Goal: Task Accomplishment & Management: Complete application form

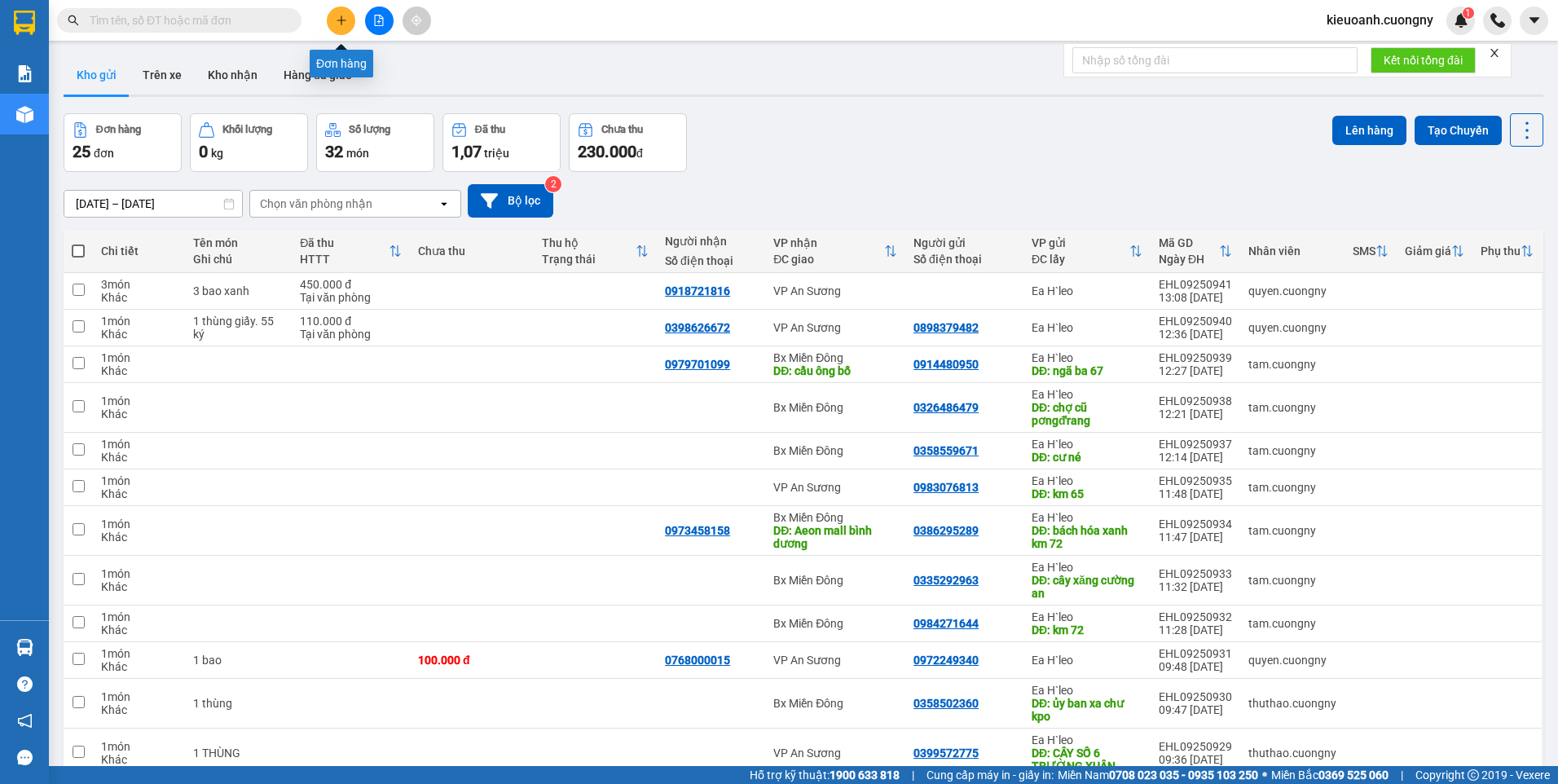
click at [340, 21] on icon "plus" at bounding box center [341, 21] width 11 height 11
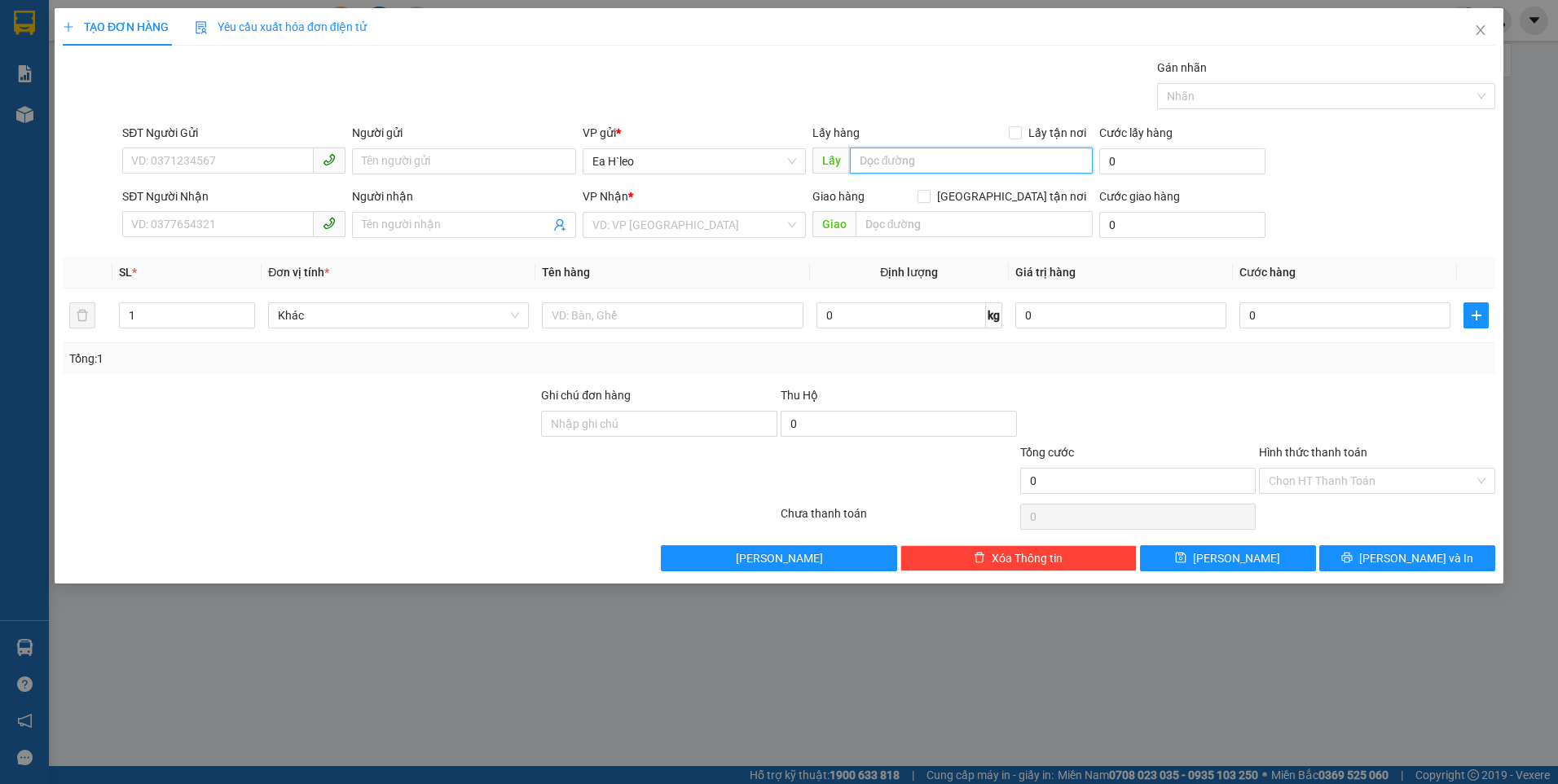
click at [900, 147] on input "text" at bounding box center [971, 161] width 244 height 26
type input "C"
type input "O"
type input "Ô"
type input "c"
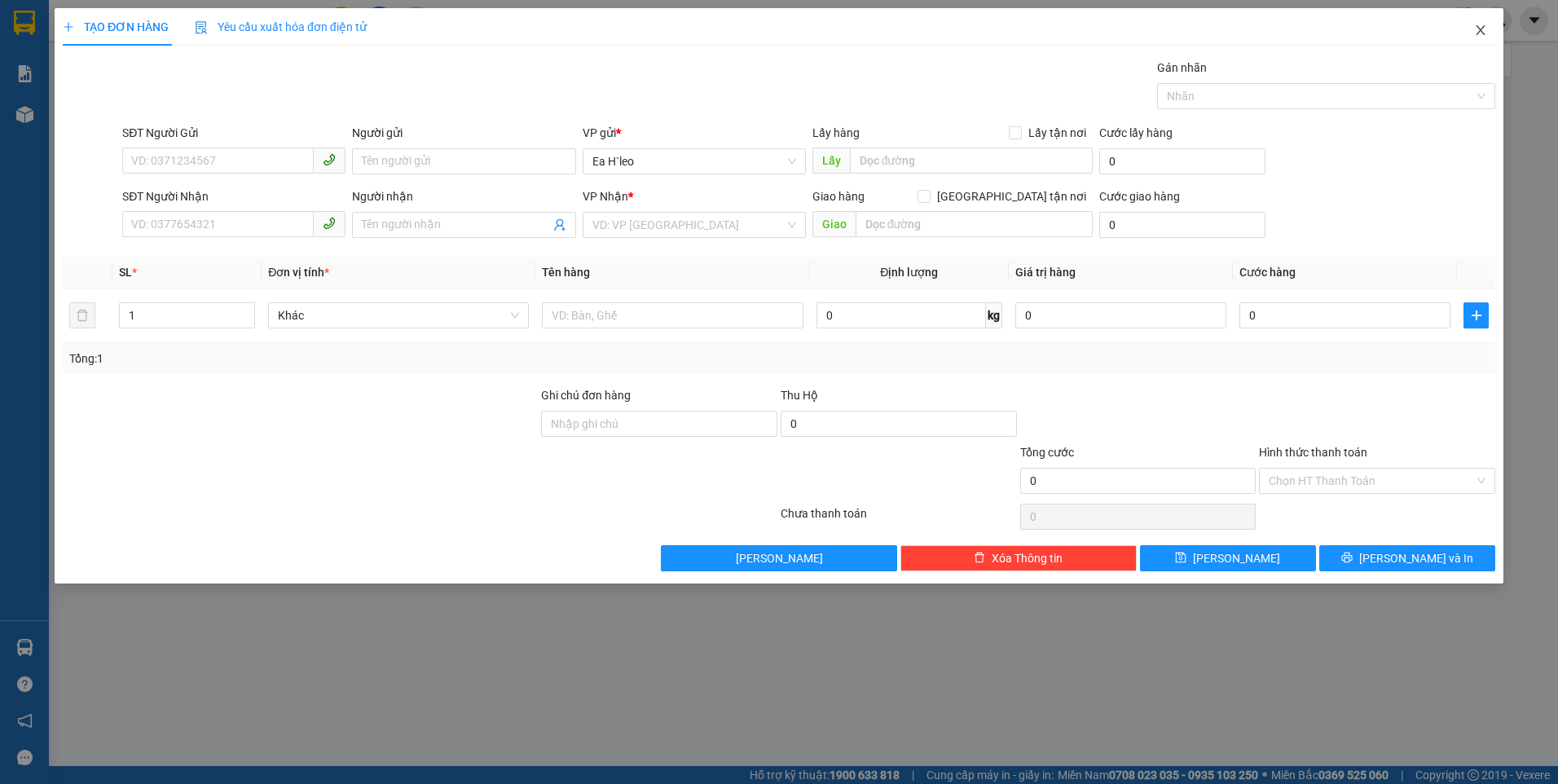
click at [1477, 28] on icon "close" at bounding box center [1481, 30] width 13 height 13
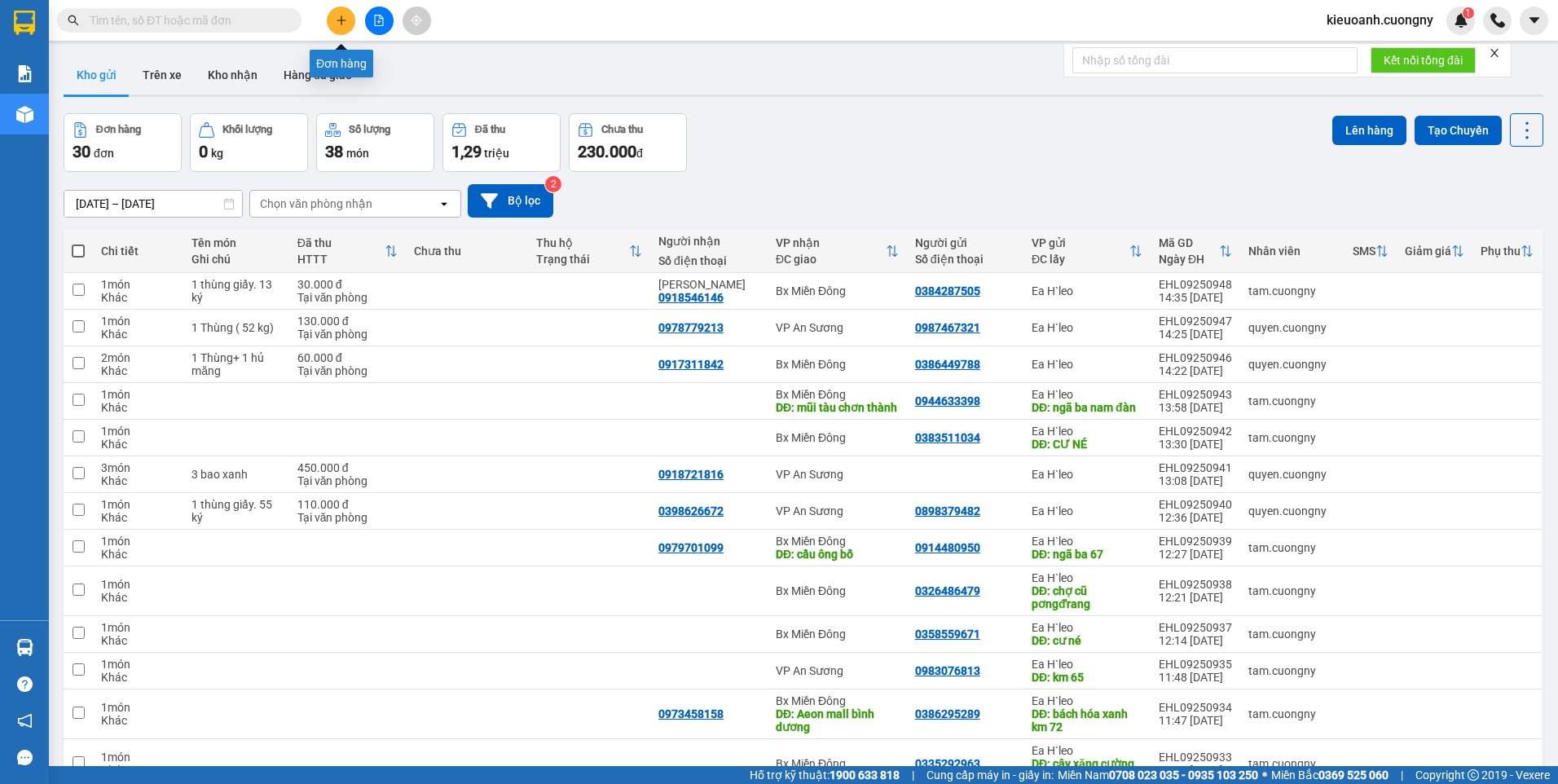
click at [334, 17] on button at bounding box center [341, 21] width 28 height 28
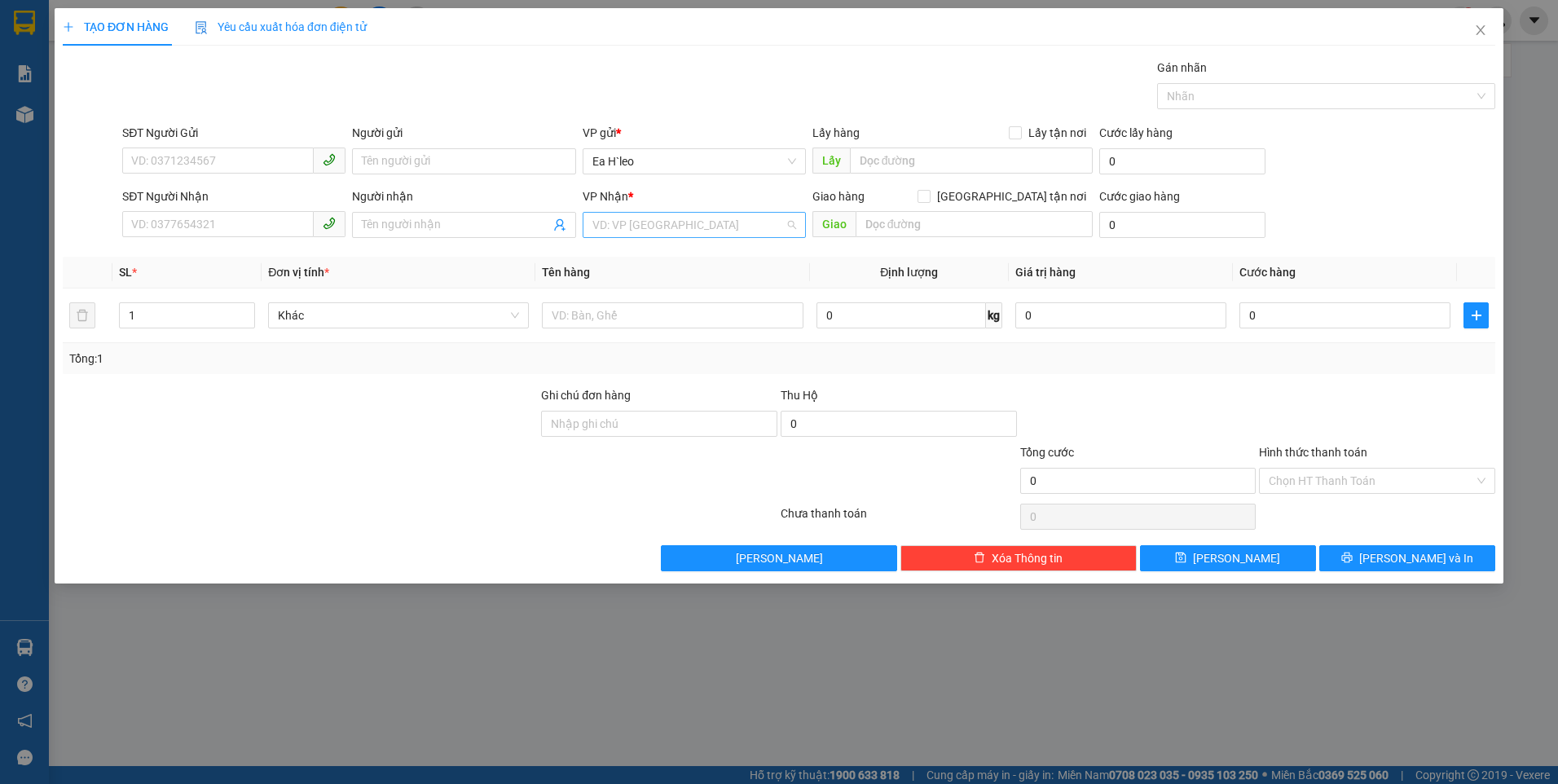
click at [669, 222] on input "search" at bounding box center [689, 225] width 193 height 25
click at [660, 276] on div "Bx Miền Đông" at bounding box center [694, 283] width 204 height 18
click at [873, 158] on input "text" at bounding box center [971, 161] width 244 height 26
type input "Cây Xăng 72"
click at [924, 224] on input "text" at bounding box center [975, 224] width 238 height 26
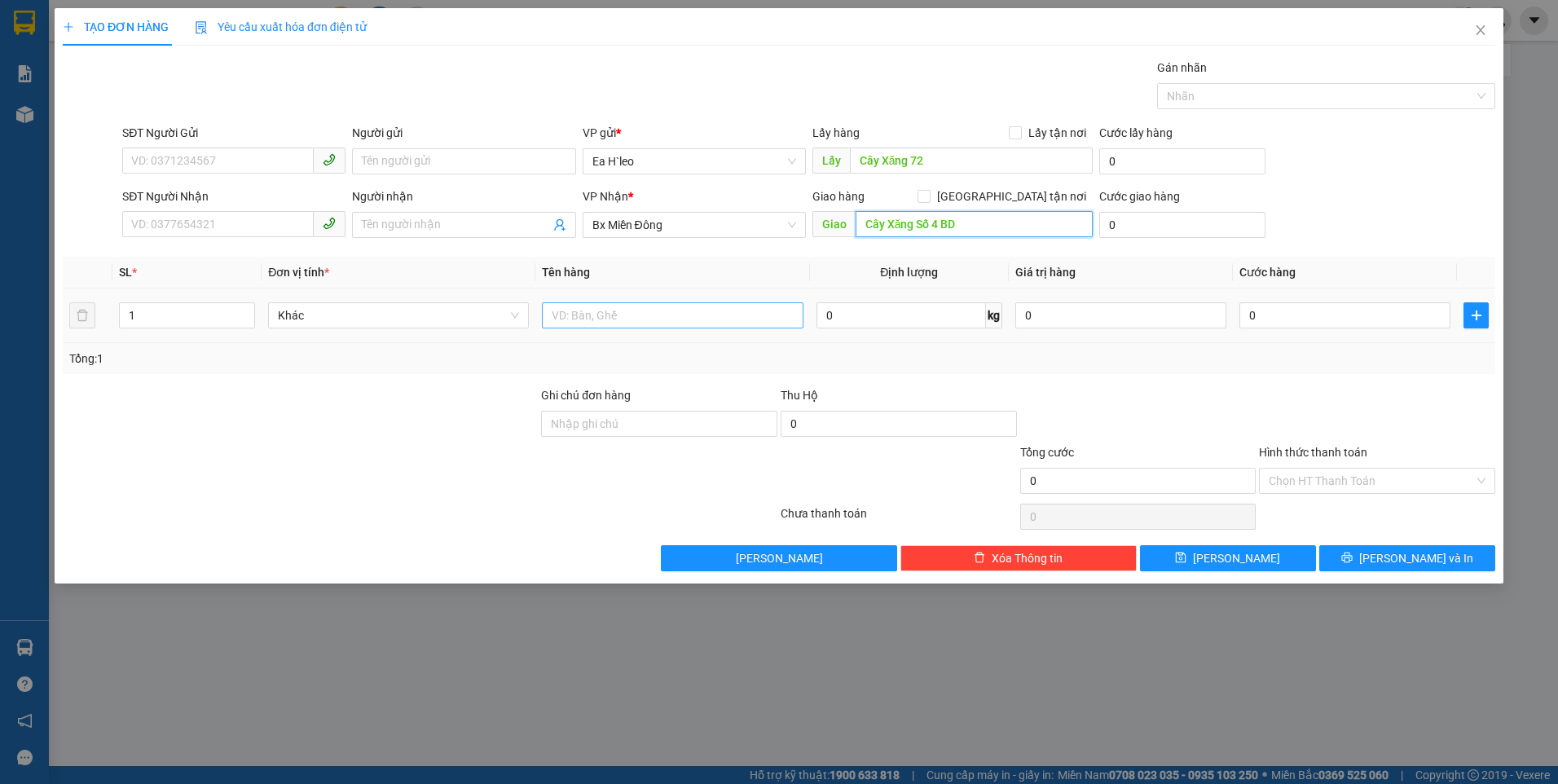
type input "Cây Xăng Số 4 BD"
click at [680, 323] on input "text" at bounding box center [672, 315] width 261 height 26
click at [185, 156] on input "SĐT Người Gửi" at bounding box center [217, 161] width 192 height 26
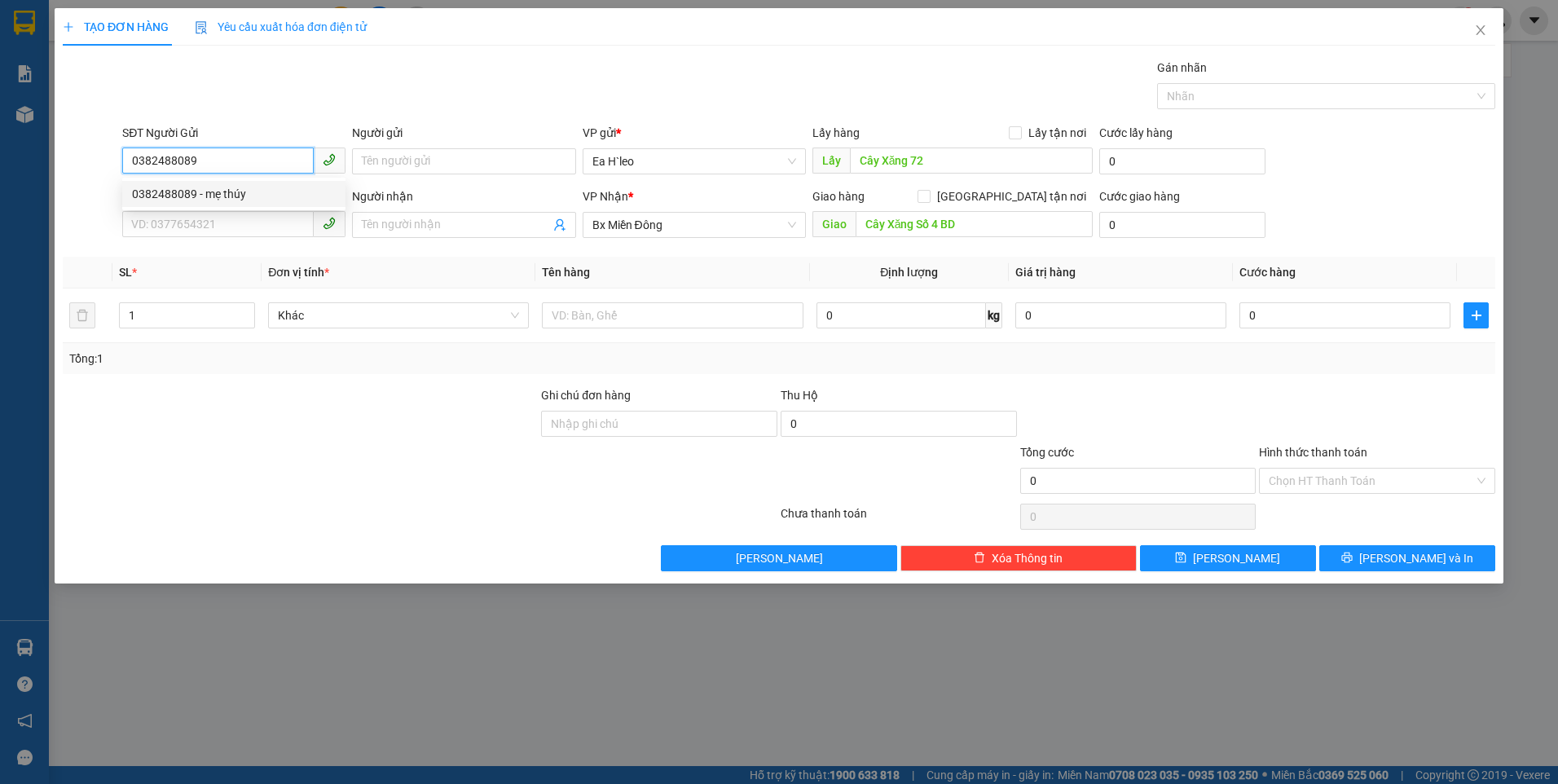
type input "0382488089"
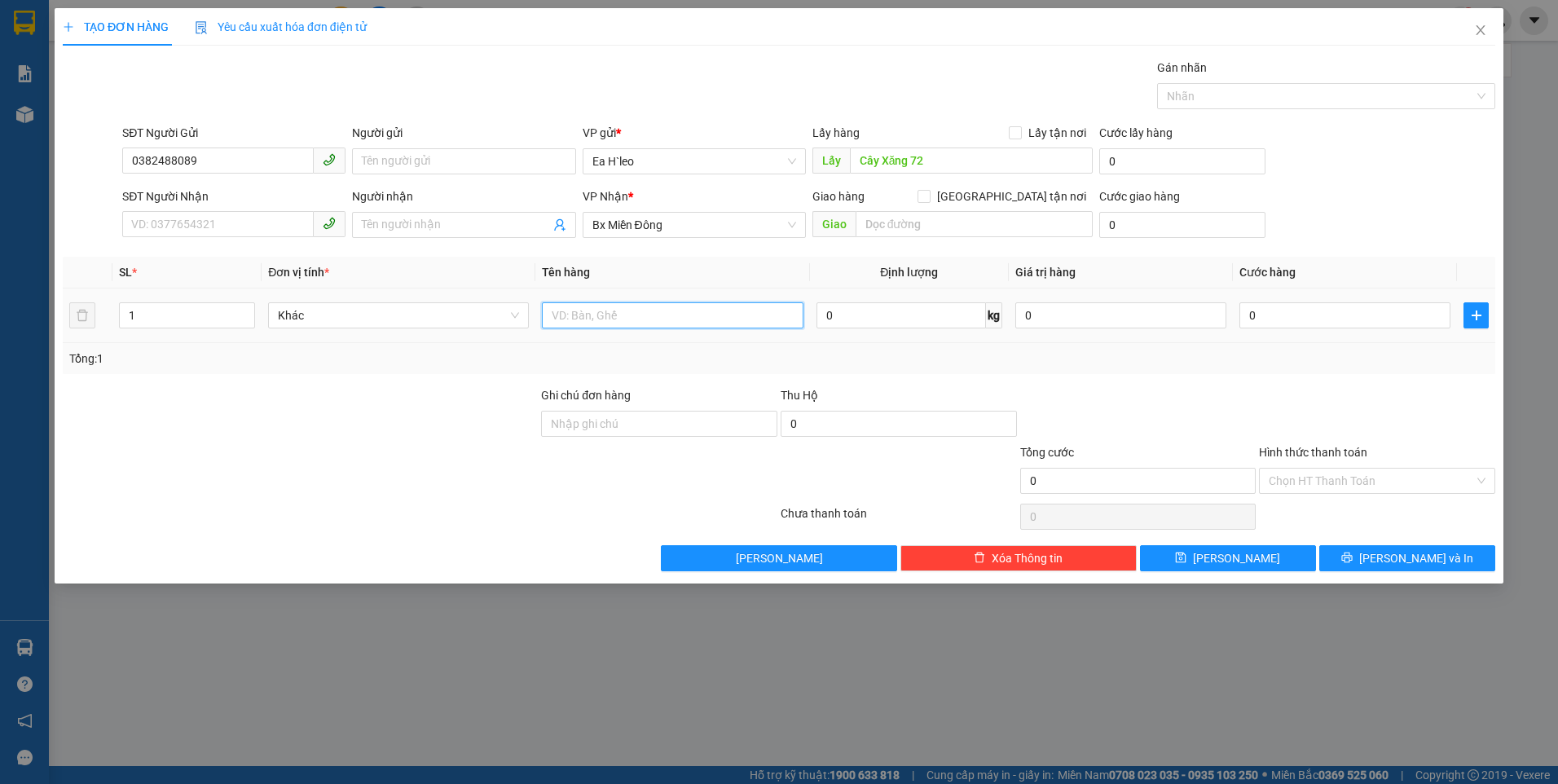
click at [663, 315] on input "text" at bounding box center [672, 315] width 261 height 26
type input "1 Thùng"
click at [1264, 567] on button "[PERSON_NAME]" at bounding box center [1227, 558] width 176 height 26
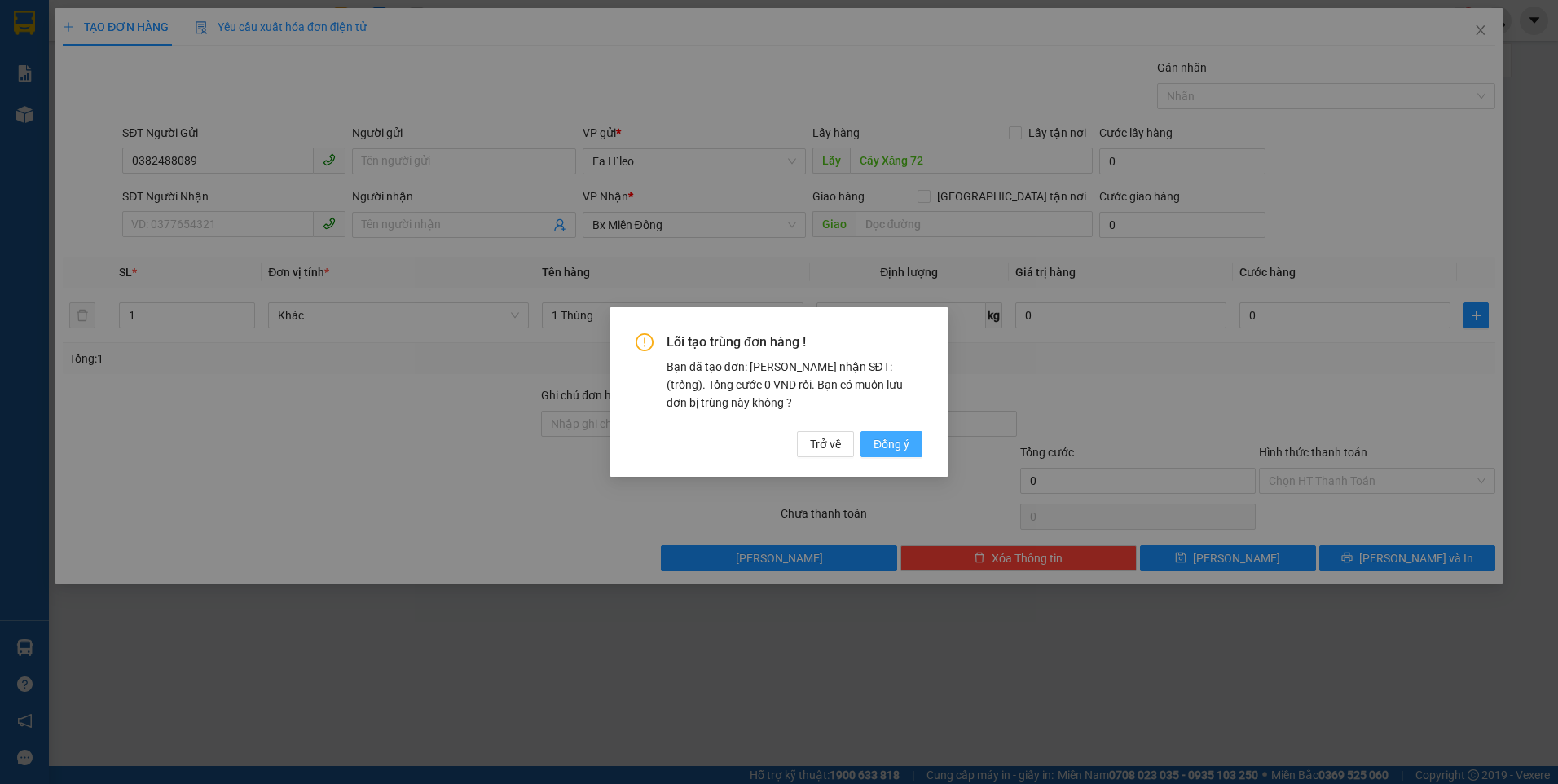
click at [889, 450] on span "Đồng ý" at bounding box center [891, 444] width 36 height 18
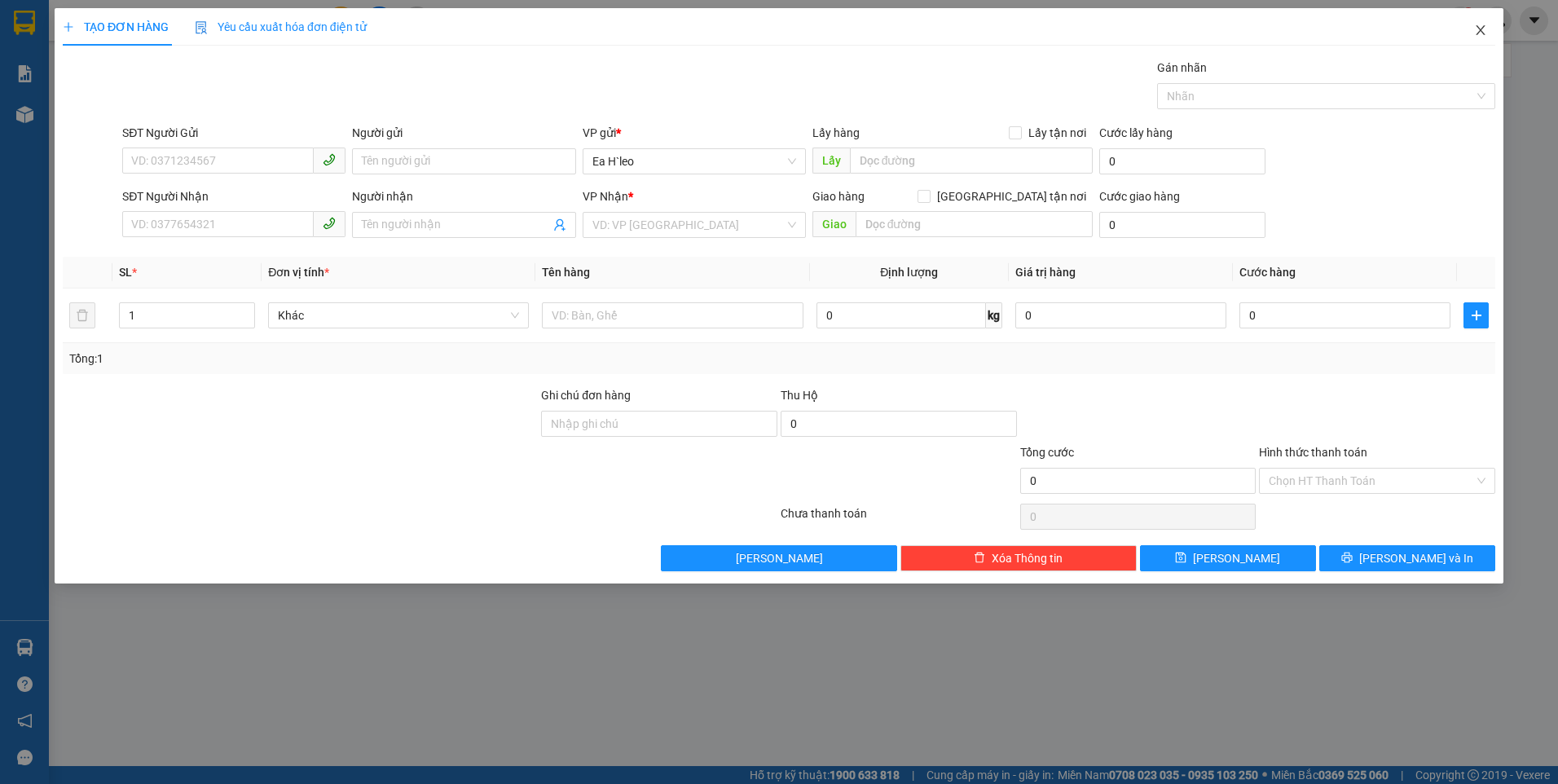
click at [1483, 26] on icon "close" at bounding box center [1481, 30] width 13 height 13
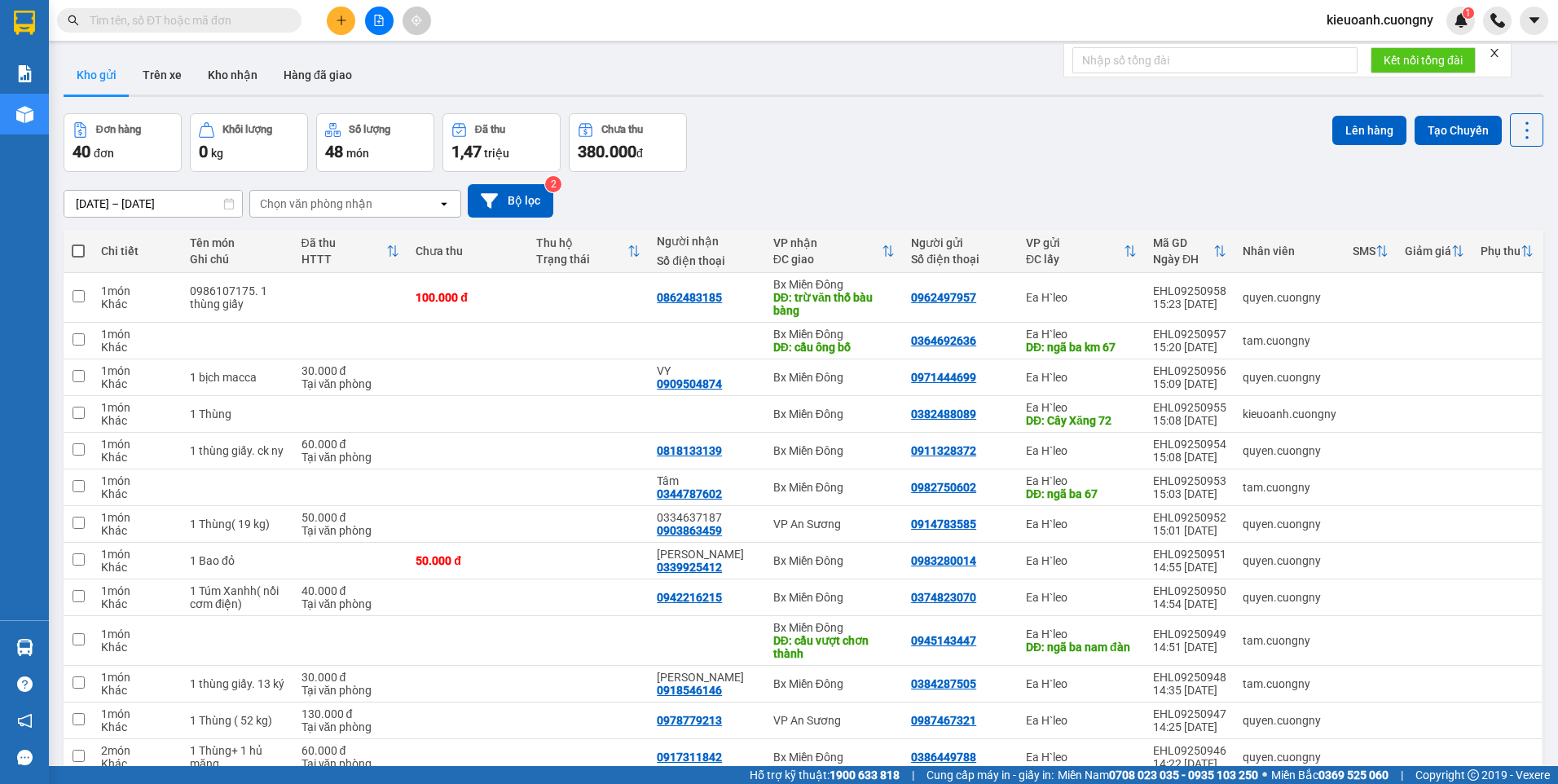
click at [216, 25] on input "text" at bounding box center [186, 20] width 193 height 18
paste input "0378938623"
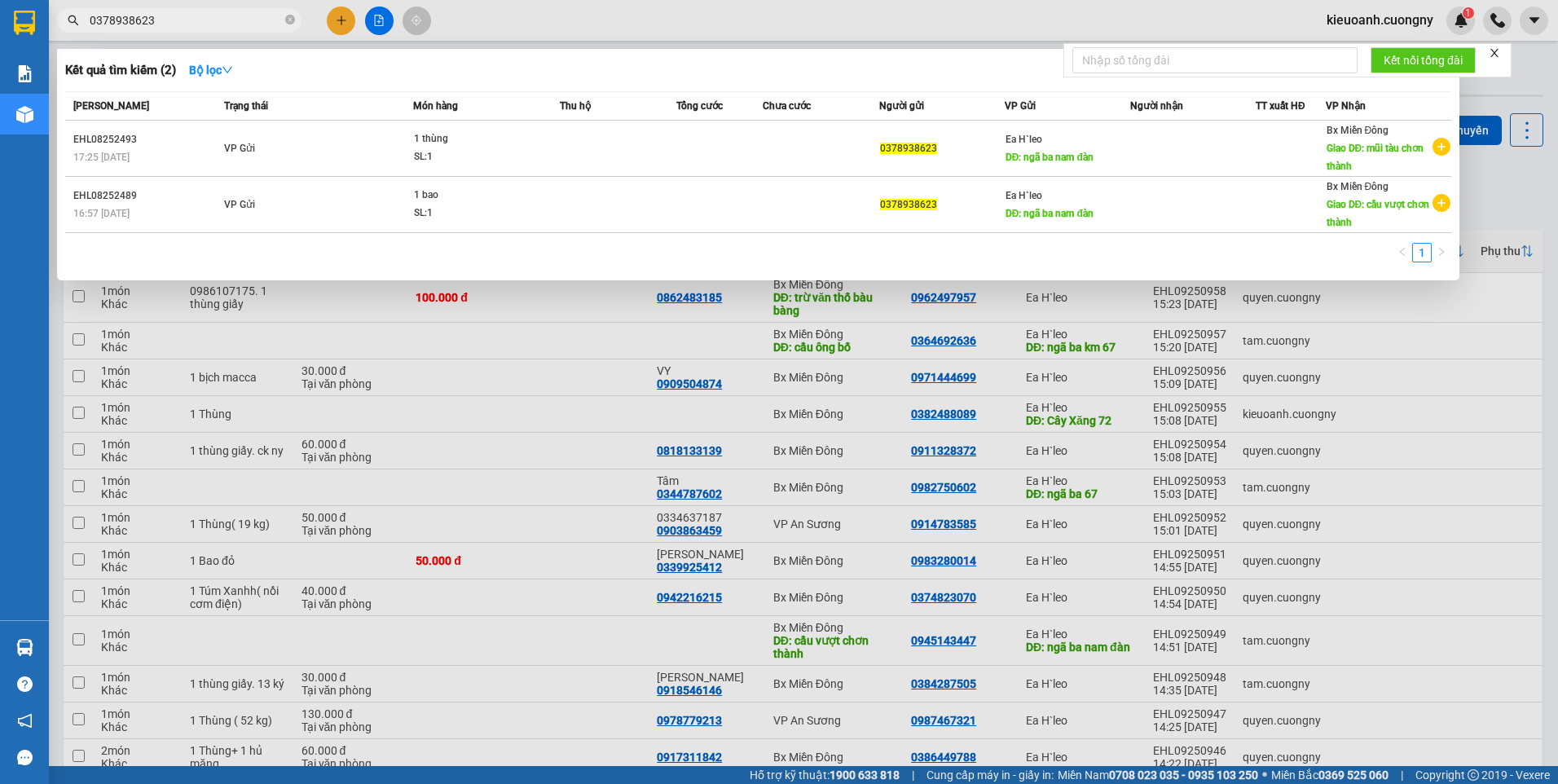
type input "0378938623"
click at [1534, 188] on div at bounding box center [779, 392] width 1558 height 784
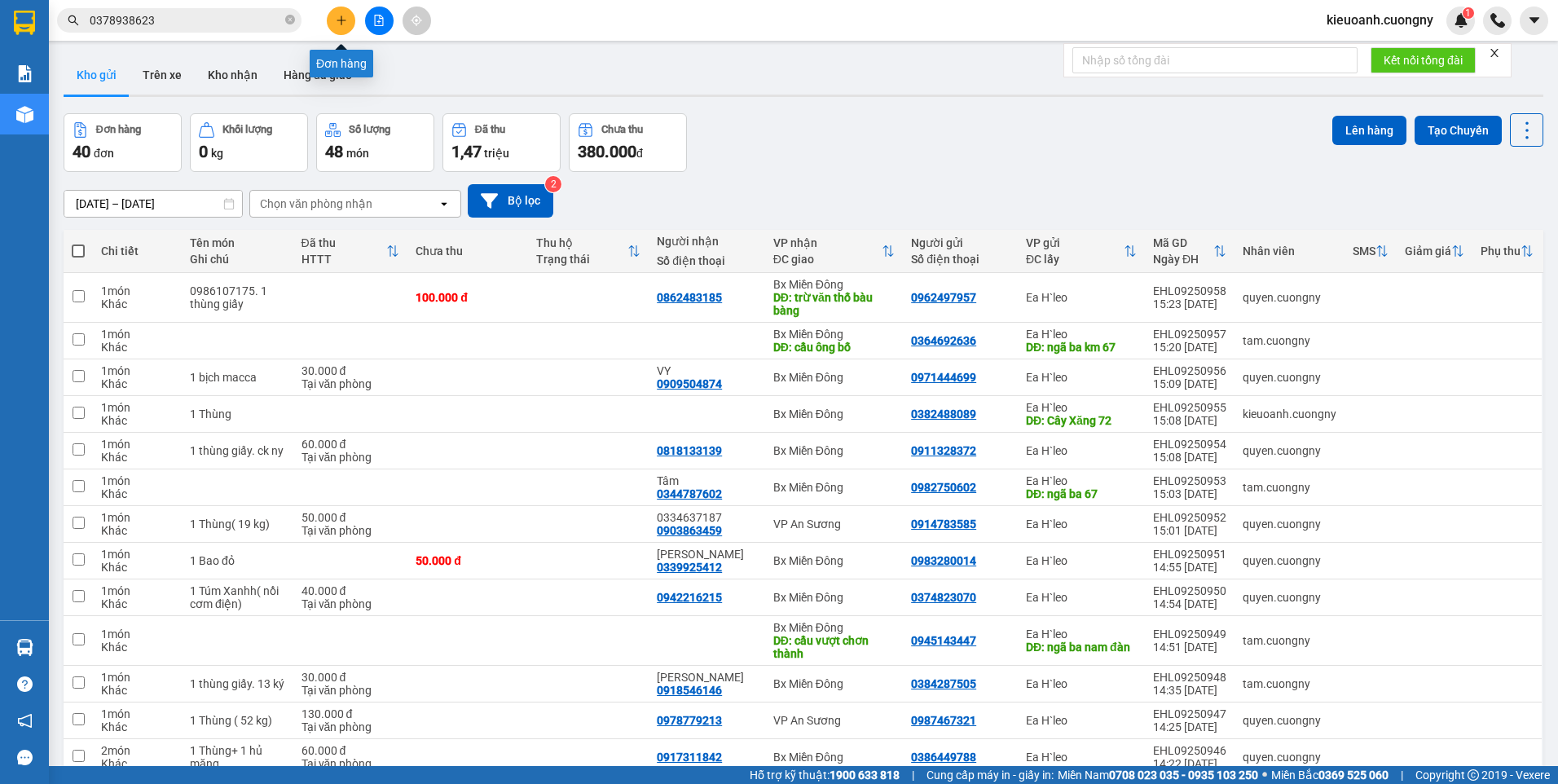
click at [339, 18] on icon "plus" at bounding box center [341, 21] width 11 height 11
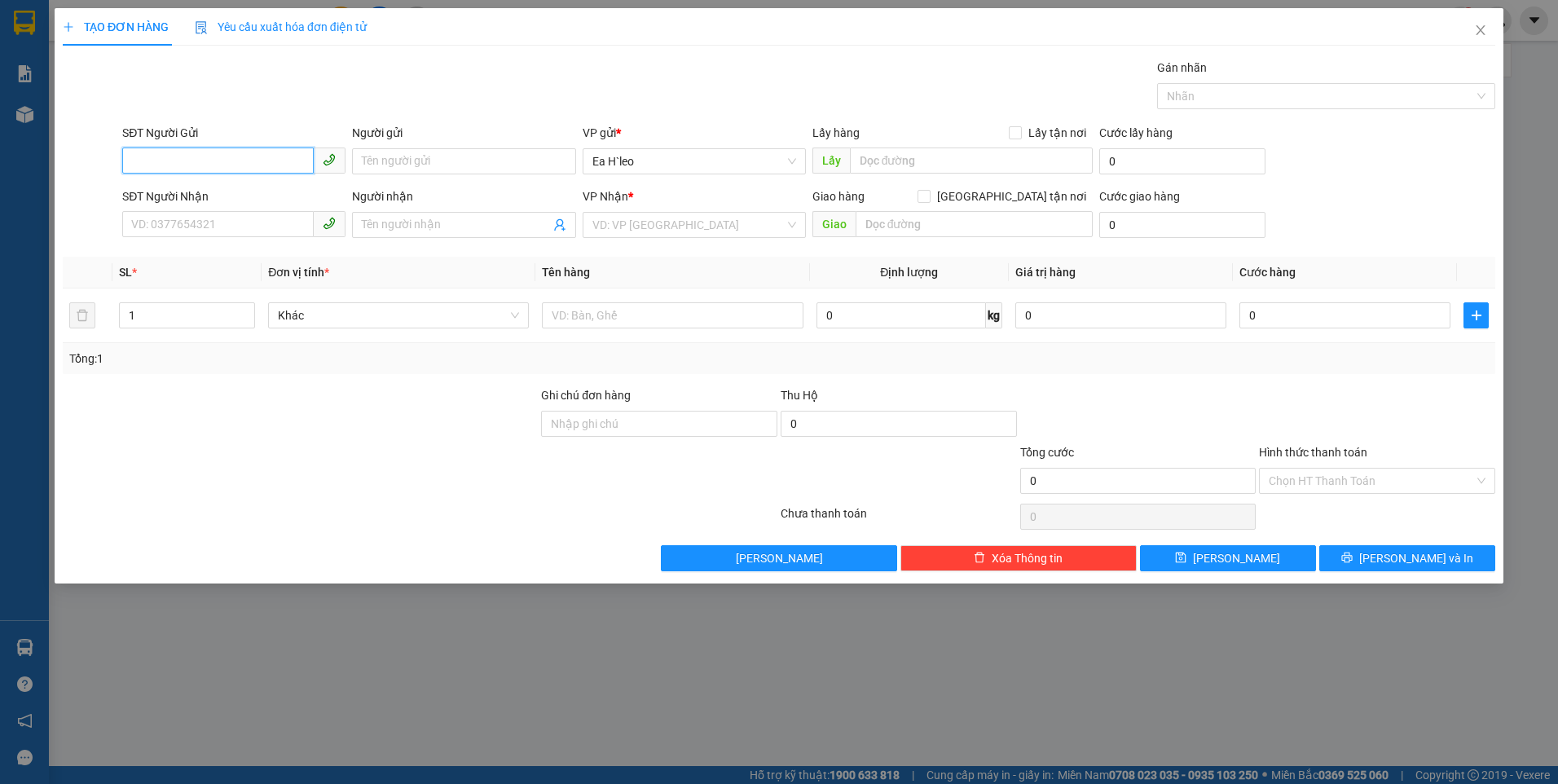
paste input "0378938623"
type input "0378938623"
click at [943, 161] on input "text" at bounding box center [971, 161] width 244 height 26
type input "Ngã Ba Nam Đàn"
click at [897, 228] on input "text" at bounding box center [975, 224] width 238 height 26
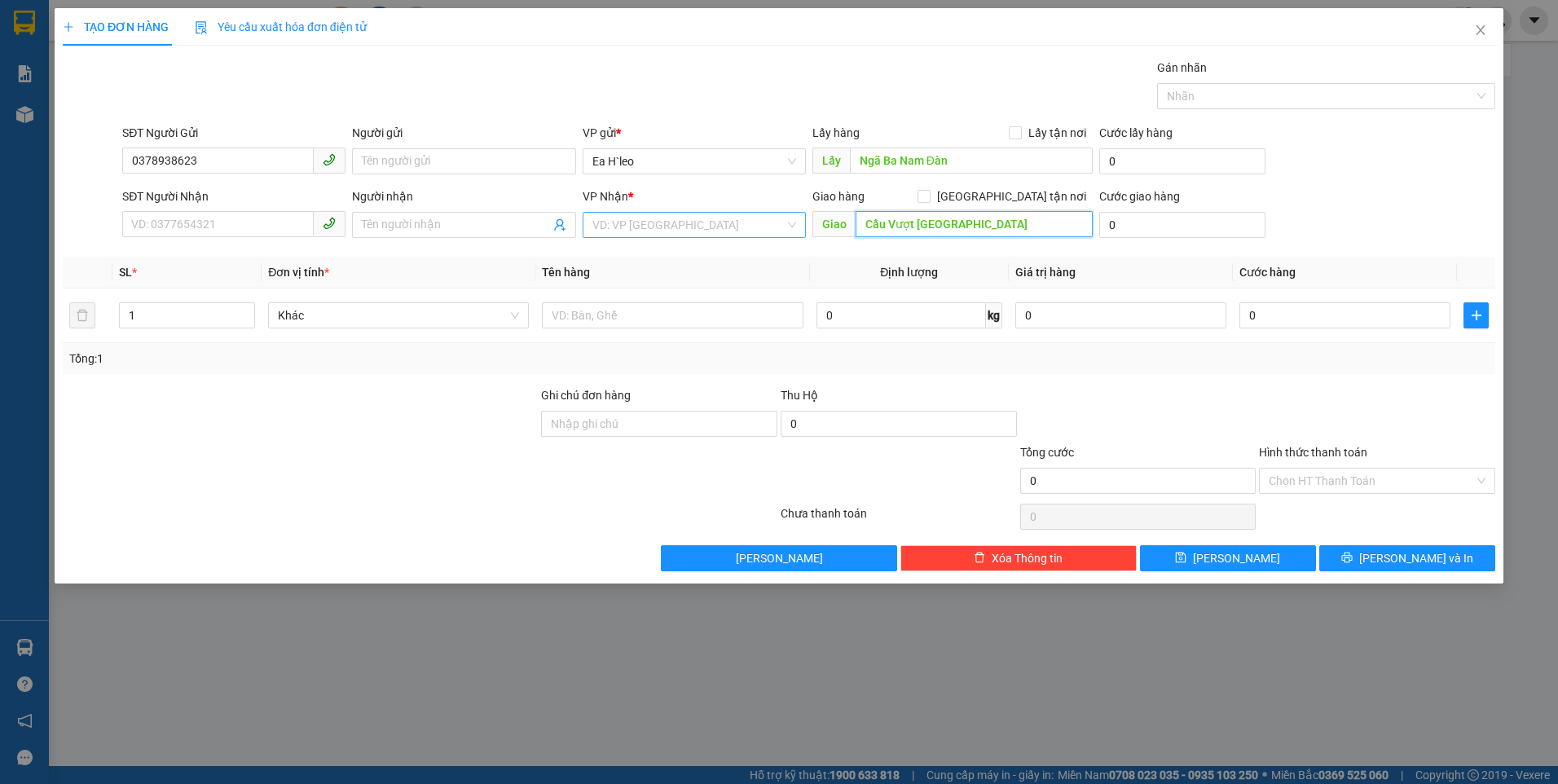
type input "Cầu Vượt [GEOGRAPHIC_DATA]"
click at [722, 225] on input "search" at bounding box center [689, 225] width 193 height 25
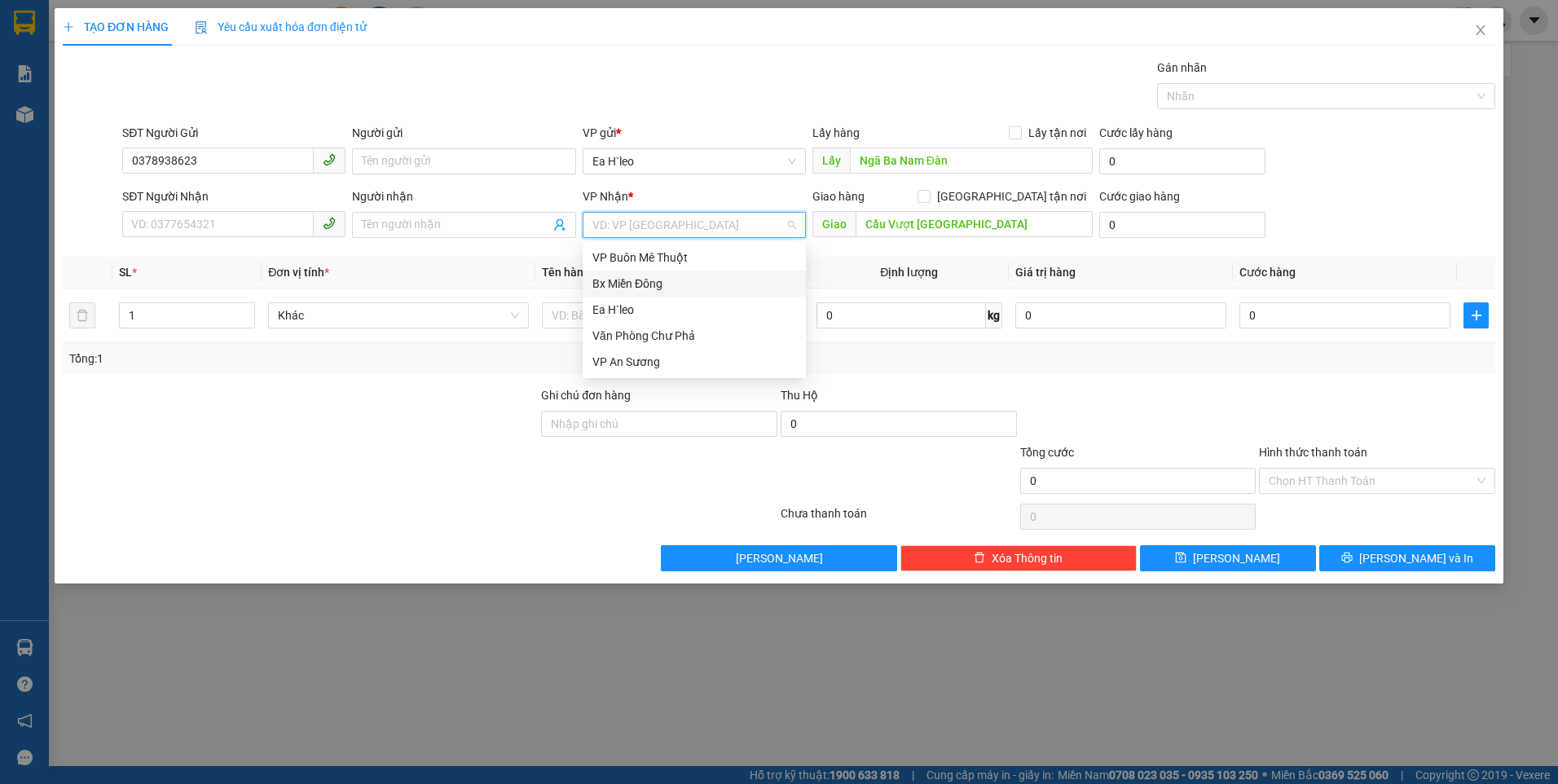
click at [713, 286] on div "Bx Miền Đông" at bounding box center [694, 283] width 204 height 18
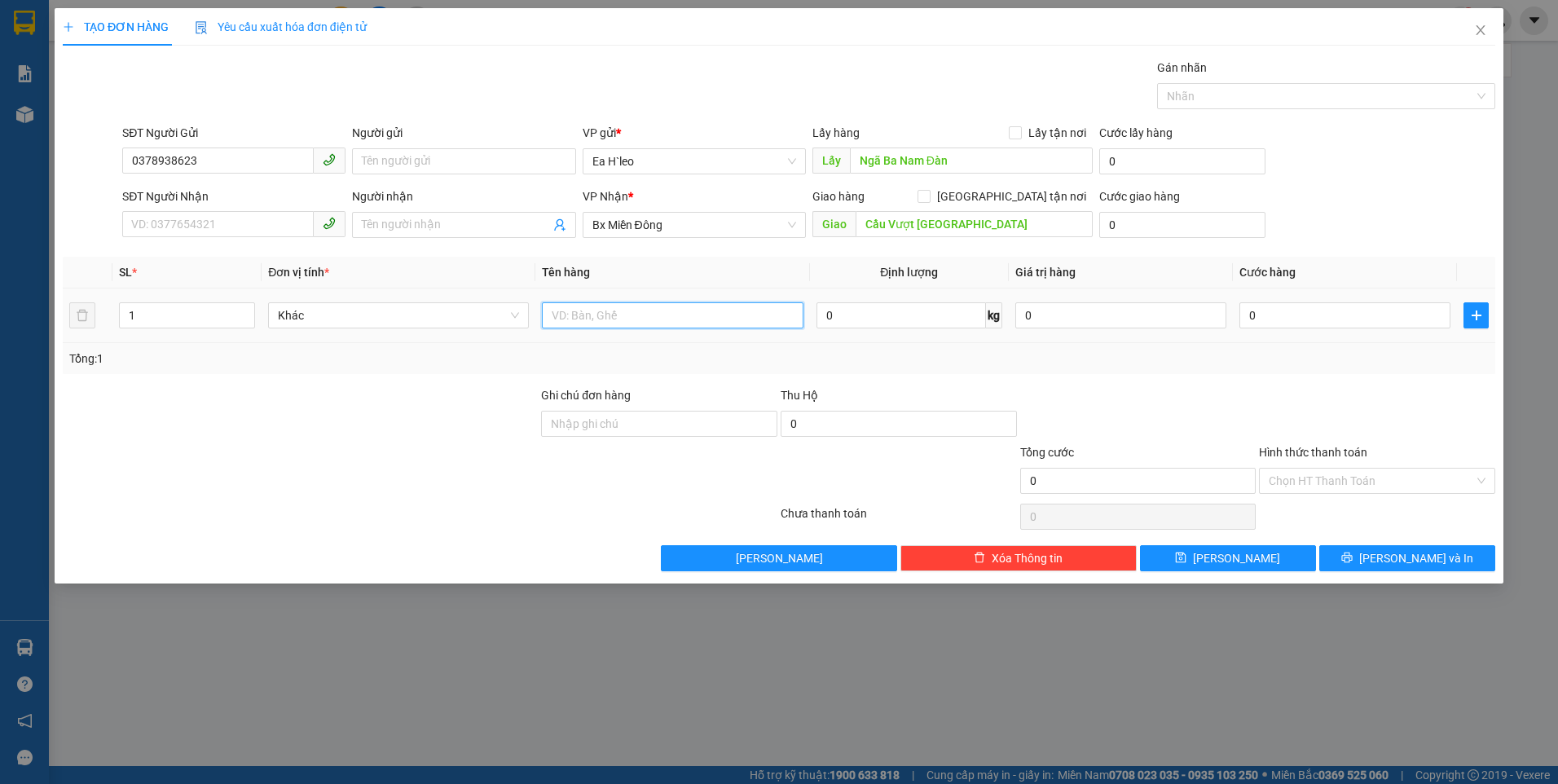
click at [697, 316] on input "text" at bounding box center [672, 315] width 261 height 26
type input "1 Thùng+1 bao"
click at [1249, 552] on button "[PERSON_NAME]" at bounding box center [1227, 558] width 176 height 26
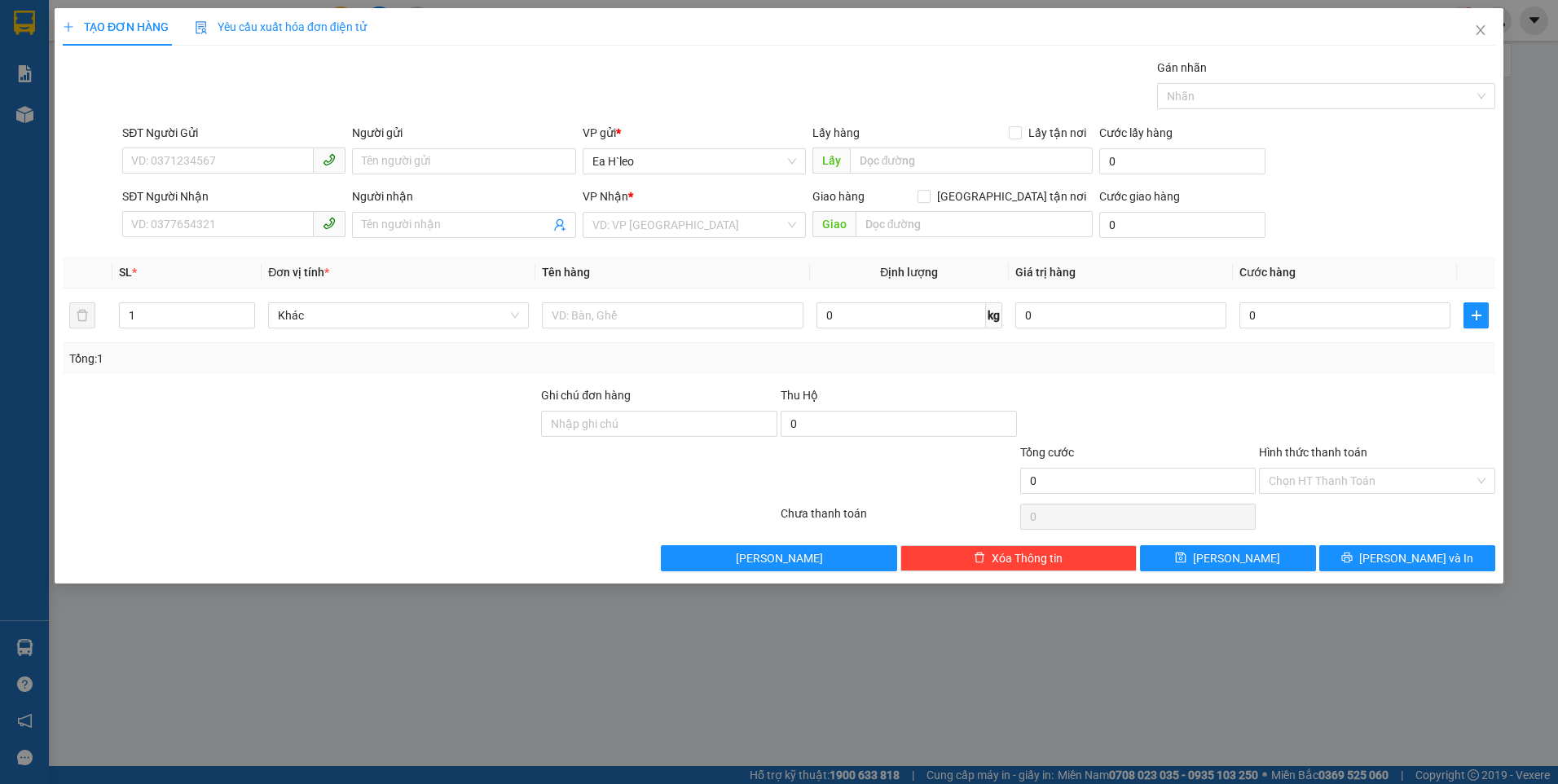
click at [1529, 221] on div "TẠO ĐƠN HÀNG Yêu cầu xuất hóa đơn điện tử Transit Pickup Surcharge Ids Transit …" at bounding box center [779, 392] width 1558 height 784
click at [1477, 32] on icon "close" at bounding box center [1481, 30] width 13 height 13
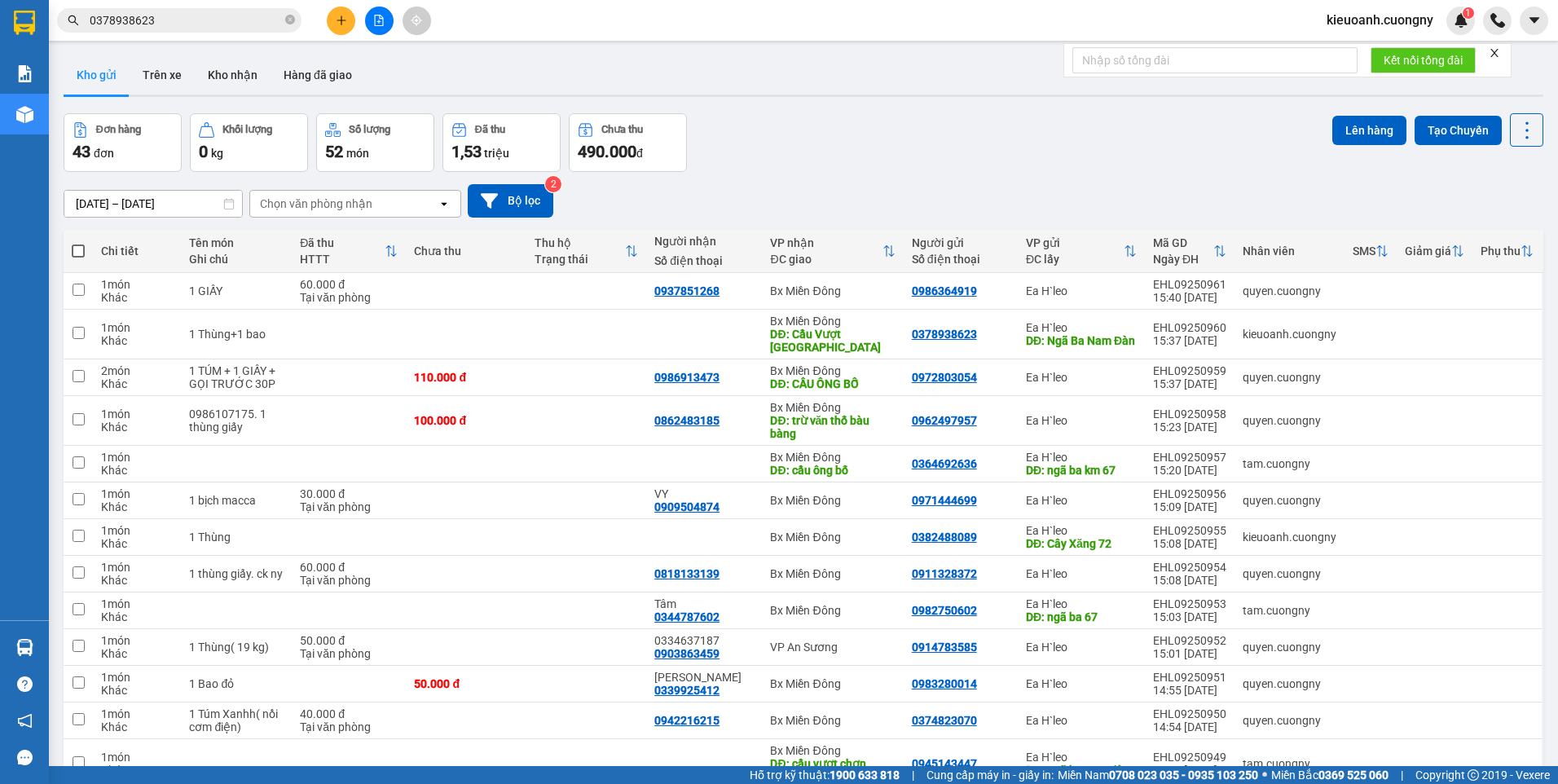
click at [201, 26] on input "0378938623" at bounding box center [186, 20] width 193 height 18
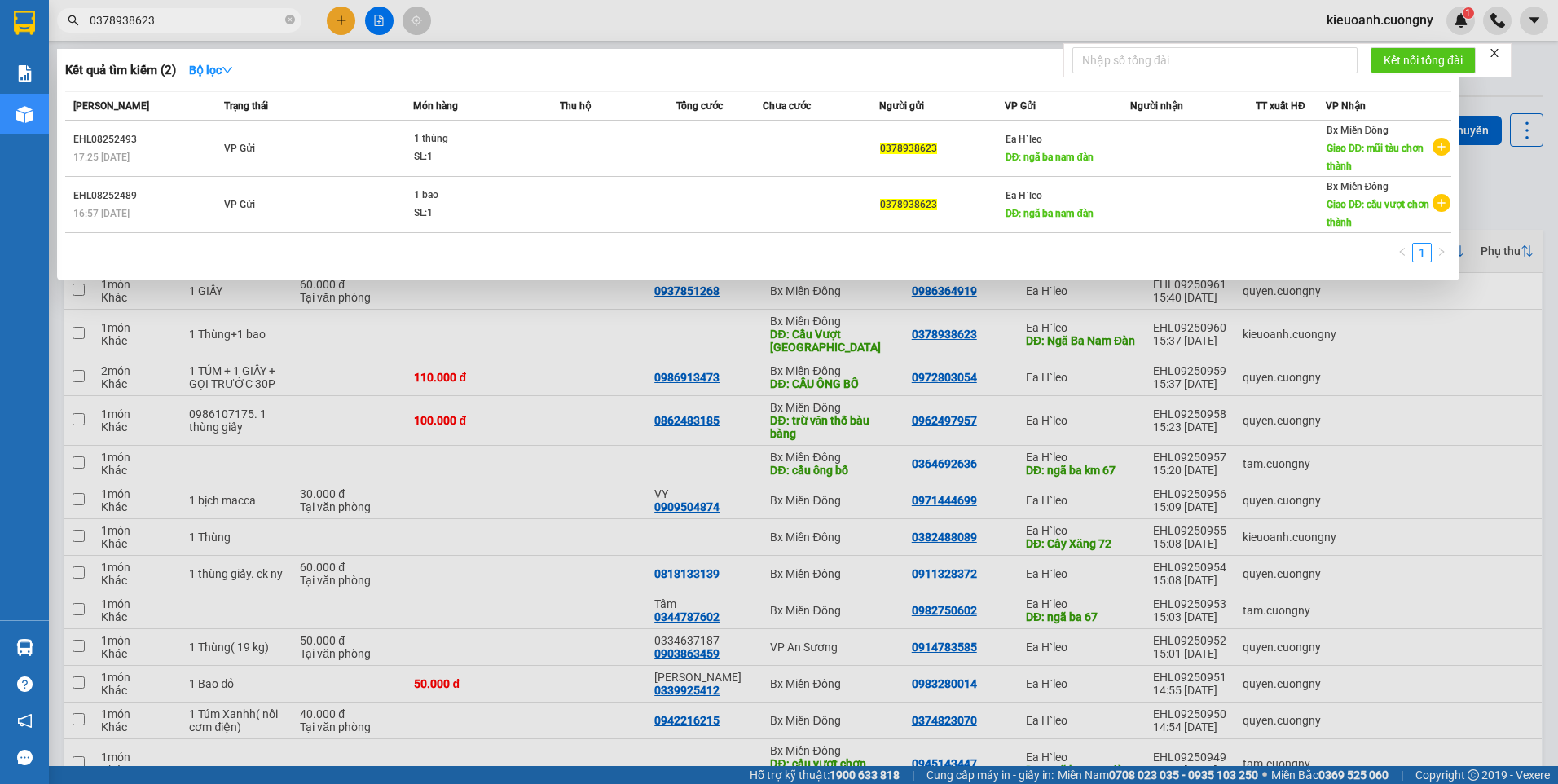
click at [201, 26] on input "0378938623" at bounding box center [186, 20] width 193 height 18
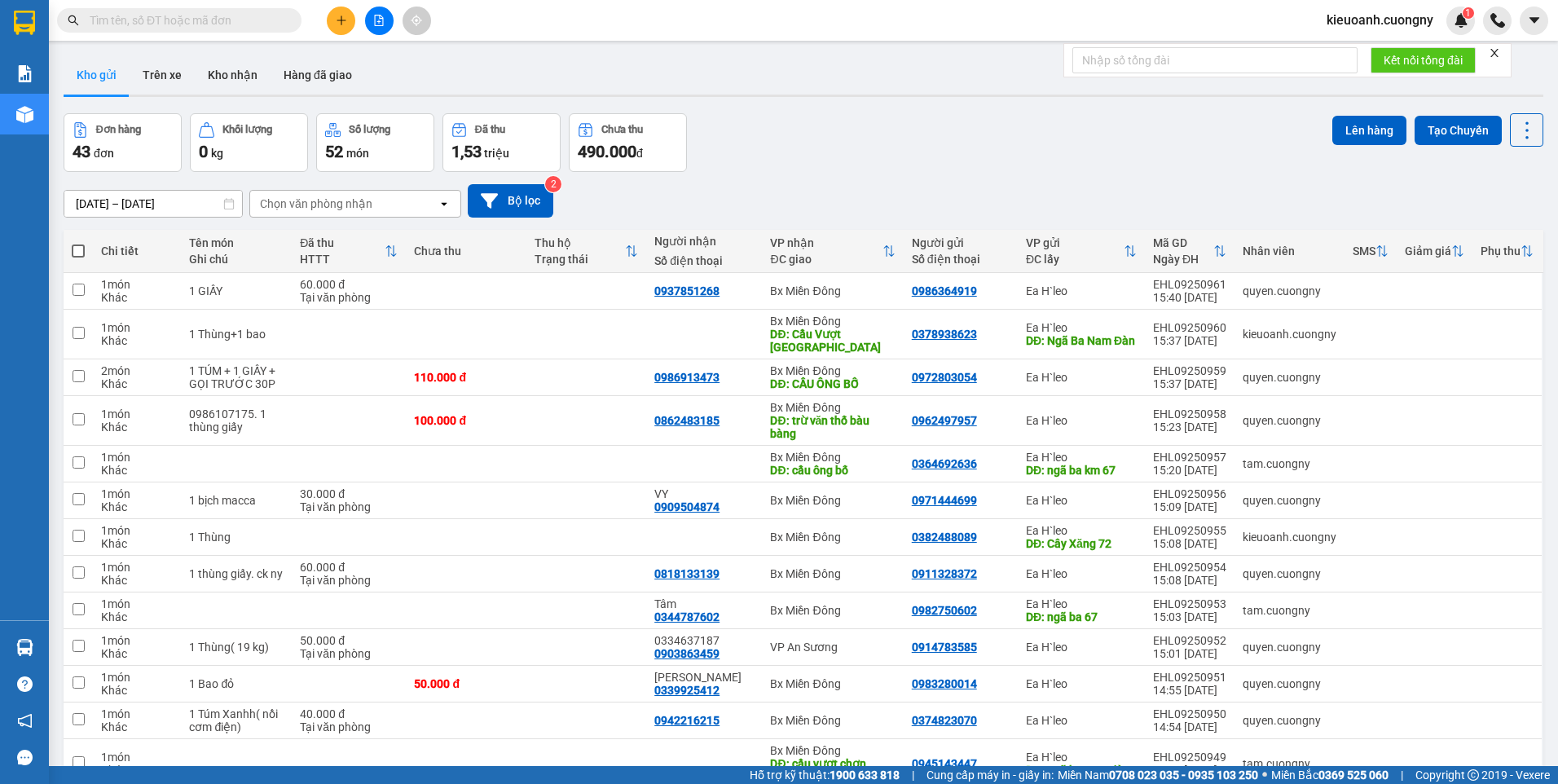
paste input "0948458279"
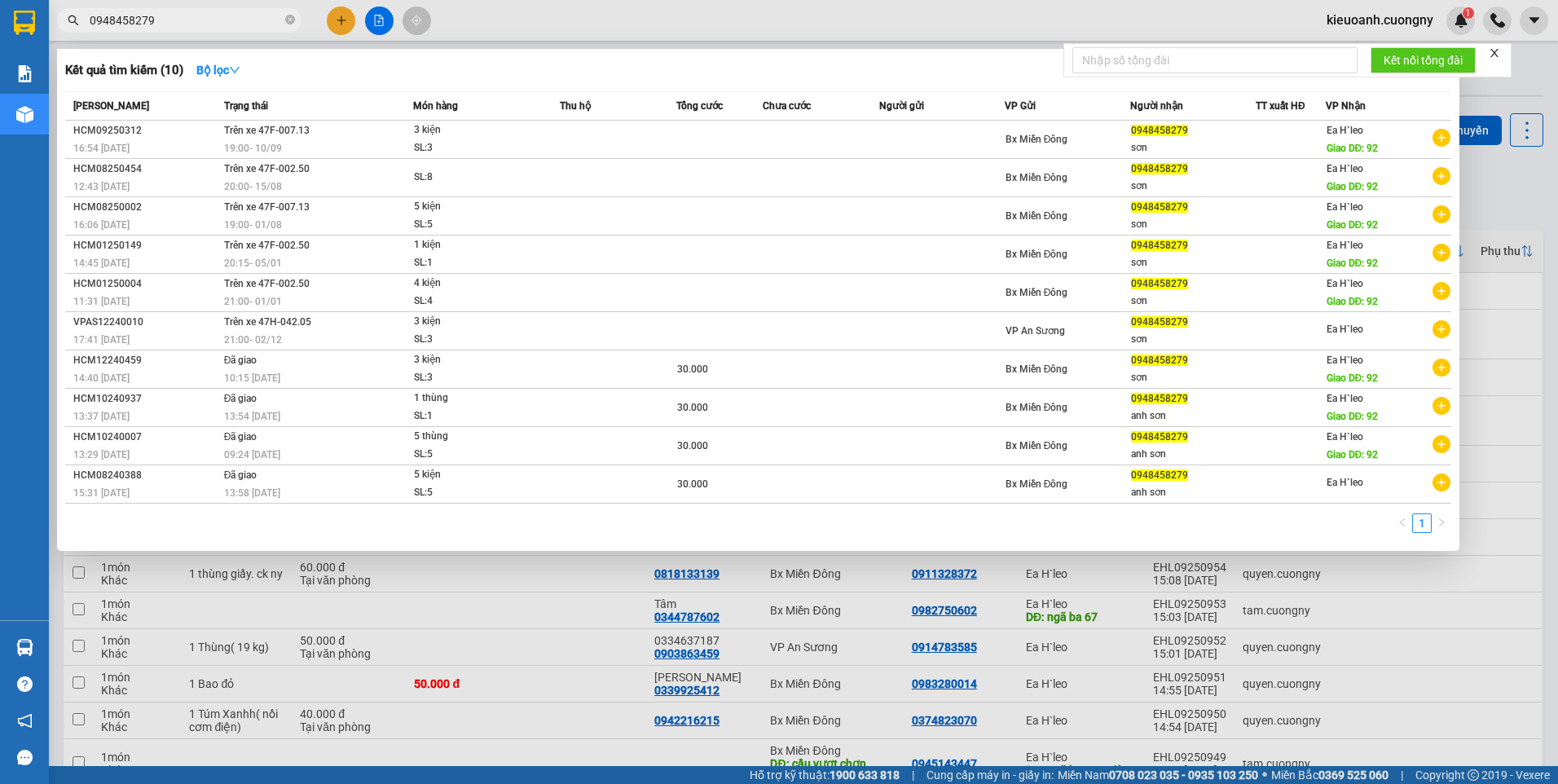
type input "0948458279"
click at [1503, 135] on div at bounding box center [779, 392] width 1558 height 784
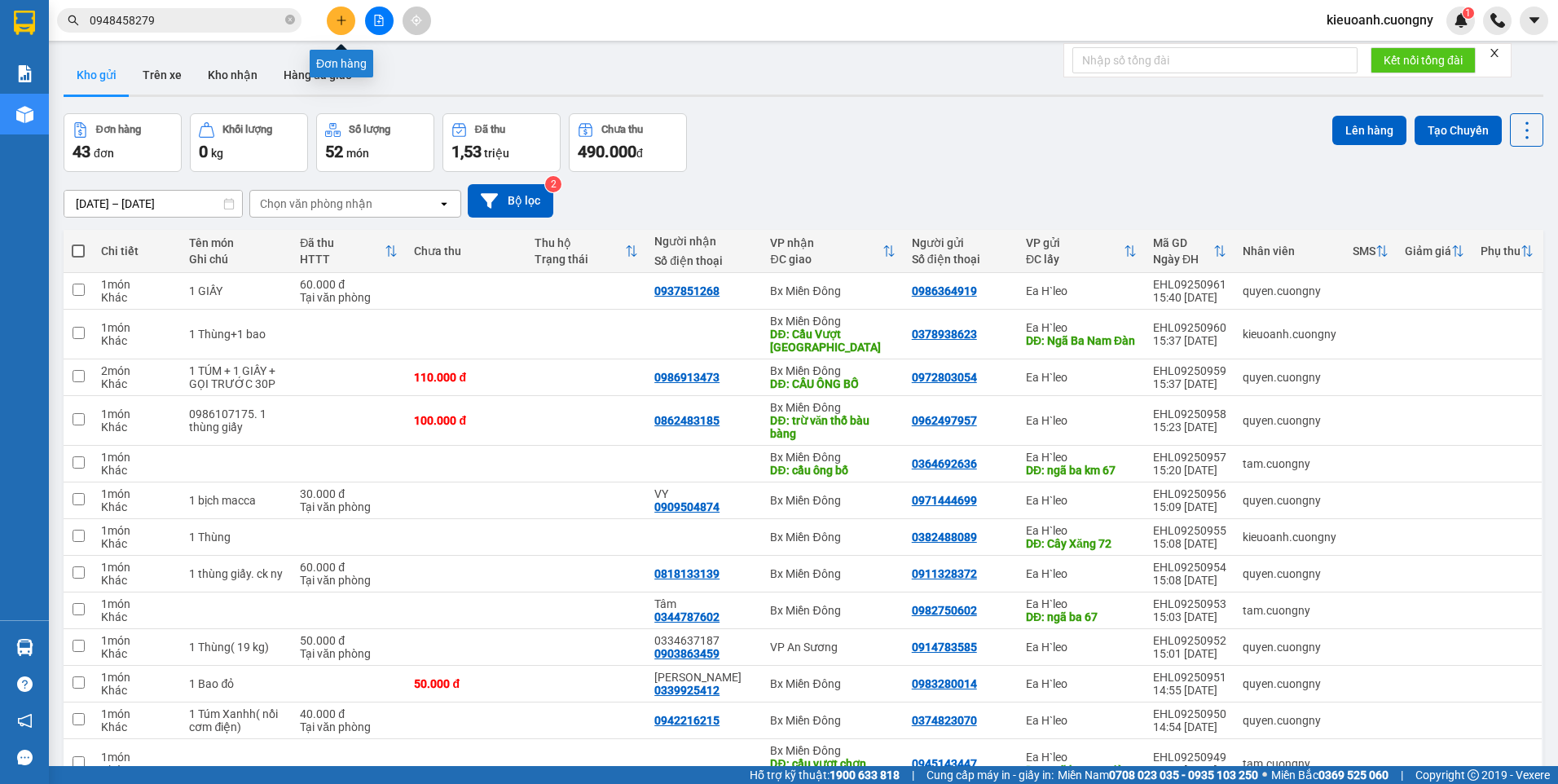
click at [337, 21] on icon "plus" at bounding box center [341, 21] width 11 height 11
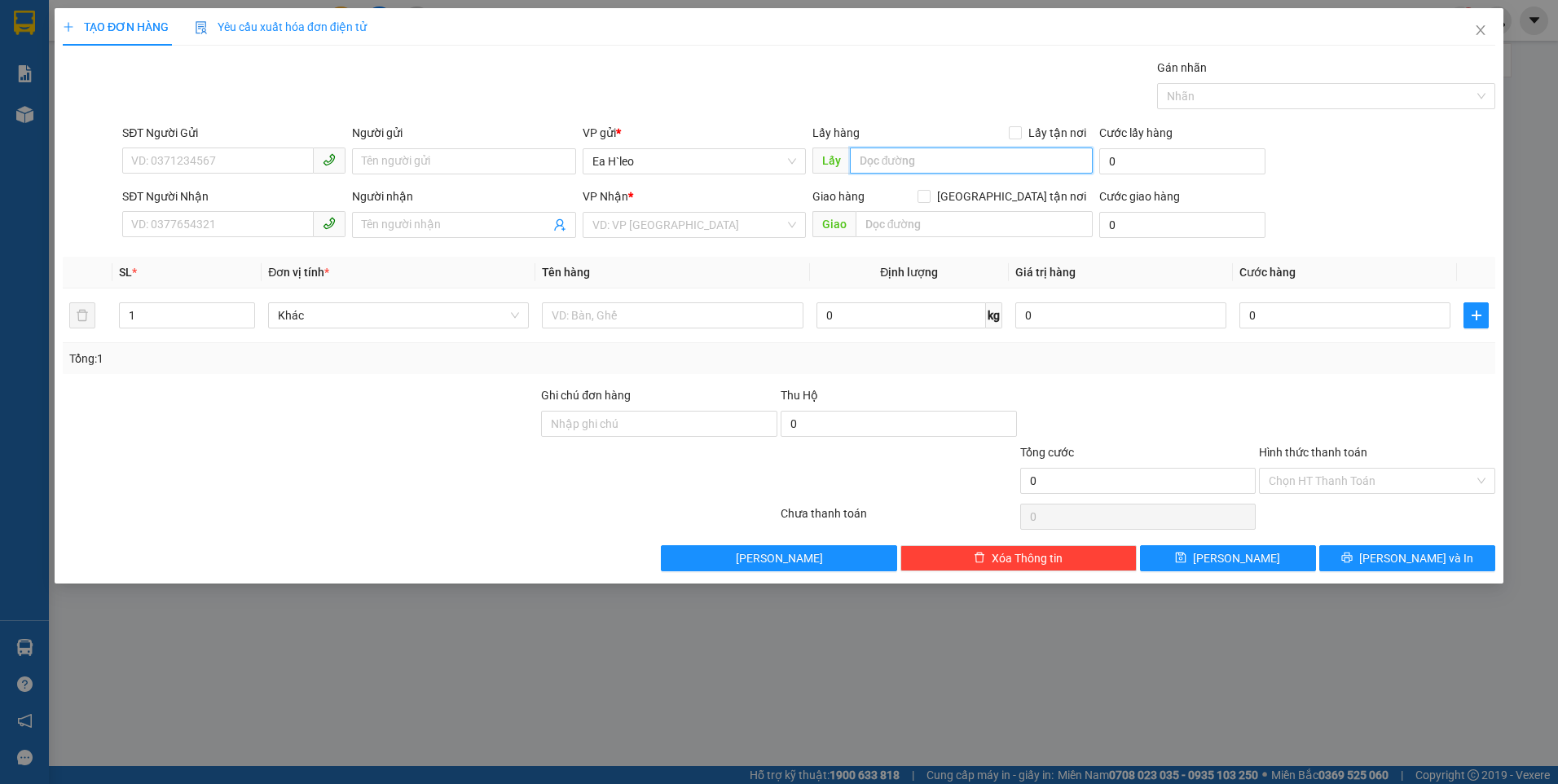
click at [883, 167] on input "text" at bounding box center [971, 161] width 244 height 26
type input "N"
type input "n"
type input "Ngã Ba Buôn Hồ"
click at [863, 227] on input "text" at bounding box center [975, 224] width 238 height 26
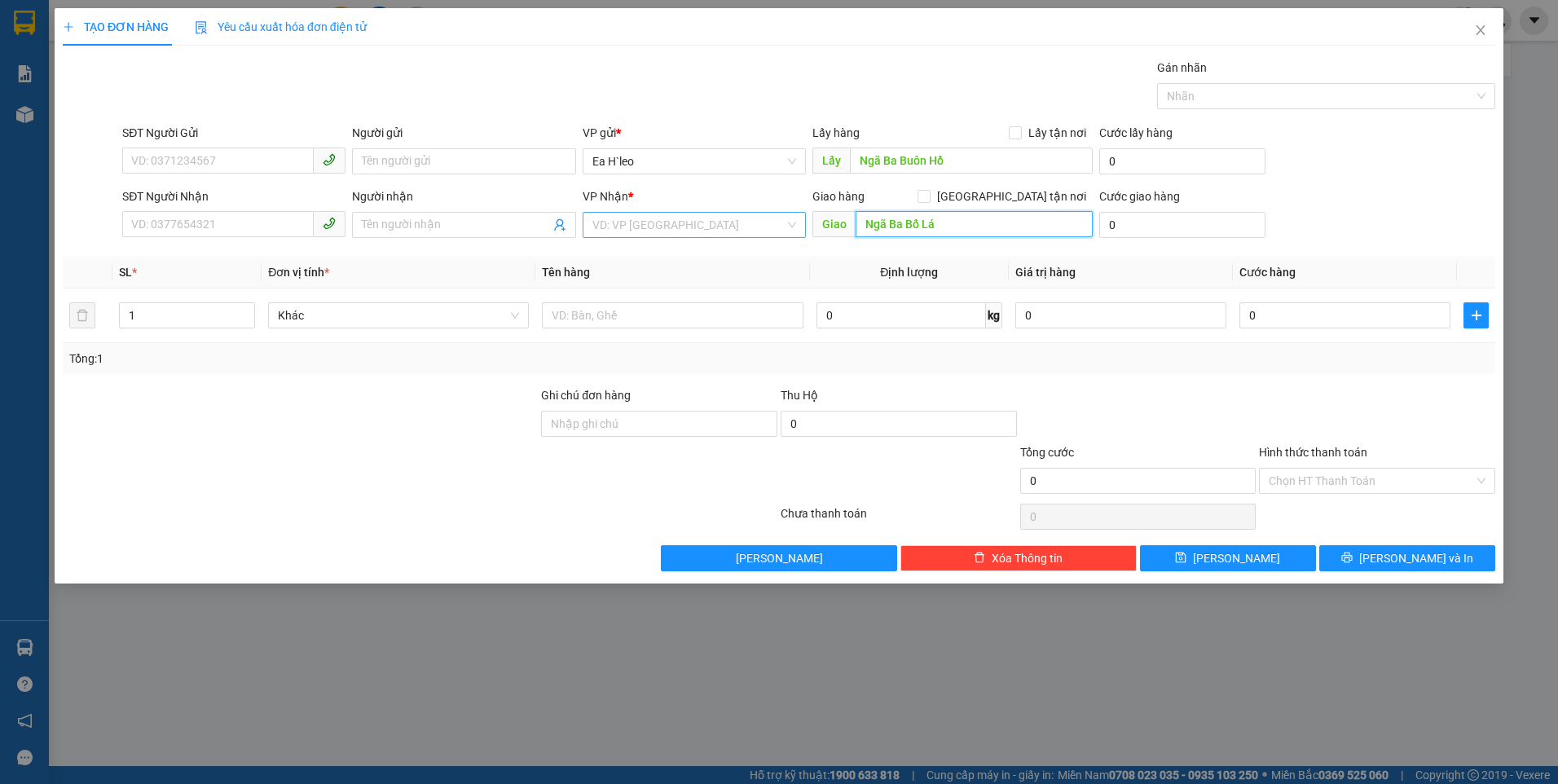
type input "Ngã Ba Bố Lá"
click at [743, 234] on input "search" at bounding box center [689, 225] width 193 height 25
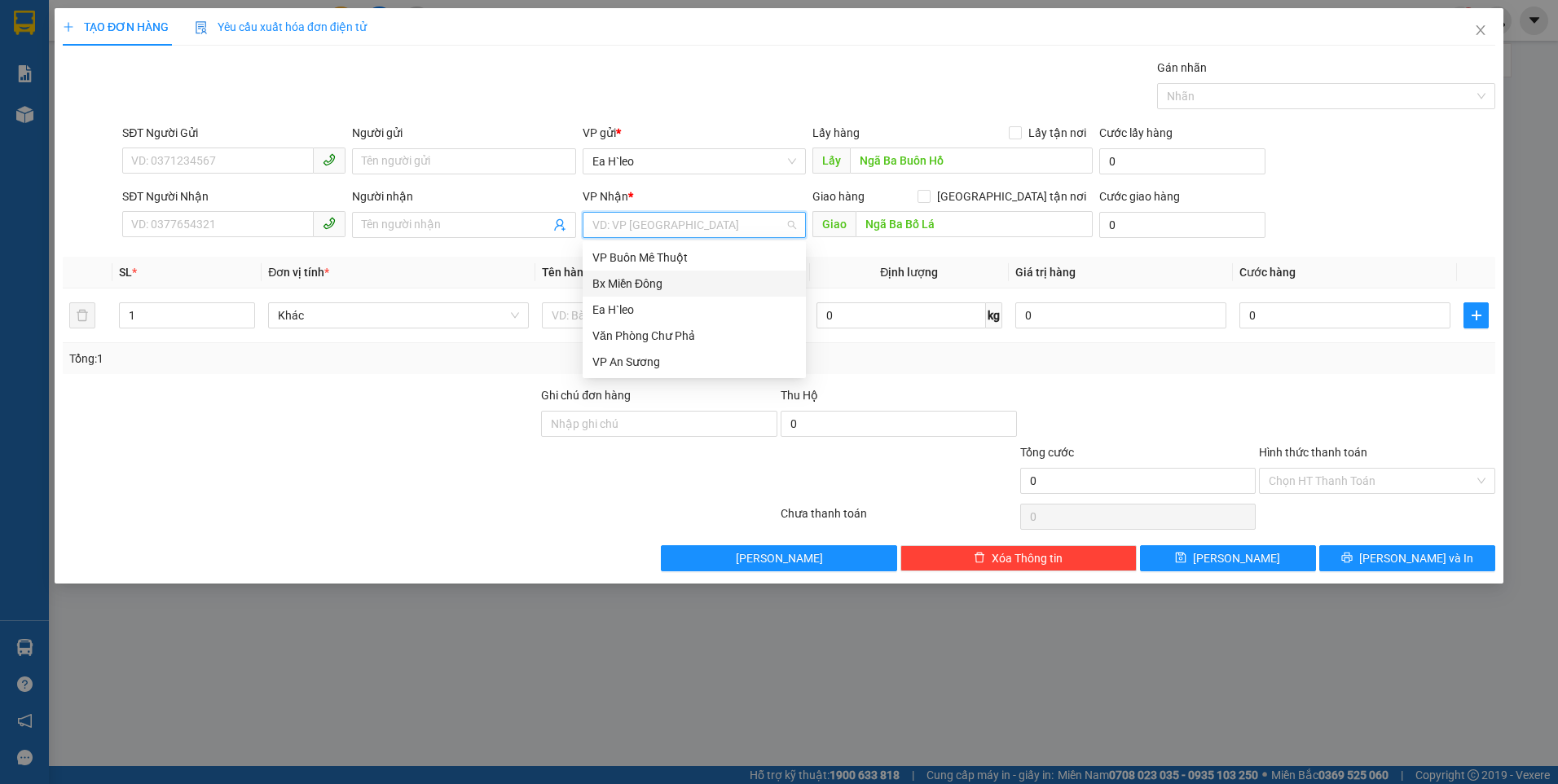
click at [711, 278] on div "Bx Miền Đông" at bounding box center [694, 283] width 204 height 18
click at [288, 162] on input "SĐT Người Gửi" at bounding box center [217, 161] width 192 height 26
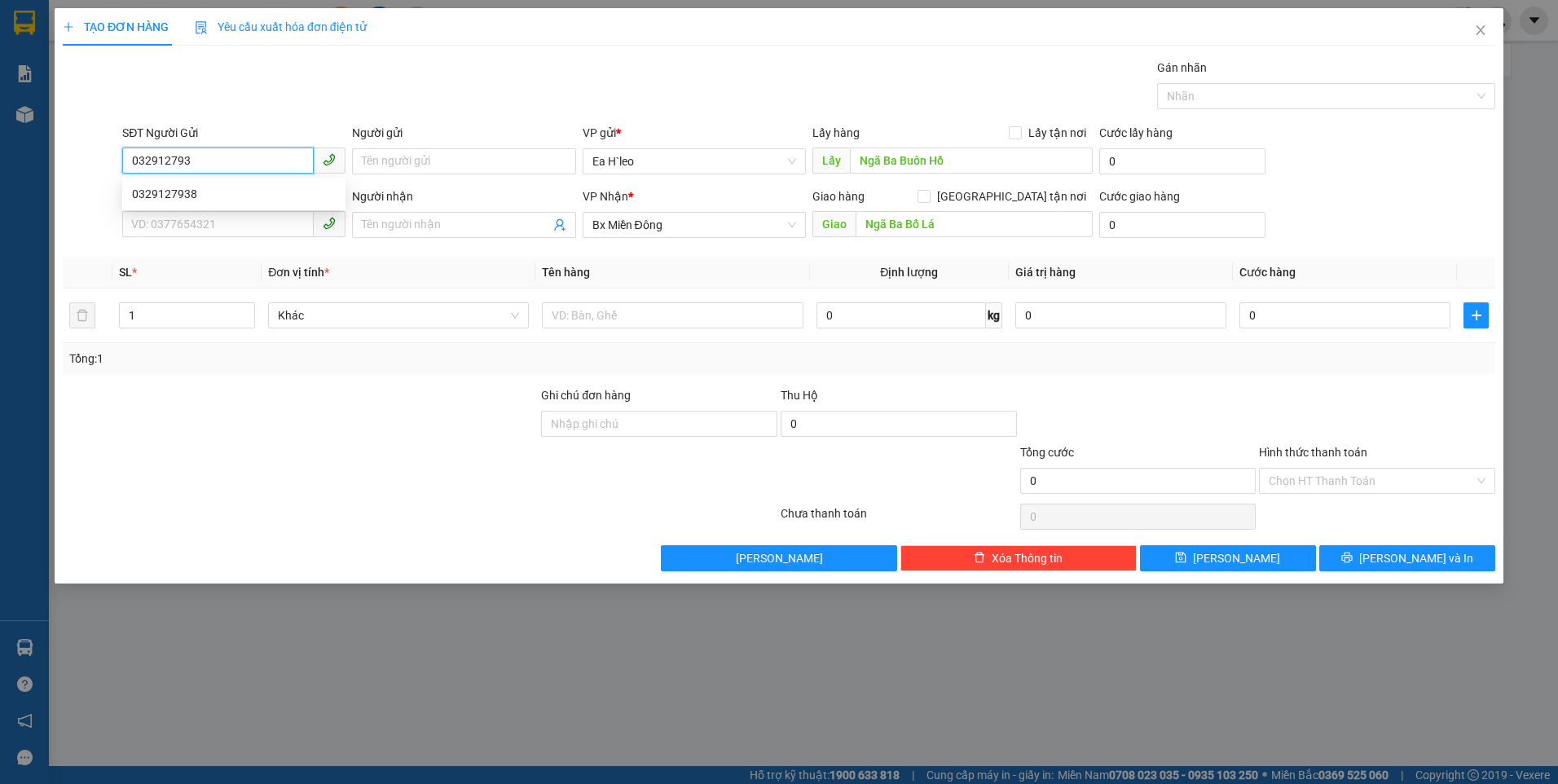
type input "0329127938"
click at [286, 193] on div "0329127938" at bounding box center [234, 194] width 204 height 18
type input "BUÔN HỒ"
type input "0329127938"
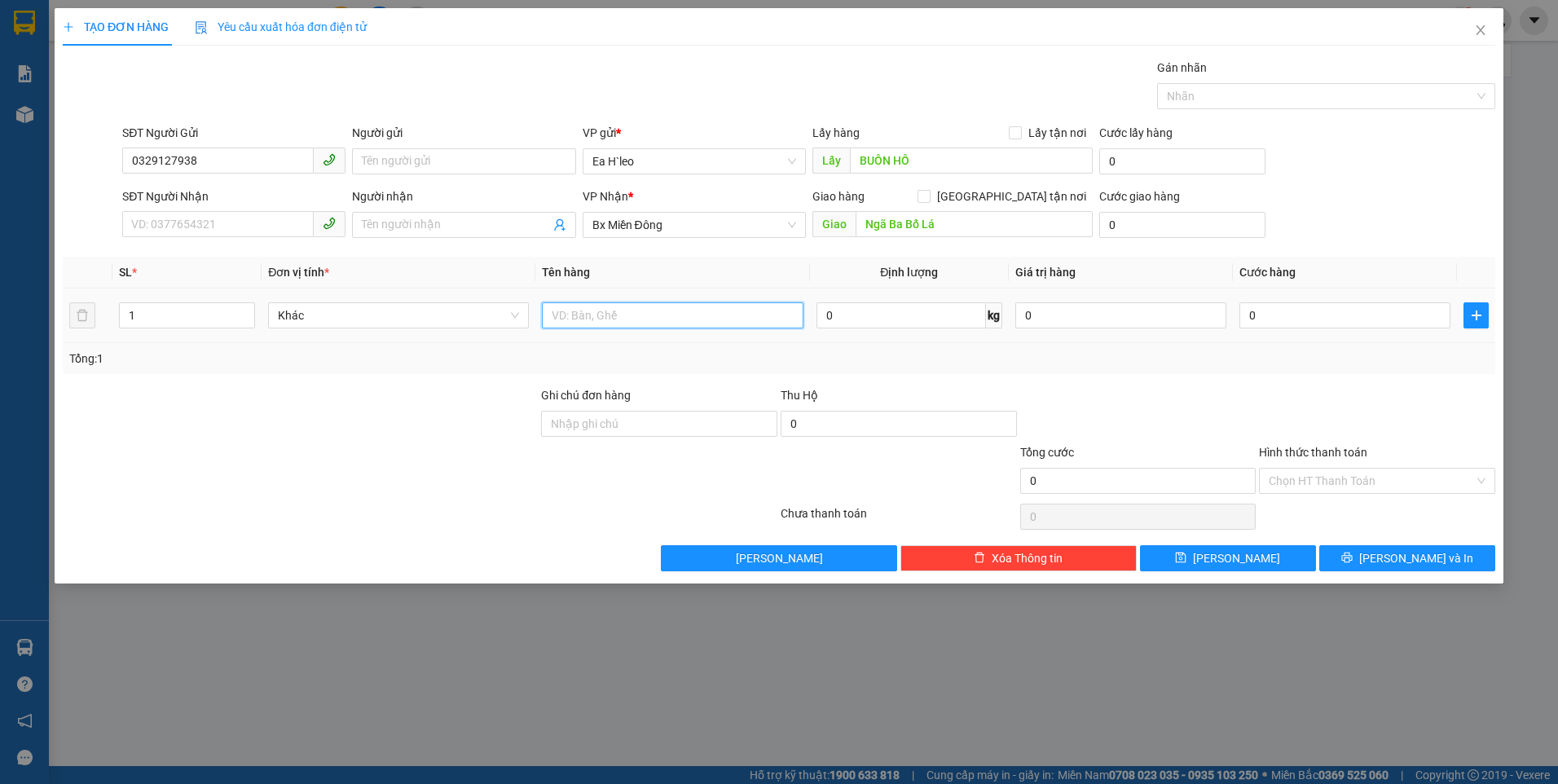
click at [693, 323] on input "text" at bounding box center [672, 315] width 261 height 26
type input "2 Thùng"
click at [1240, 552] on span "[PERSON_NAME]" at bounding box center [1237, 557] width 87 height 18
click at [1488, 27] on span "Close" at bounding box center [1481, 31] width 45 height 45
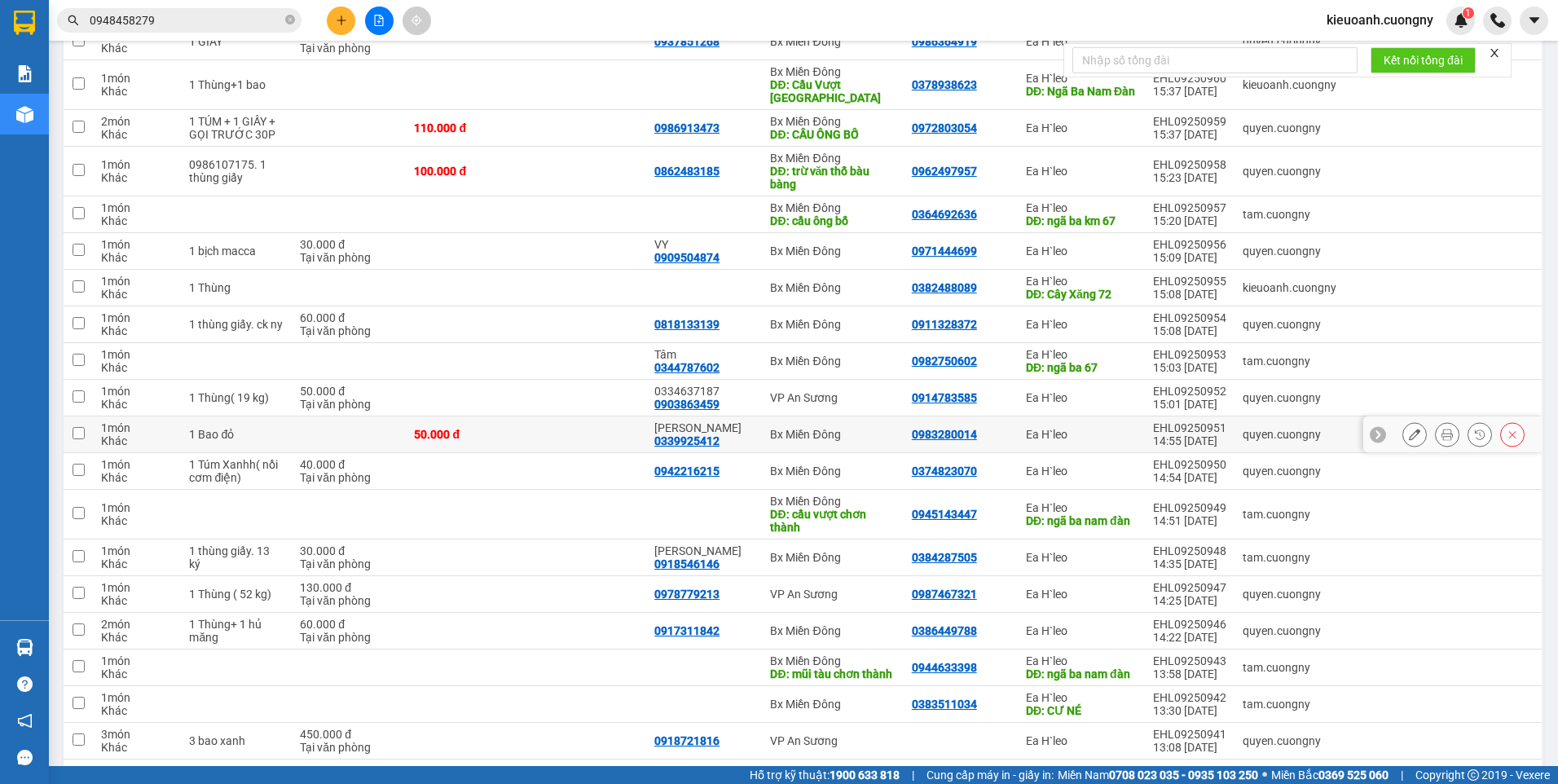
scroll to position [896, 0]
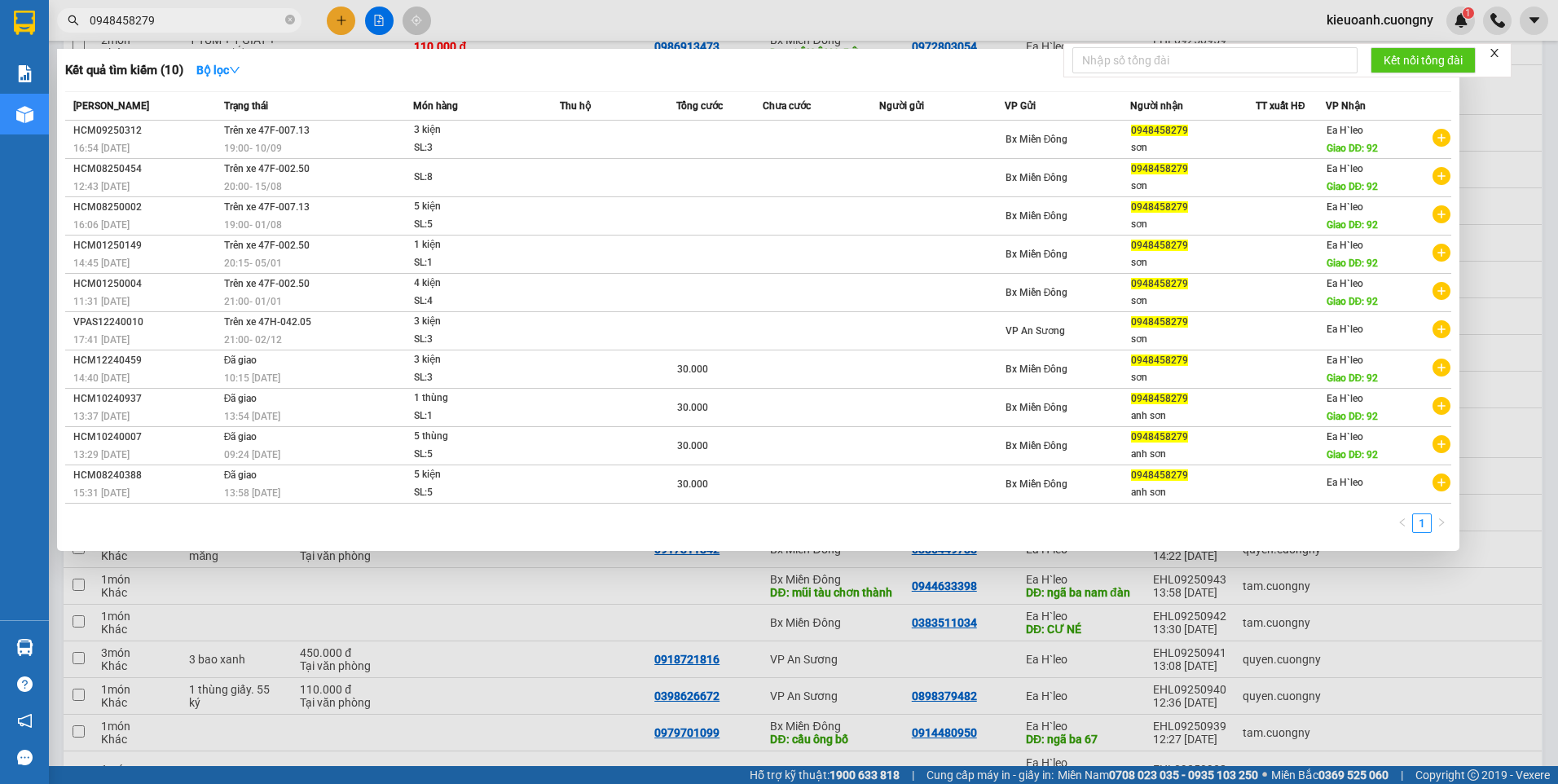
click at [178, 30] on span "0948458279" at bounding box center [179, 21] width 245 height 25
click at [183, 15] on input "0948458279" at bounding box center [186, 20] width 193 height 18
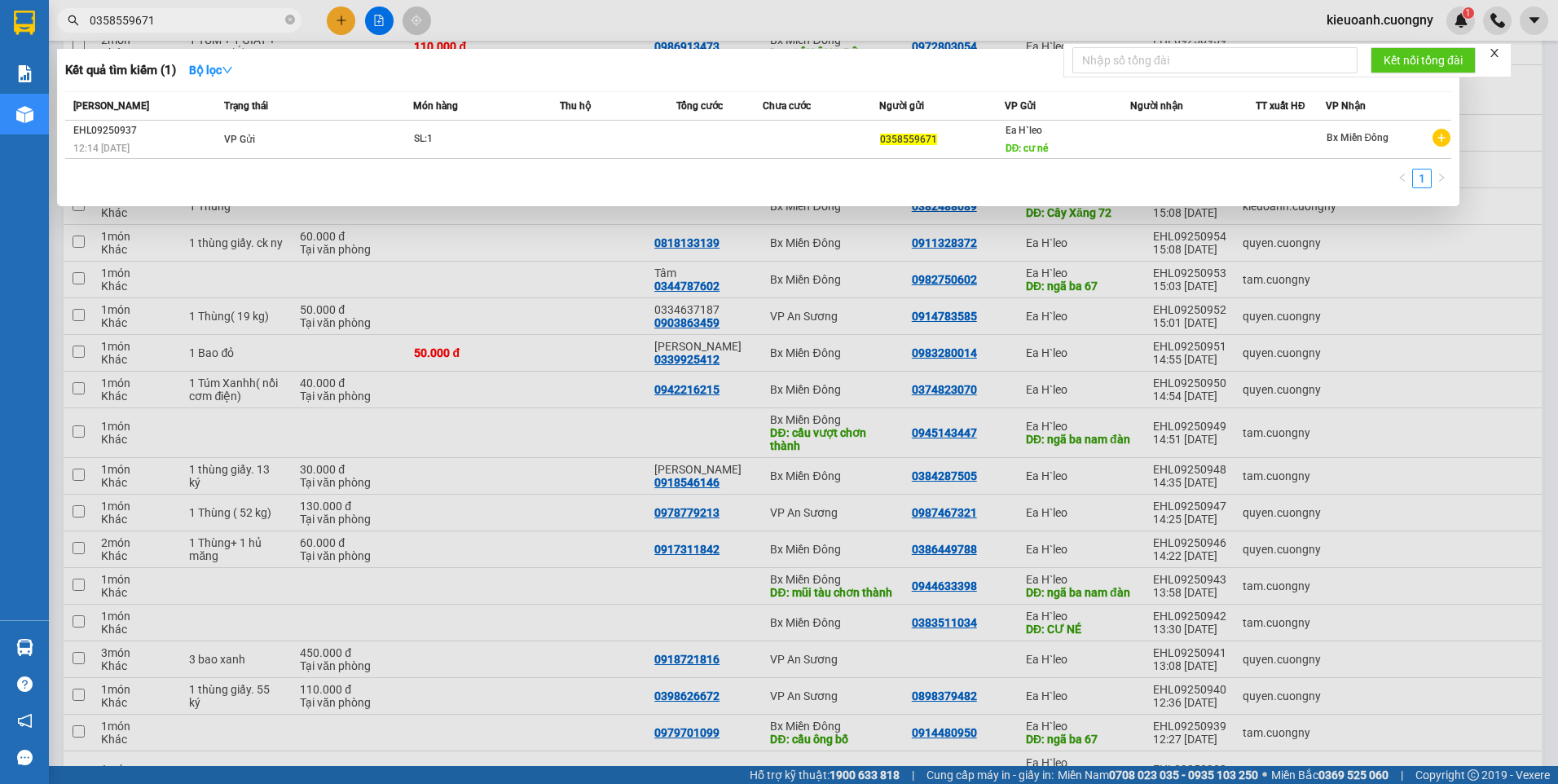
type input "0358559671"
click at [1494, 53] on icon "close" at bounding box center [1495, 53] width 11 height 11
click at [1505, 87] on div at bounding box center [779, 392] width 1558 height 784
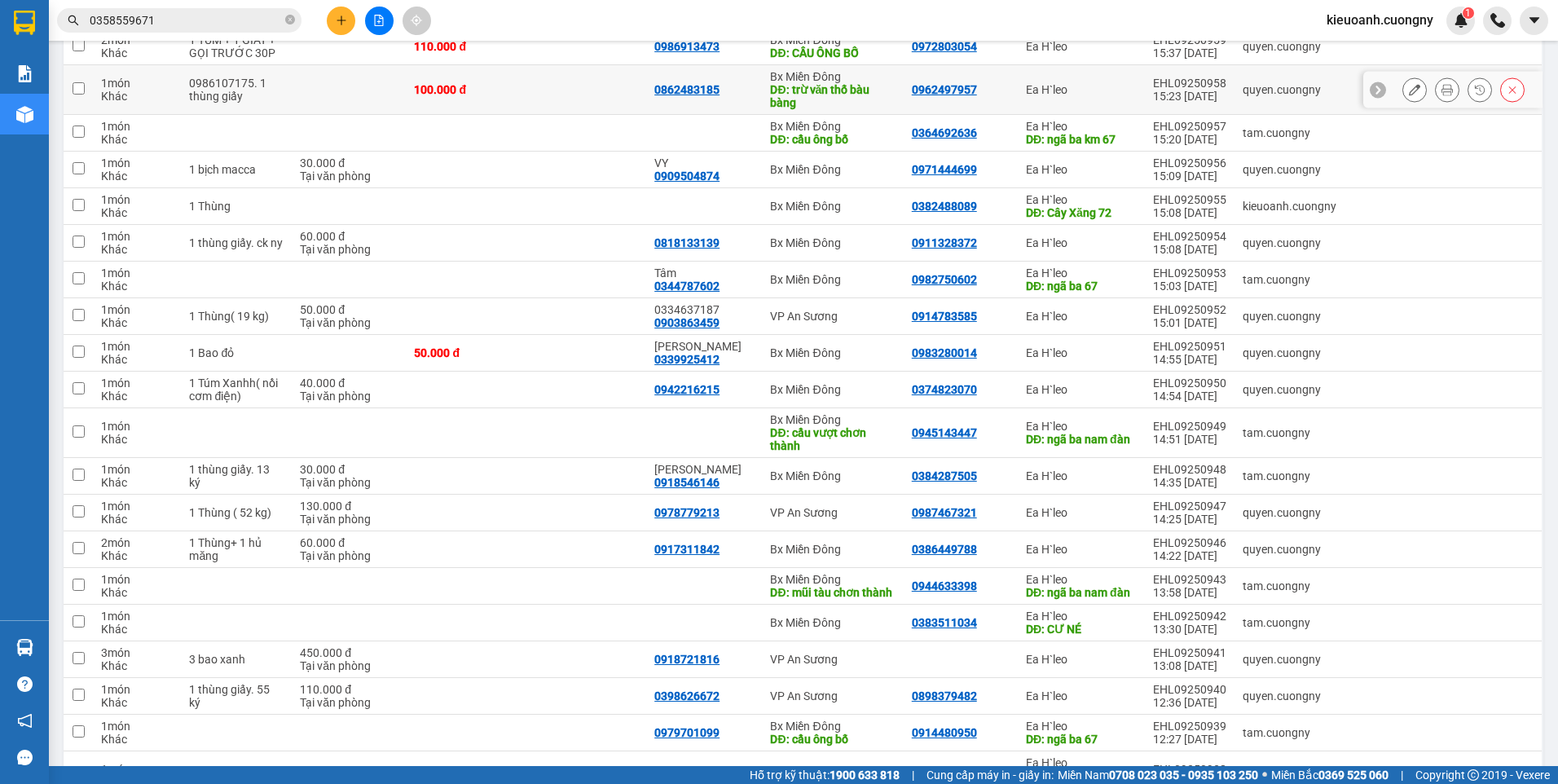
click at [1505, 87] on div at bounding box center [1463, 90] width 122 height 25
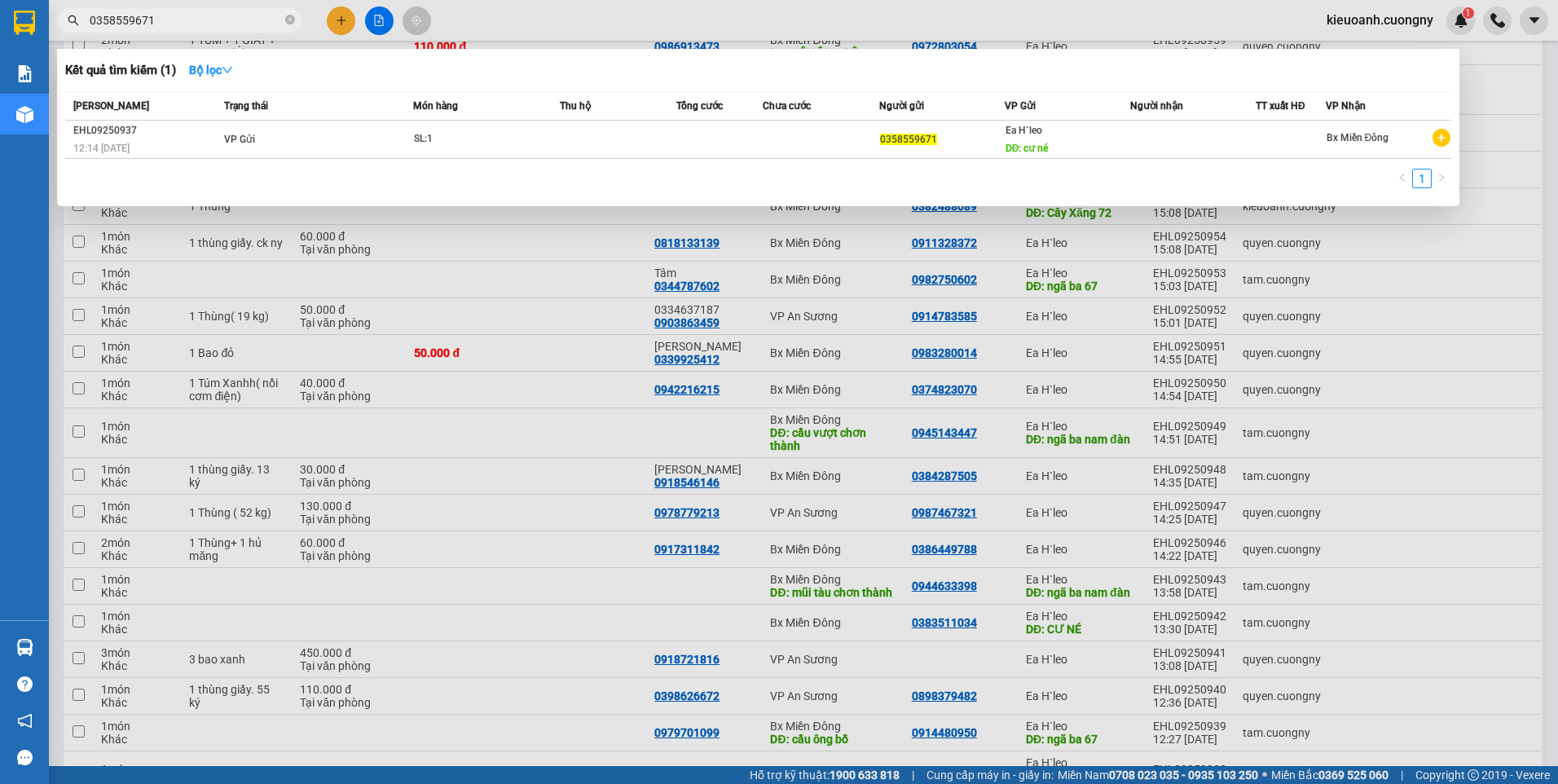
click at [211, 25] on input "0358559671" at bounding box center [186, 20] width 193 height 18
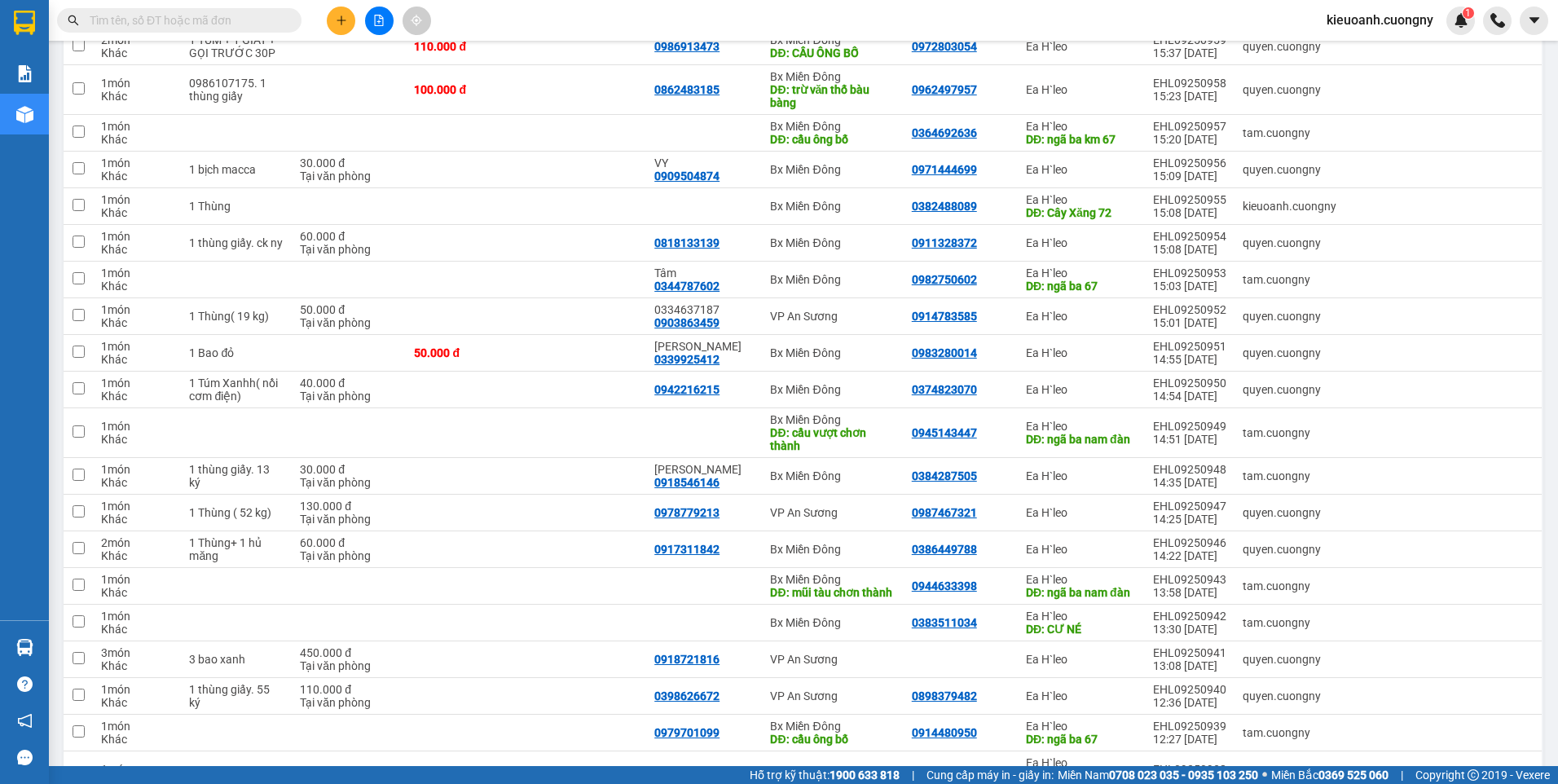
paste input "0975062069"
type input "0975062069"
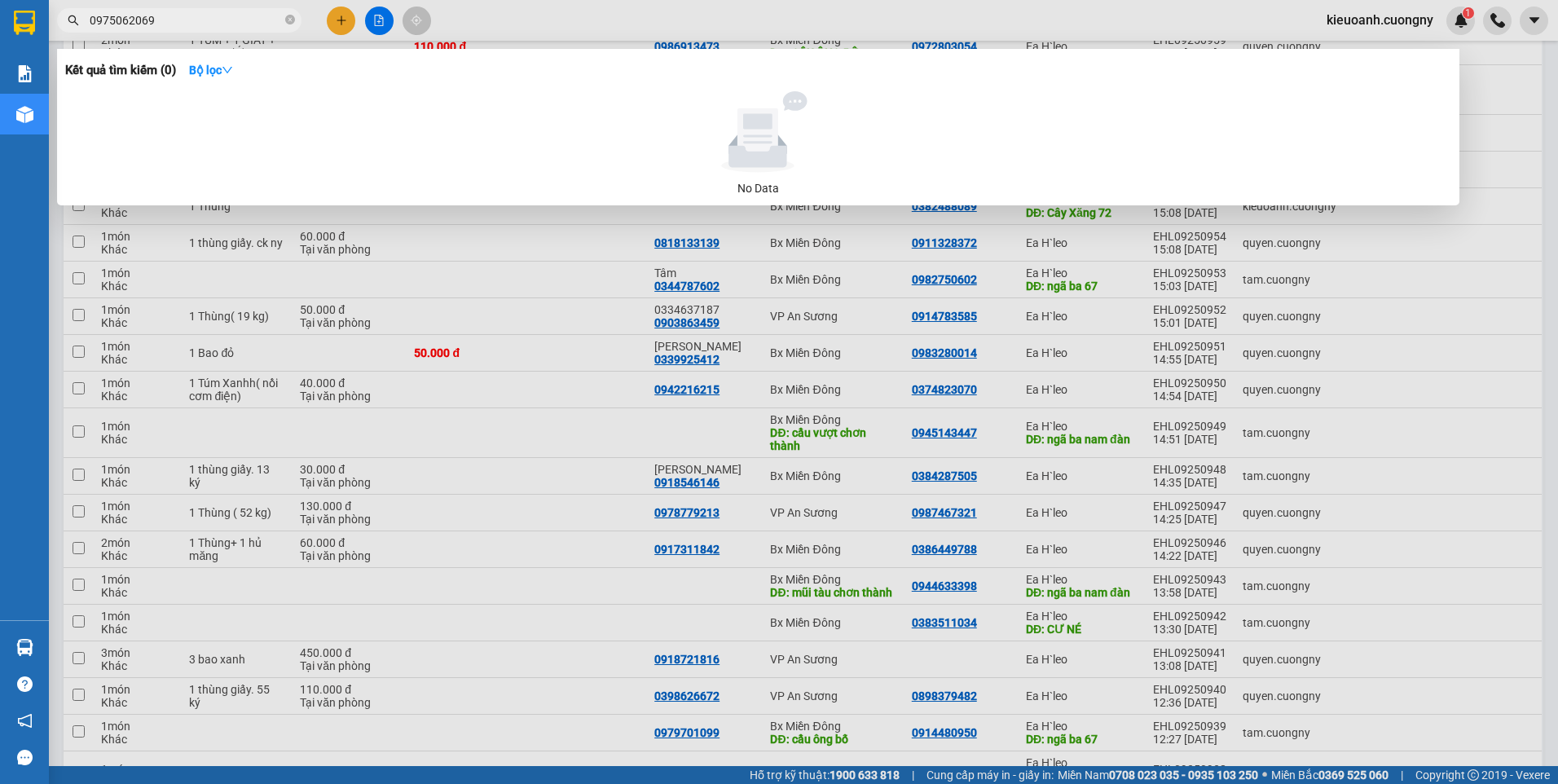
drag, startPoint x: 176, startPoint y: 15, endPoint x: 86, endPoint y: 43, distance: 94.3
click at [86, 35] on div "Kết quả tìm kiếm ( 0 ) Bộ lọc No Data 0975062069" at bounding box center [159, 21] width 317 height 28
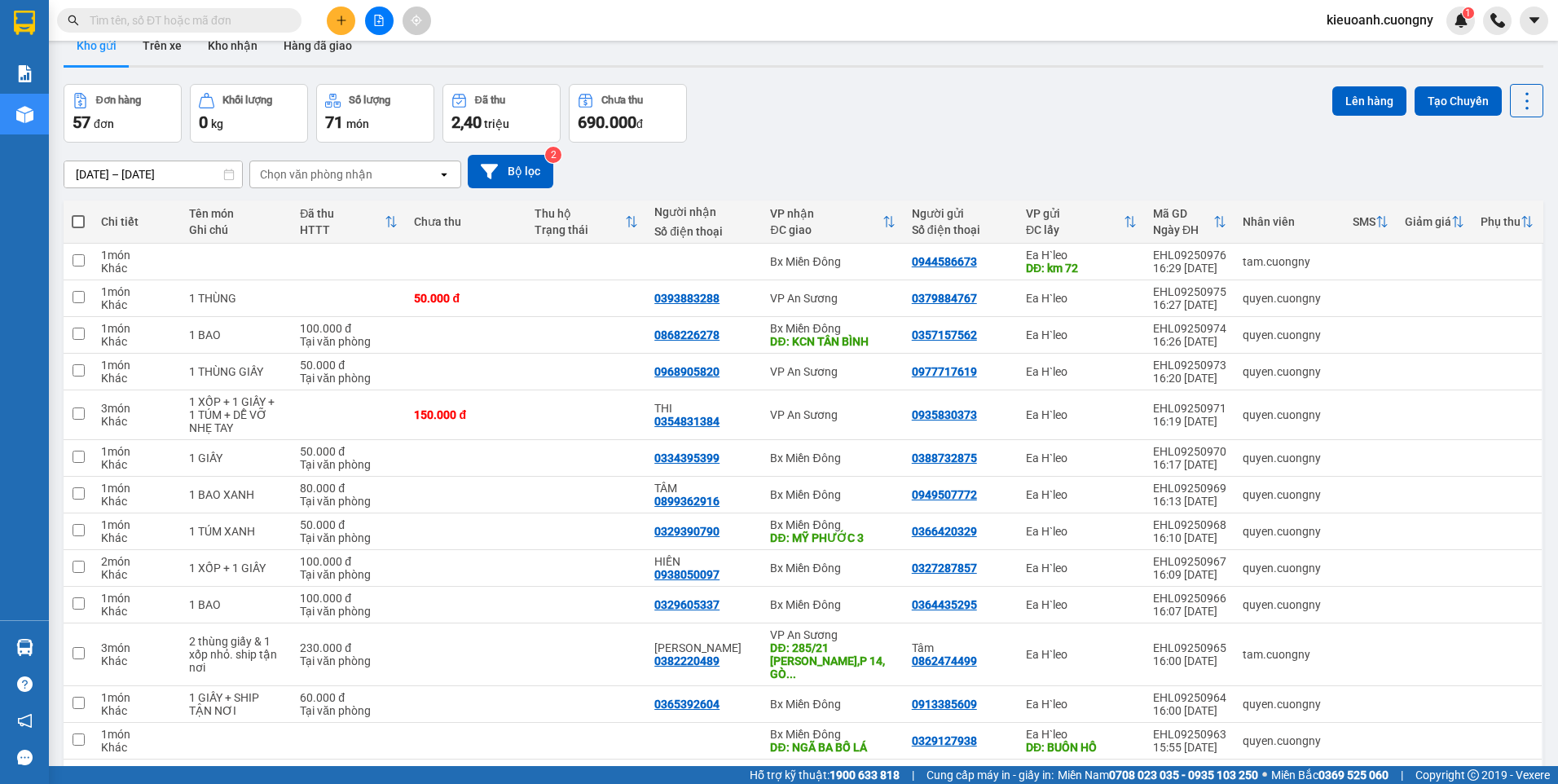
scroll to position [0, 0]
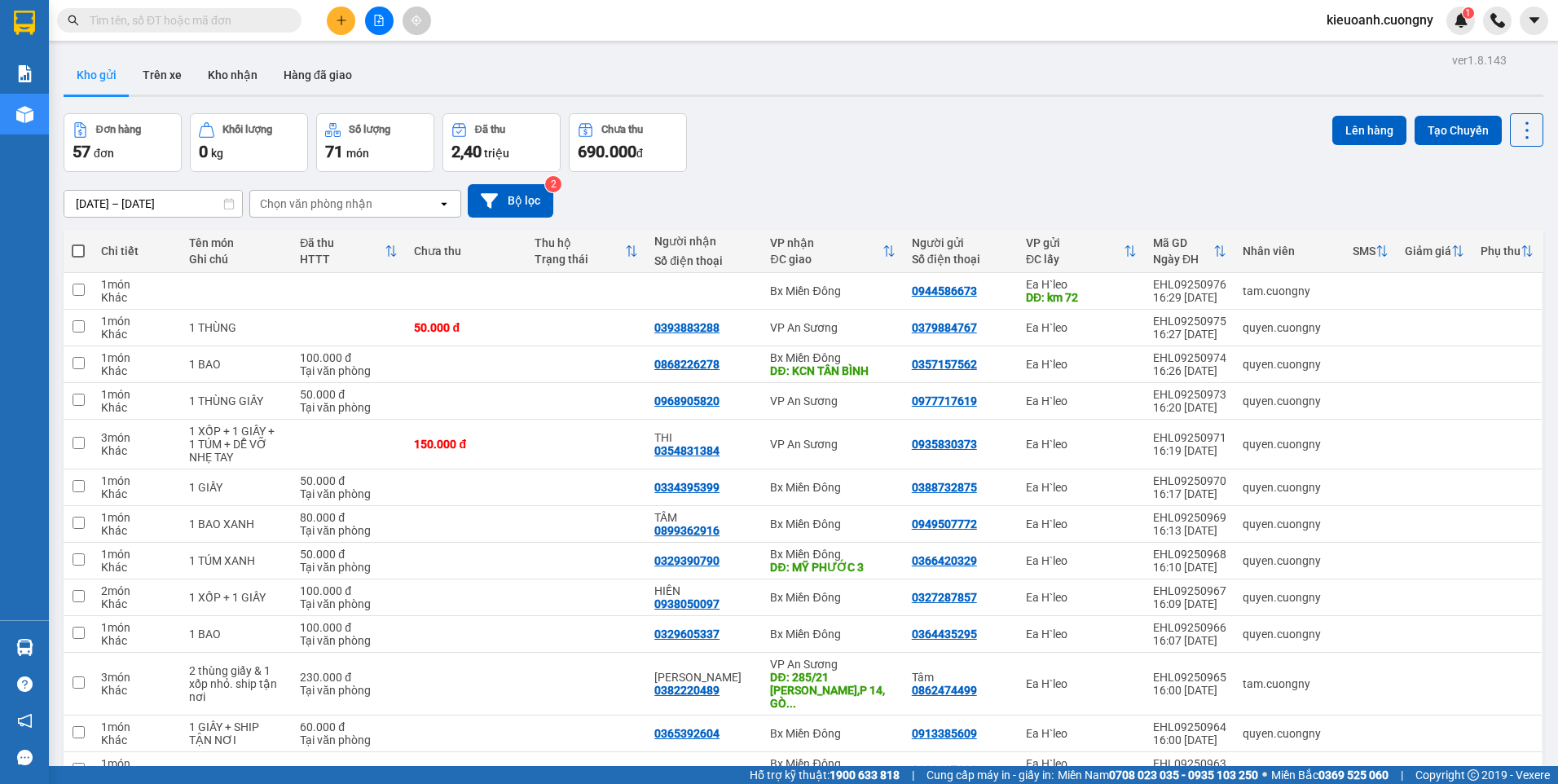
click at [873, 77] on div "Kho gửi Trên xe Kho nhận Hàng đã giao" at bounding box center [803, 77] width 1480 height 43
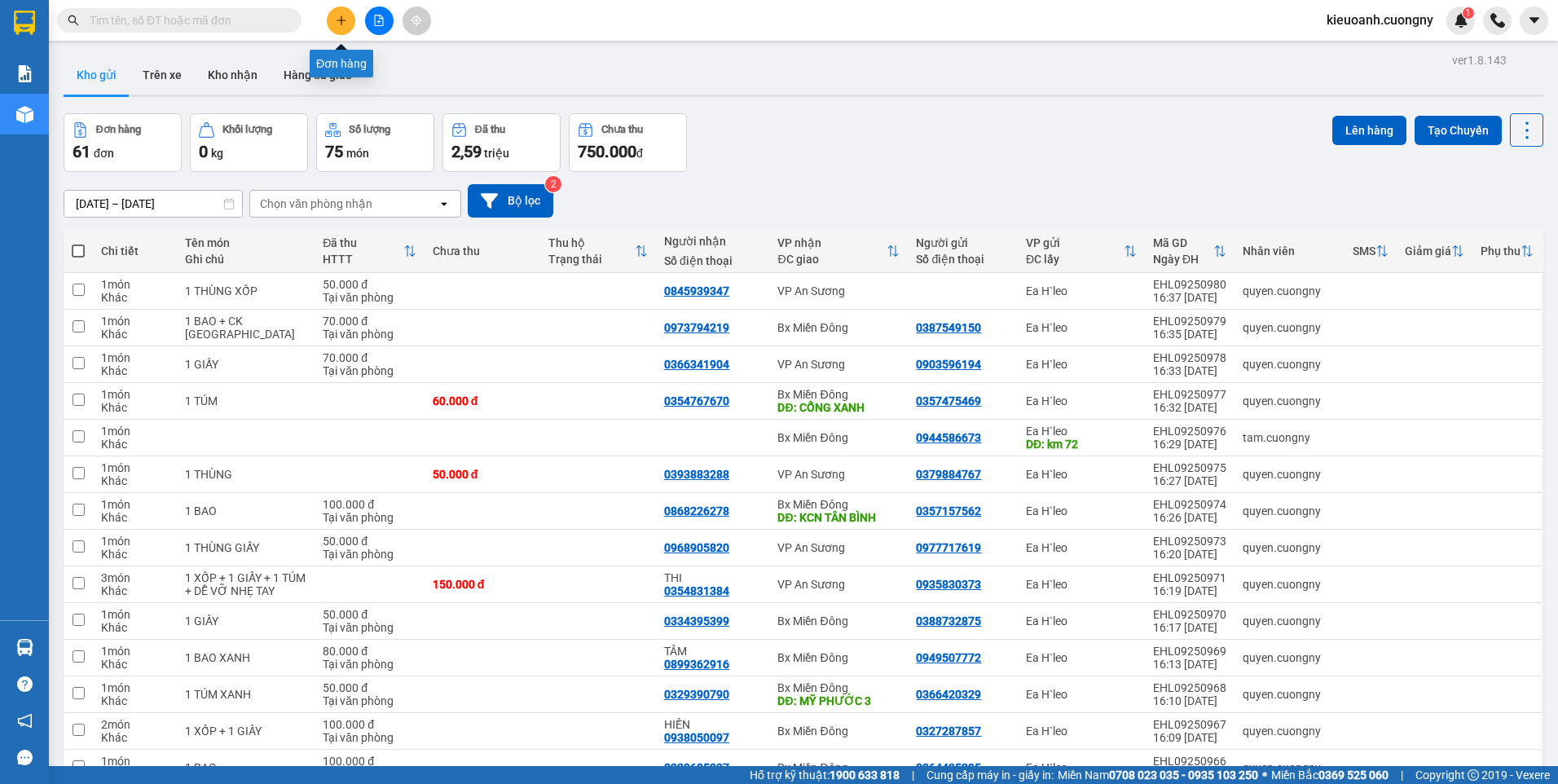
click at [343, 15] on icon "plus" at bounding box center [341, 21] width 11 height 11
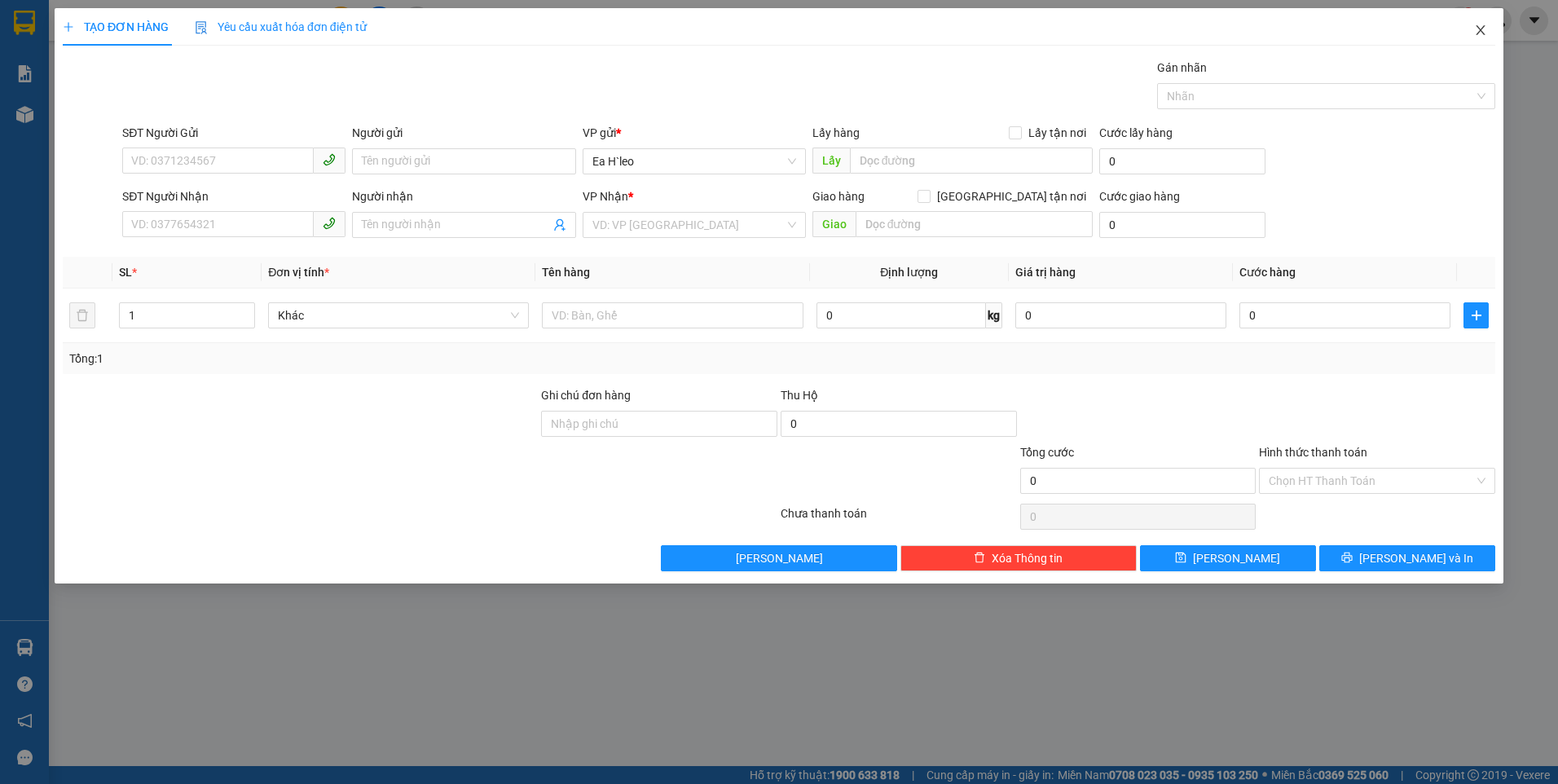
click at [1483, 36] on icon "close" at bounding box center [1481, 30] width 13 height 13
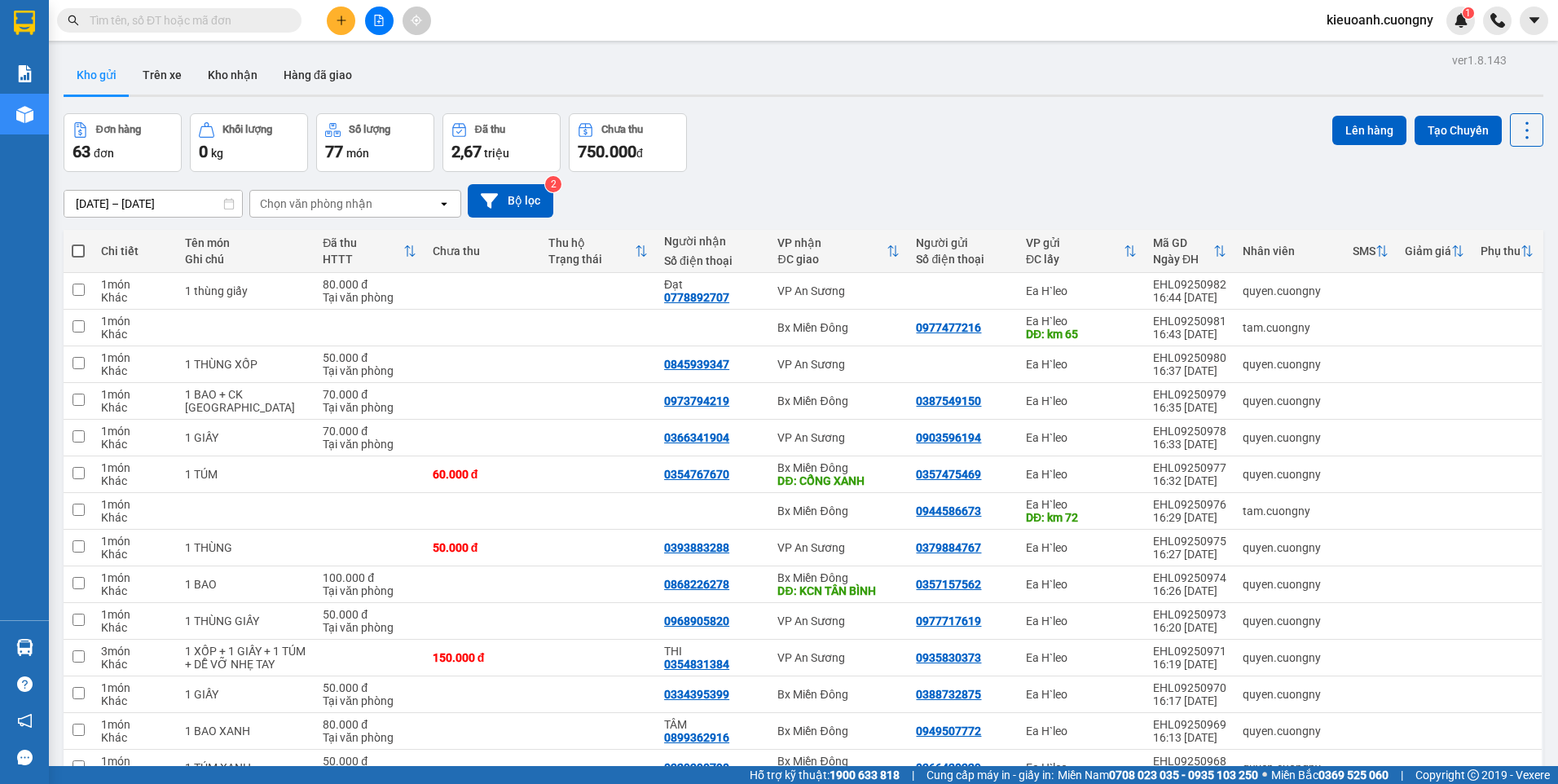
click at [221, 21] on input "text" at bounding box center [186, 20] width 193 height 18
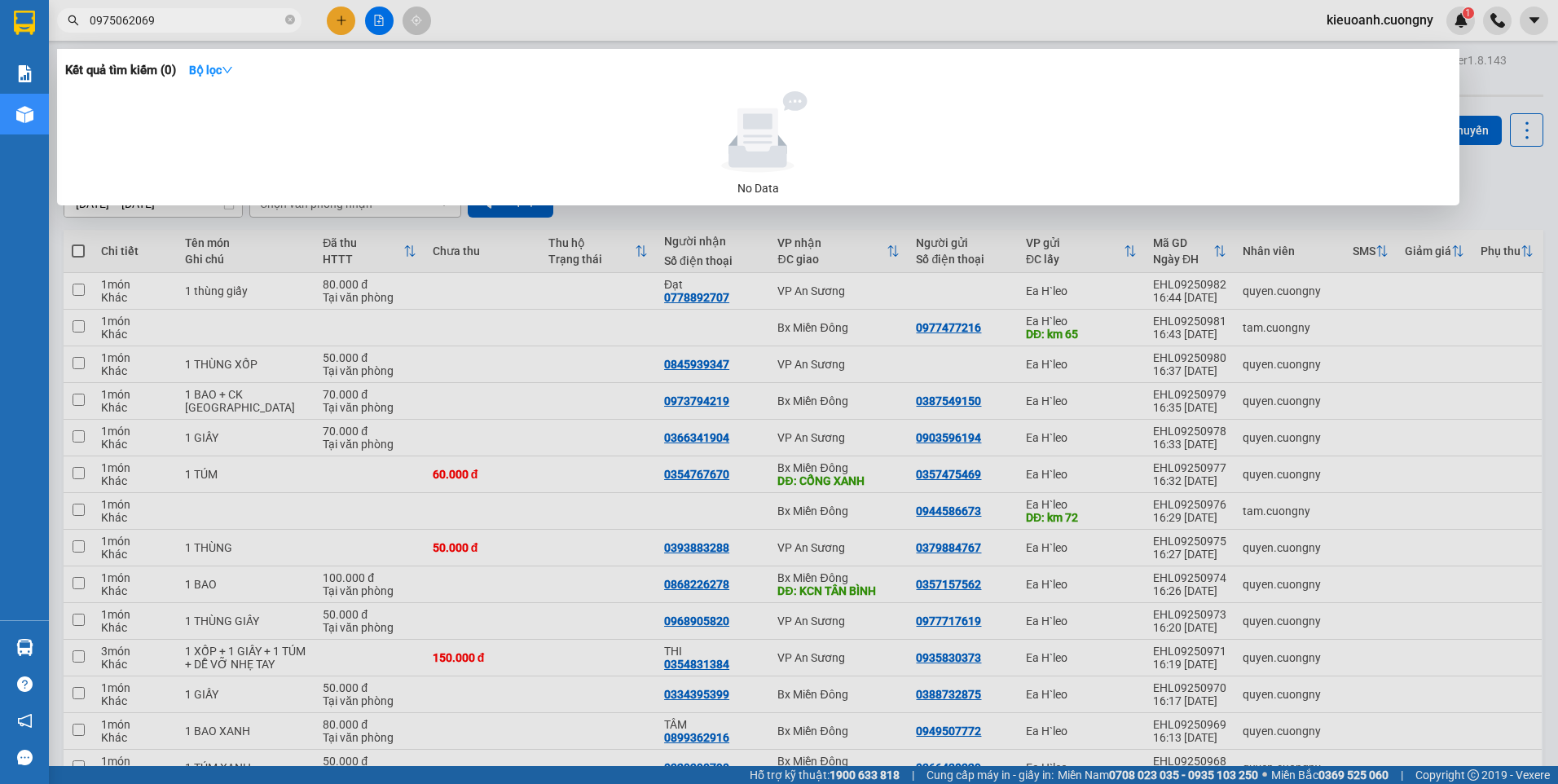
type input "0975062069"
click at [1519, 204] on div at bounding box center [779, 392] width 1558 height 784
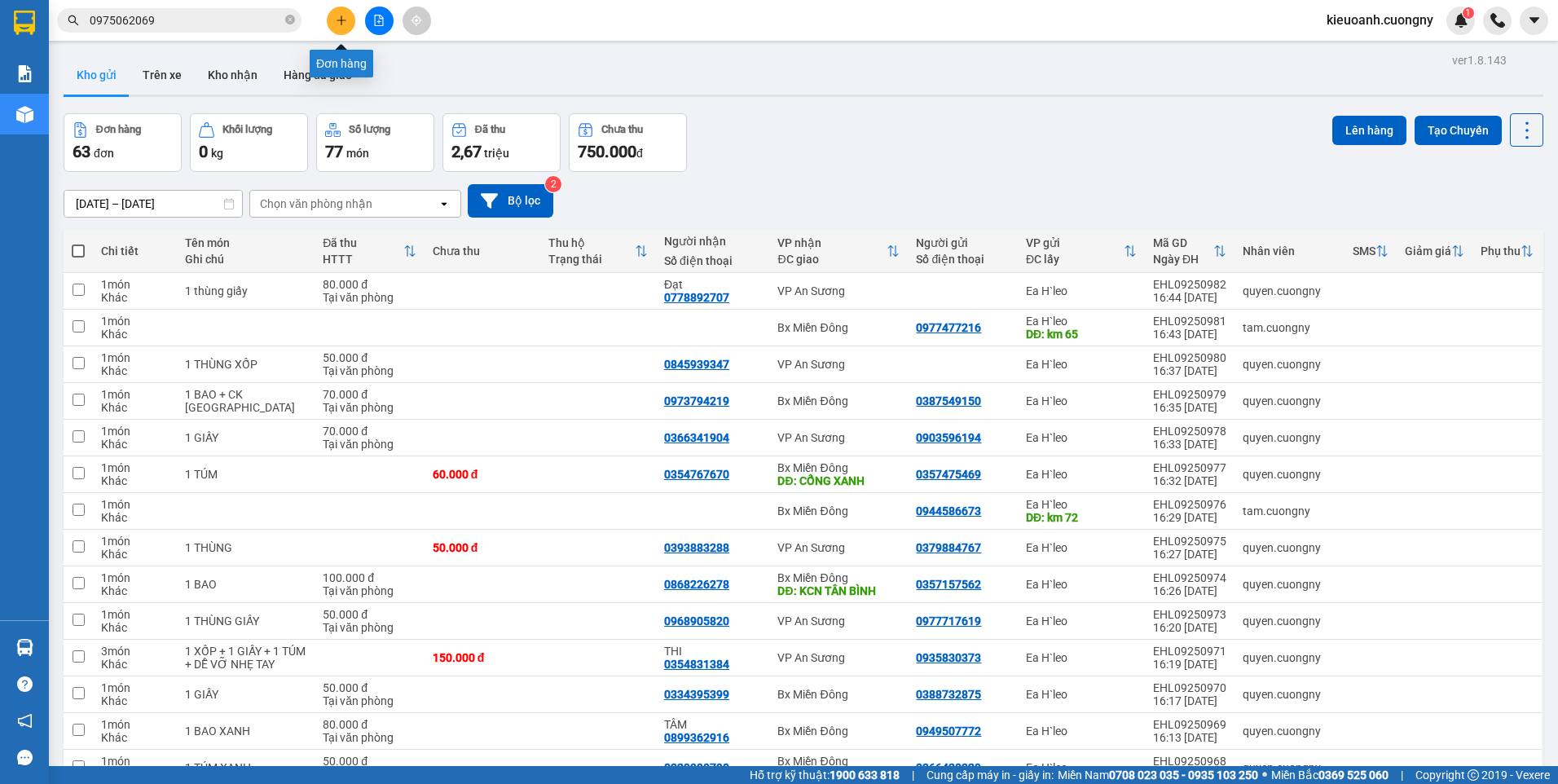
click at [334, 29] on button at bounding box center [341, 21] width 28 height 28
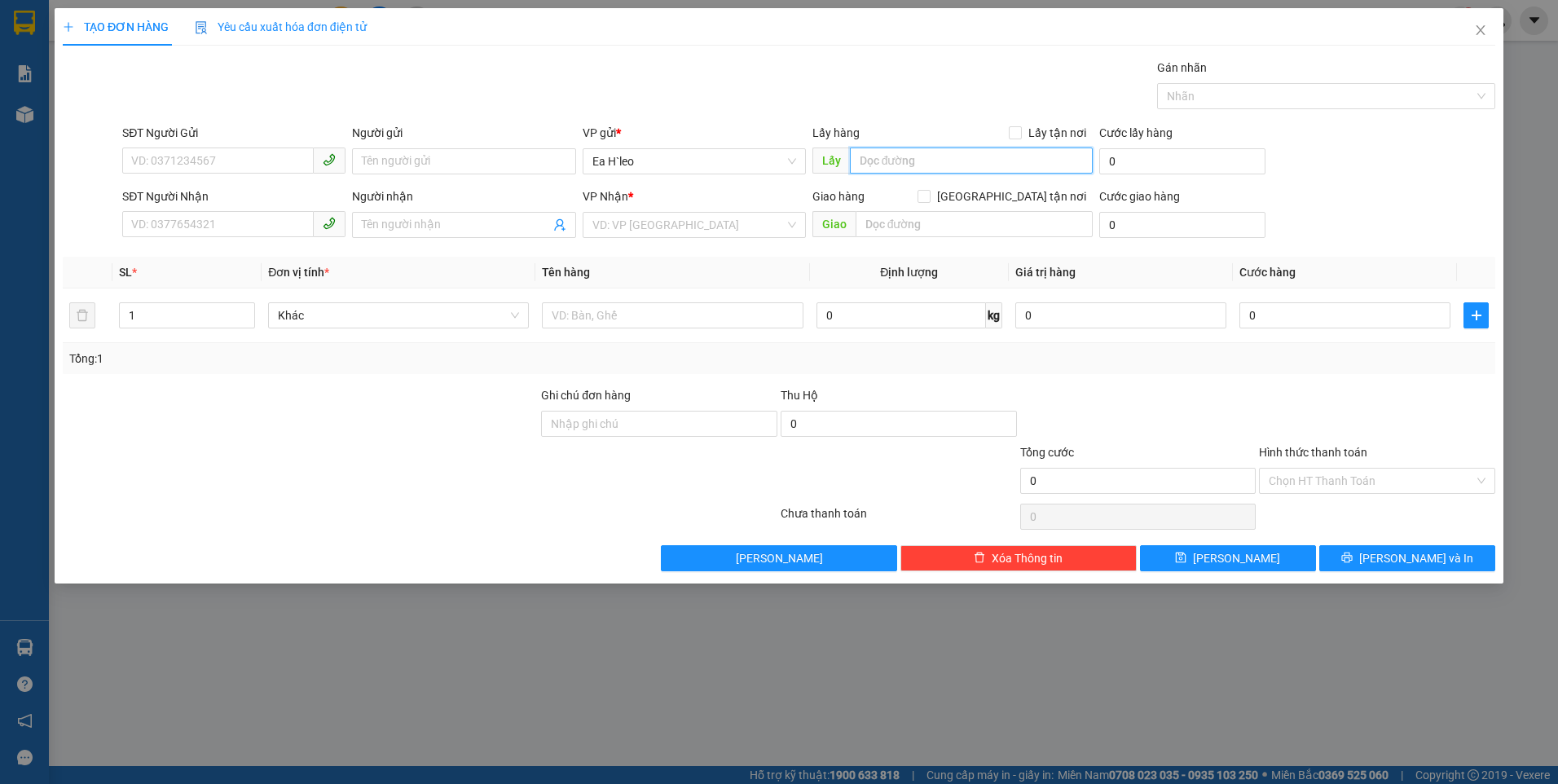
click at [913, 161] on input "text" at bounding box center [971, 161] width 244 height 26
type input "Pong Drang"
click at [873, 225] on input "text" at bounding box center [975, 224] width 238 height 26
click at [722, 228] on input "search" at bounding box center [689, 225] width 193 height 25
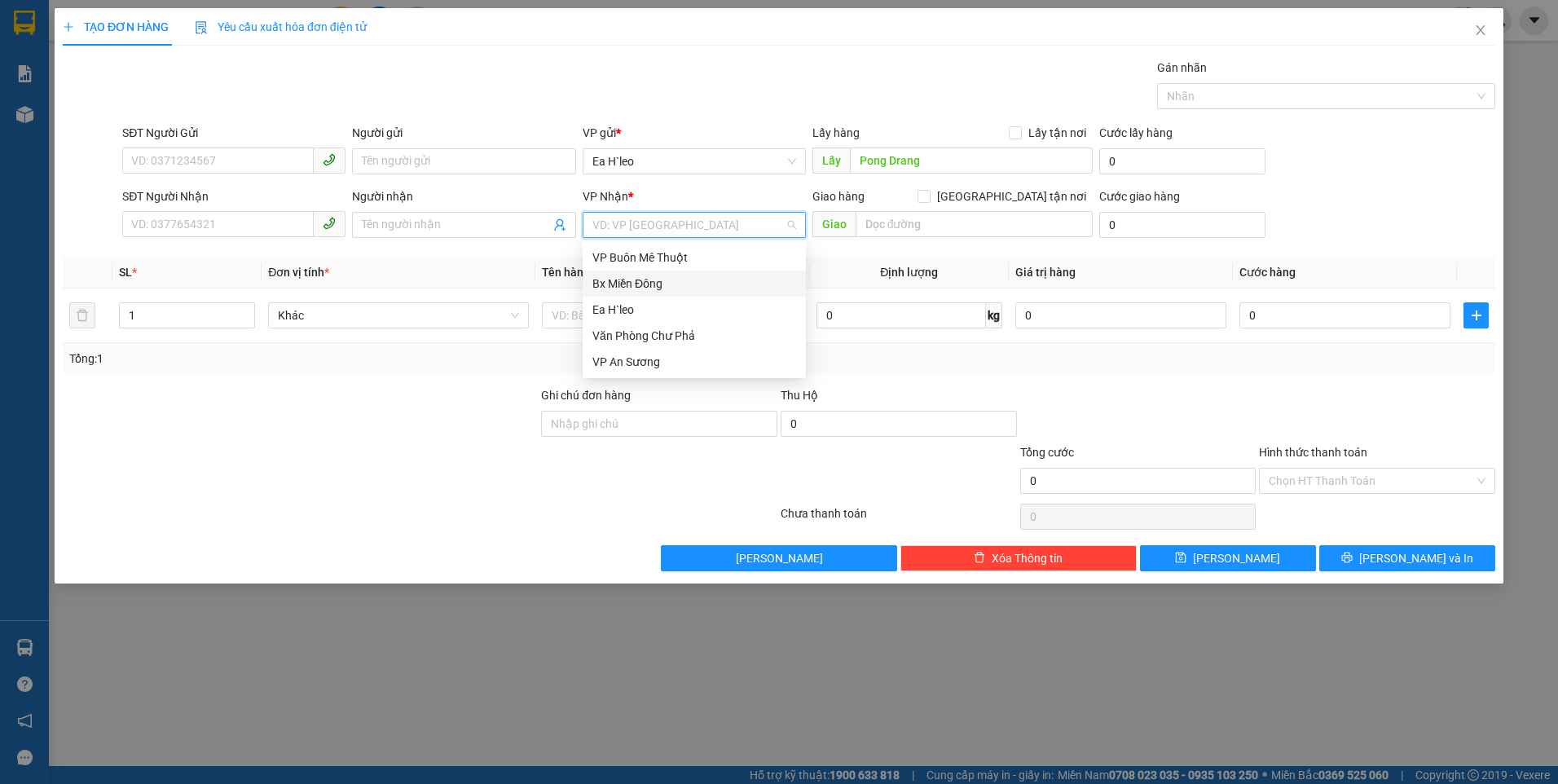
click at [711, 284] on div "Bx Miền Đông" at bounding box center [694, 283] width 204 height 18
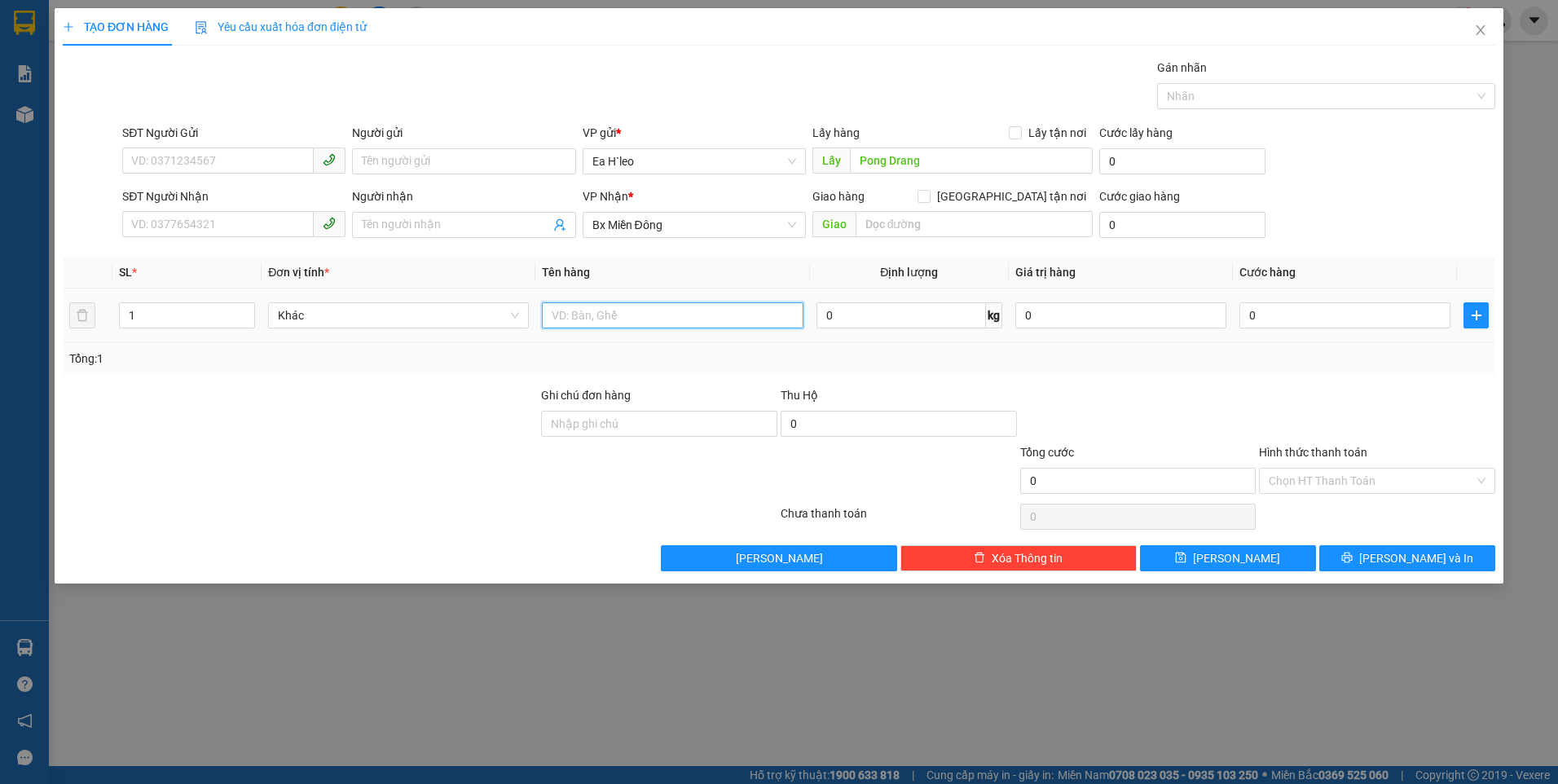
click at [613, 313] on input "text" at bounding box center [672, 315] width 261 height 26
click at [611, 308] on input "2 Tạ" at bounding box center [672, 315] width 261 height 26
type input "2 Tạ Sầu"
click at [212, 158] on input "SĐT Người Gửi" at bounding box center [217, 161] width 192 height 26
paste input "0944824593"
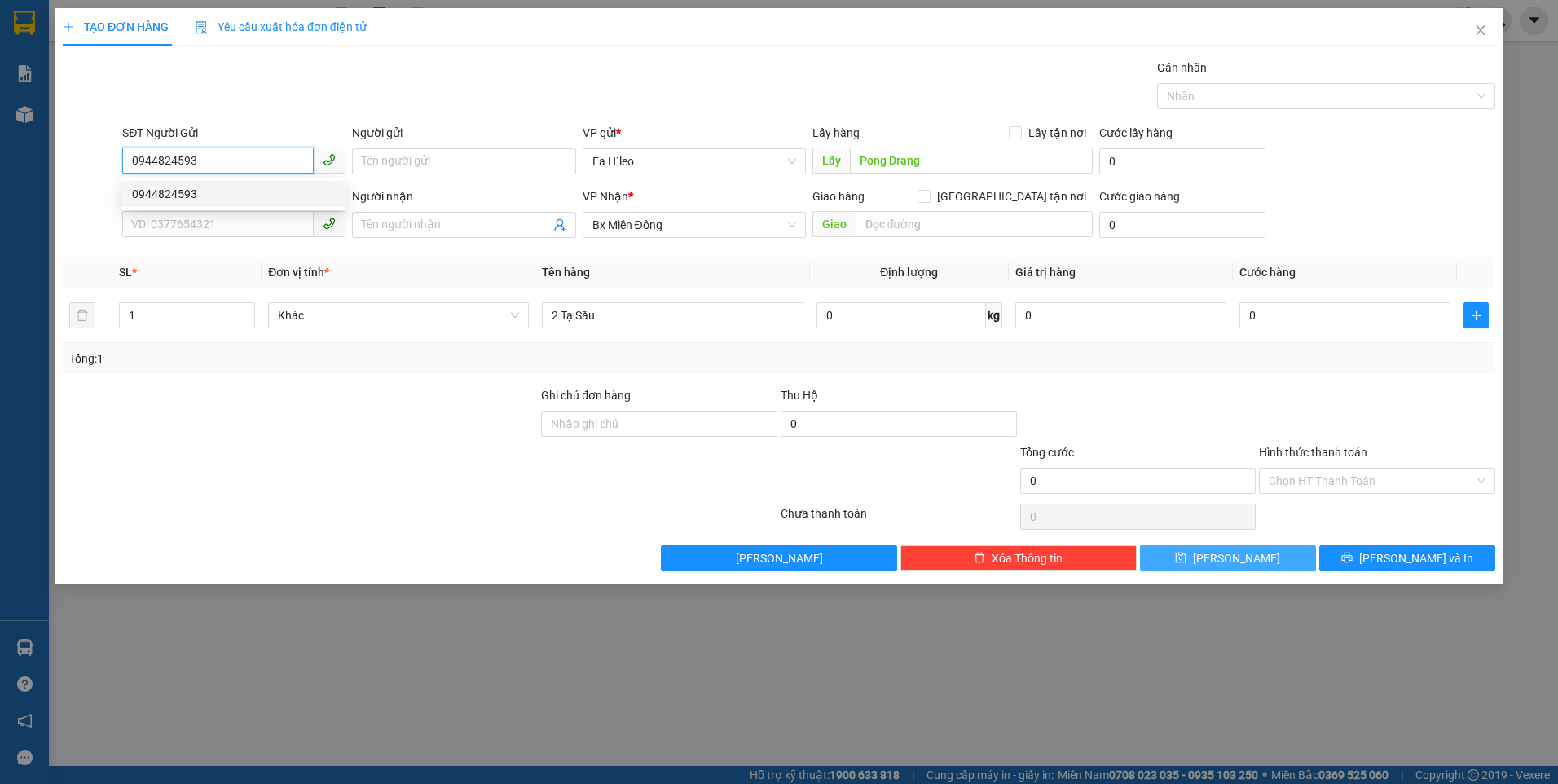
type input "0944824593"
click at [1187, 562] on icon "save" at bounding box center [1180, 557] width 10 height 10
click at [274, 155] on input "SĐT Người Gửi" at bounding box center [217, 161] width 192 height 26
paste input "0329874669"
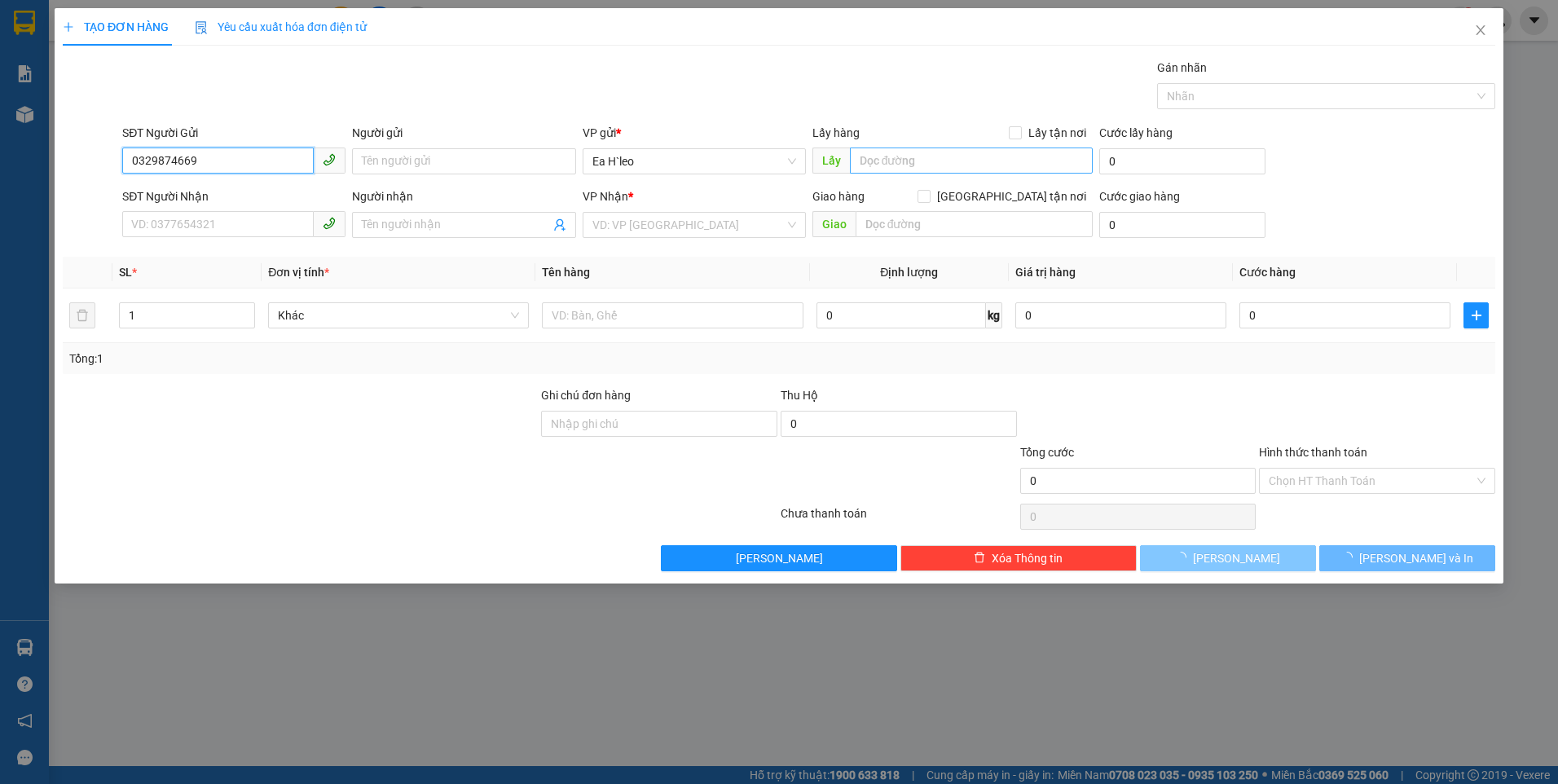
type input "0329874669"
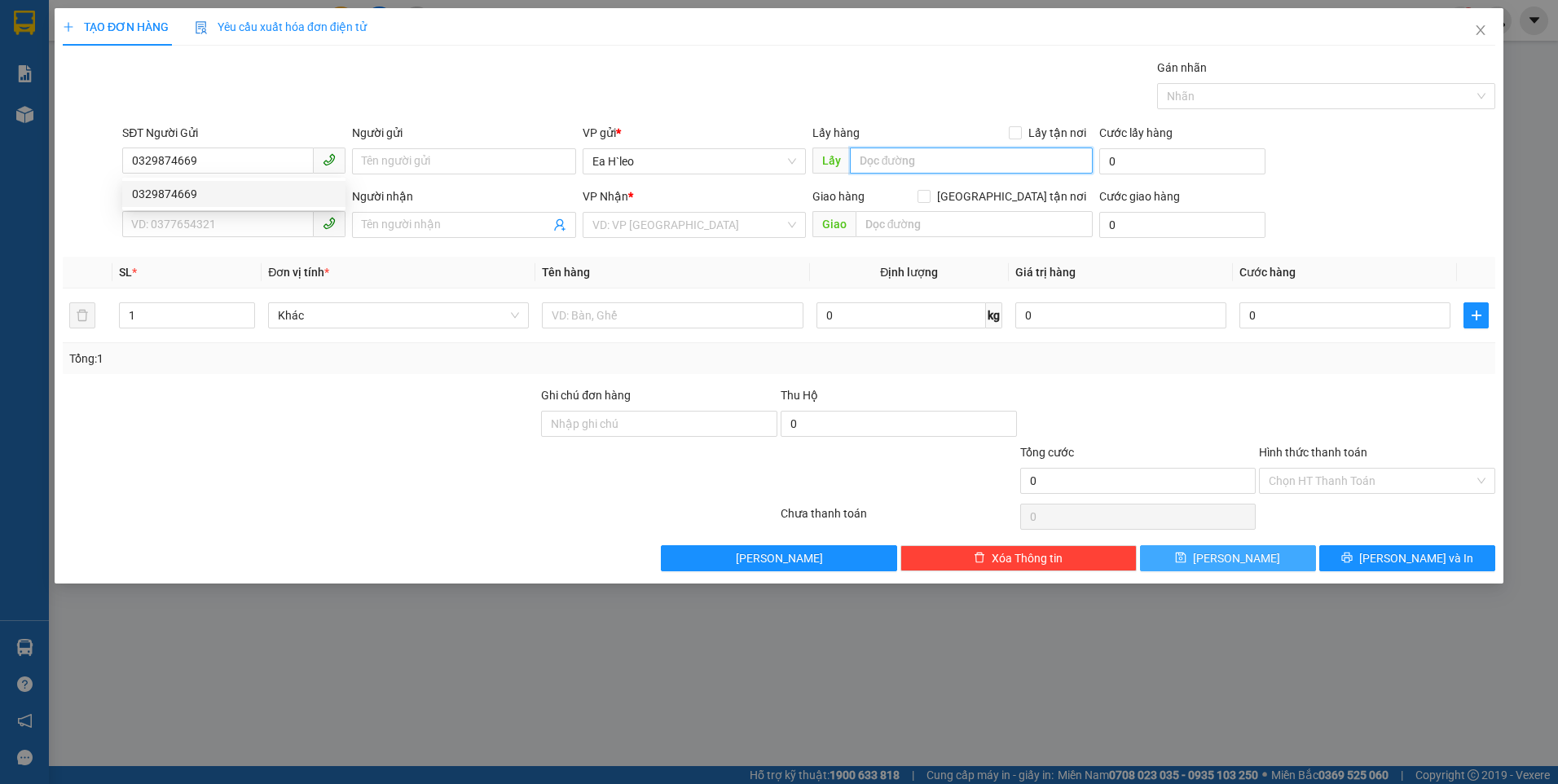
click at [880, 151] on input "text" at bounding box center [971, 161] width 244 height 26
type input "Uý Ban Cư Né"
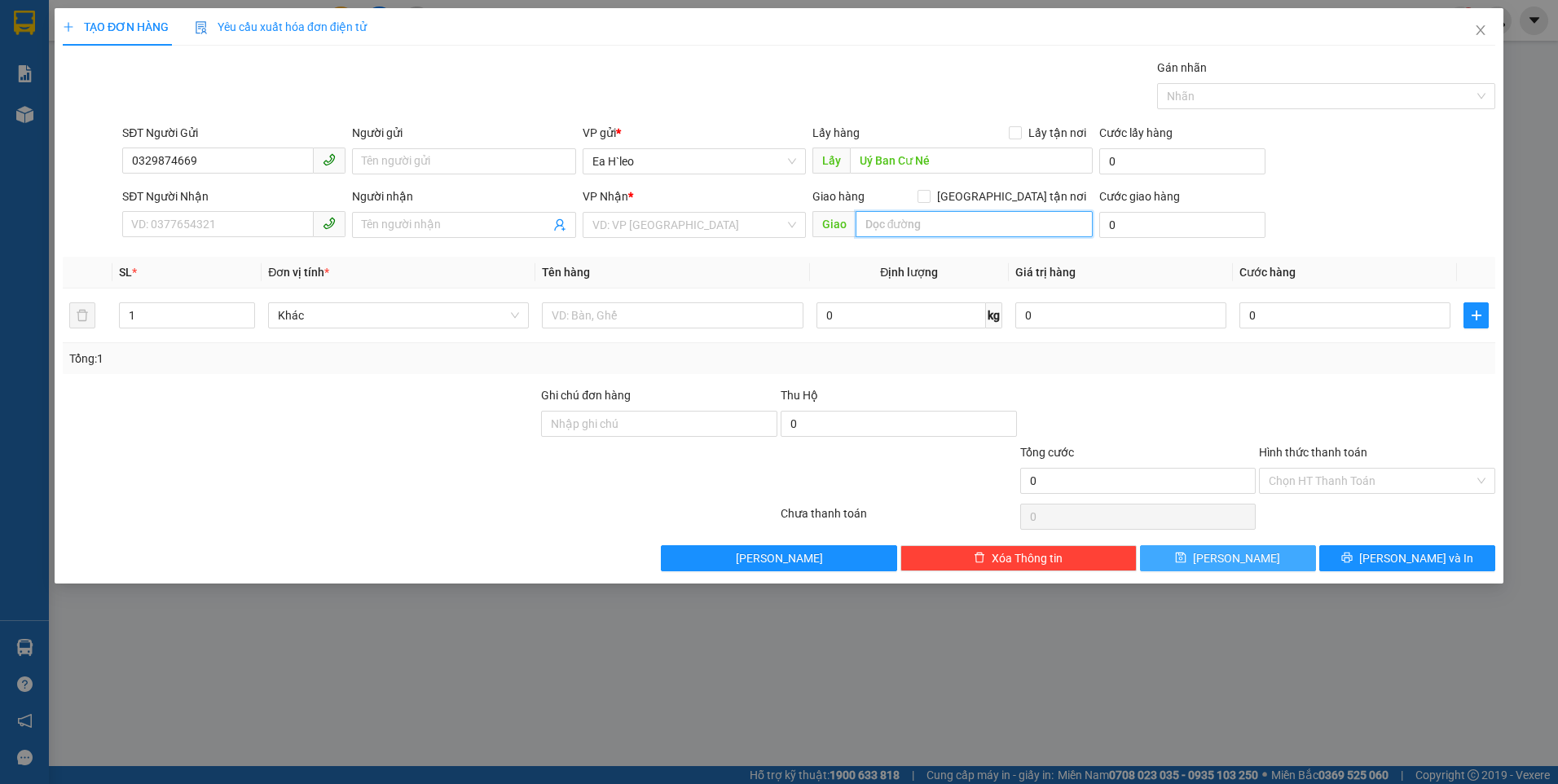
click at [912, 222] on input "text" at bounding box center [975, 224] width 238 height 26
type input "Cầu Ông Bố"
click at [672, 219] on input "search" at bounding box center [689, 225] width 193 height 25
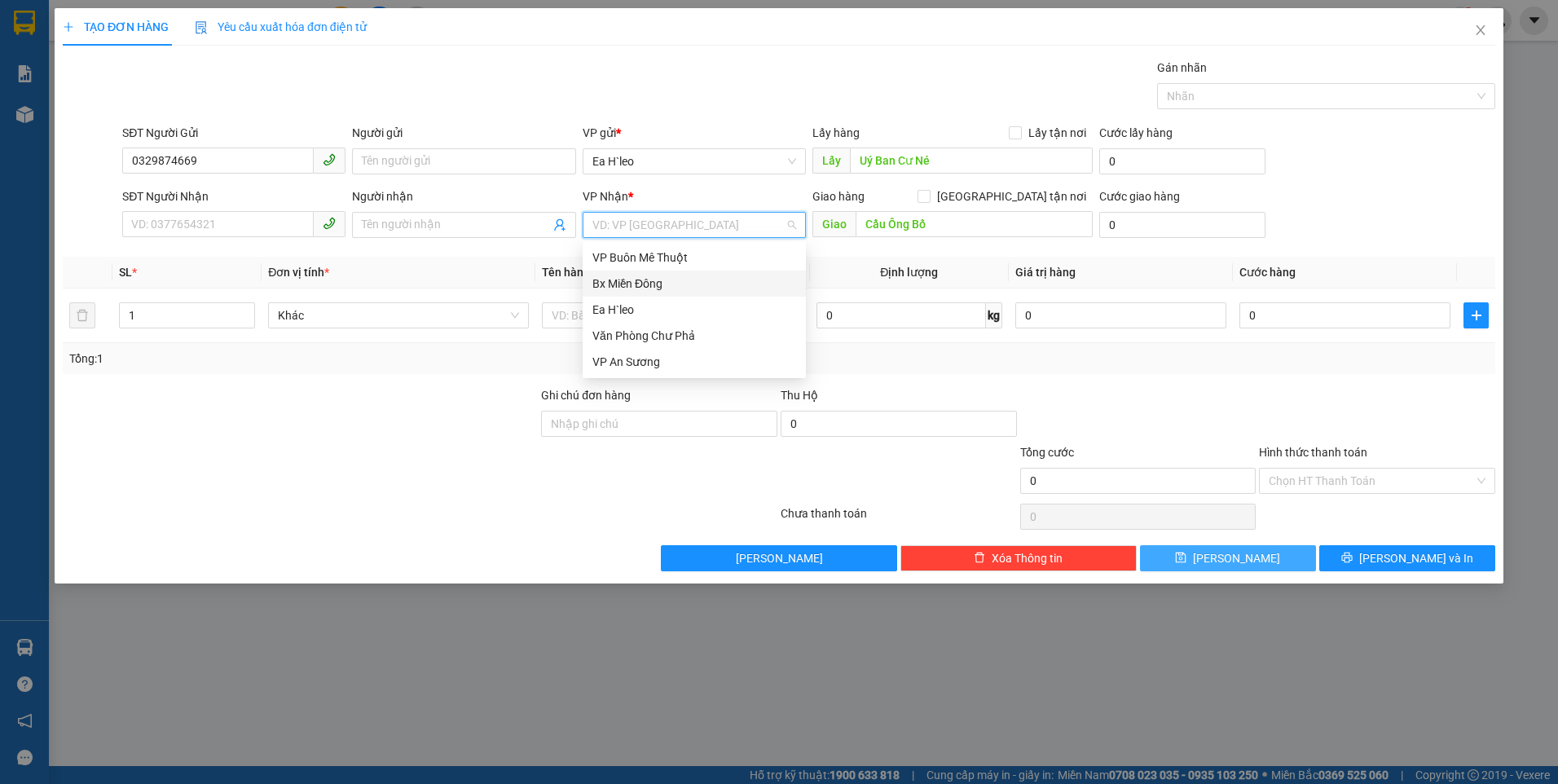
click at [684, 284] on div "Bx Miền Đông" at bounding box center [694, 283] width 204 height 18
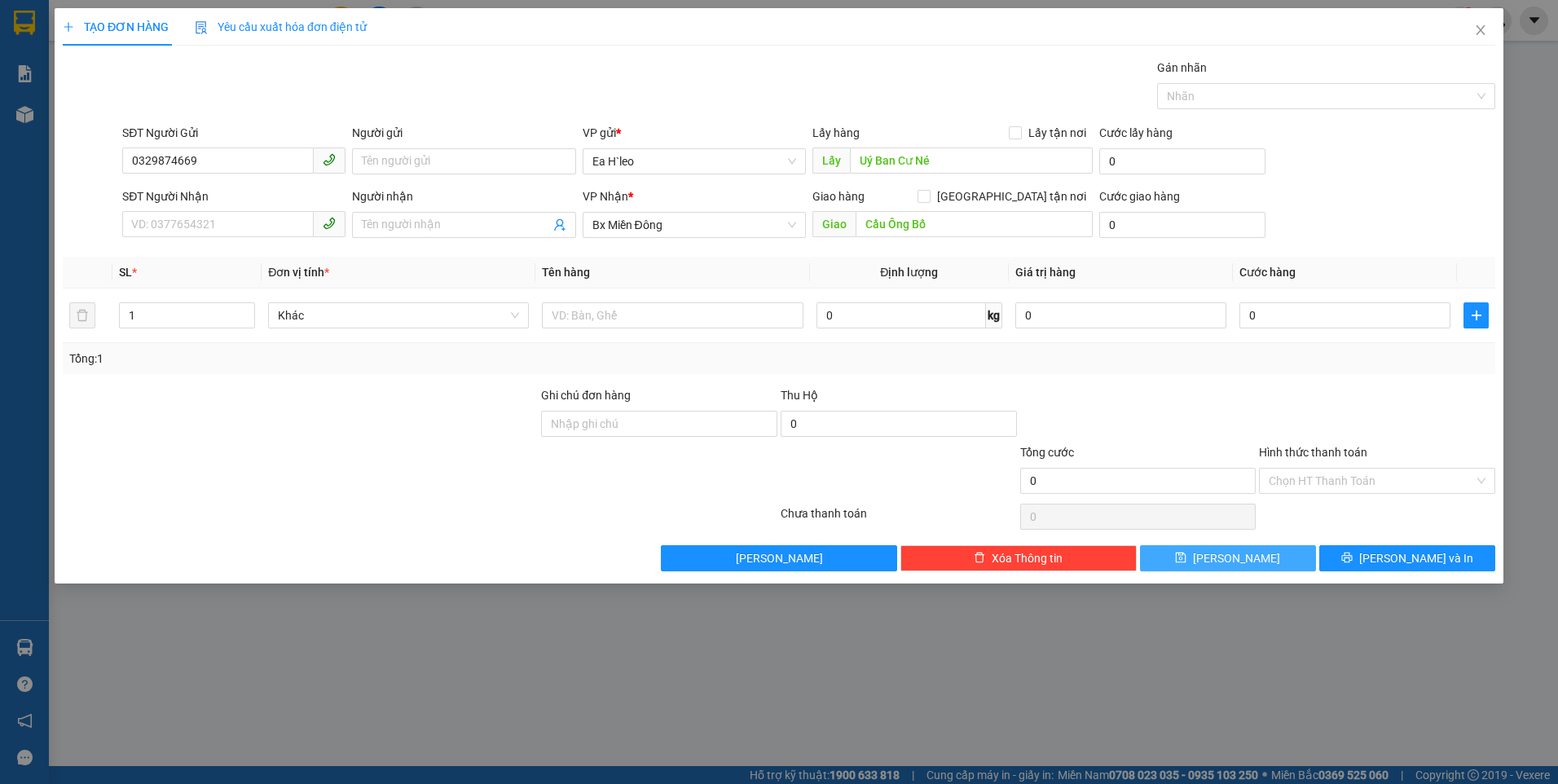
click at [1226, 554] on button "[PERSON_NAME]" at bounding box center [1227, 558] width 176 height 26
click at [1478, 26] on icon "close" at bounding box center [1481, 30] width 13 height 13
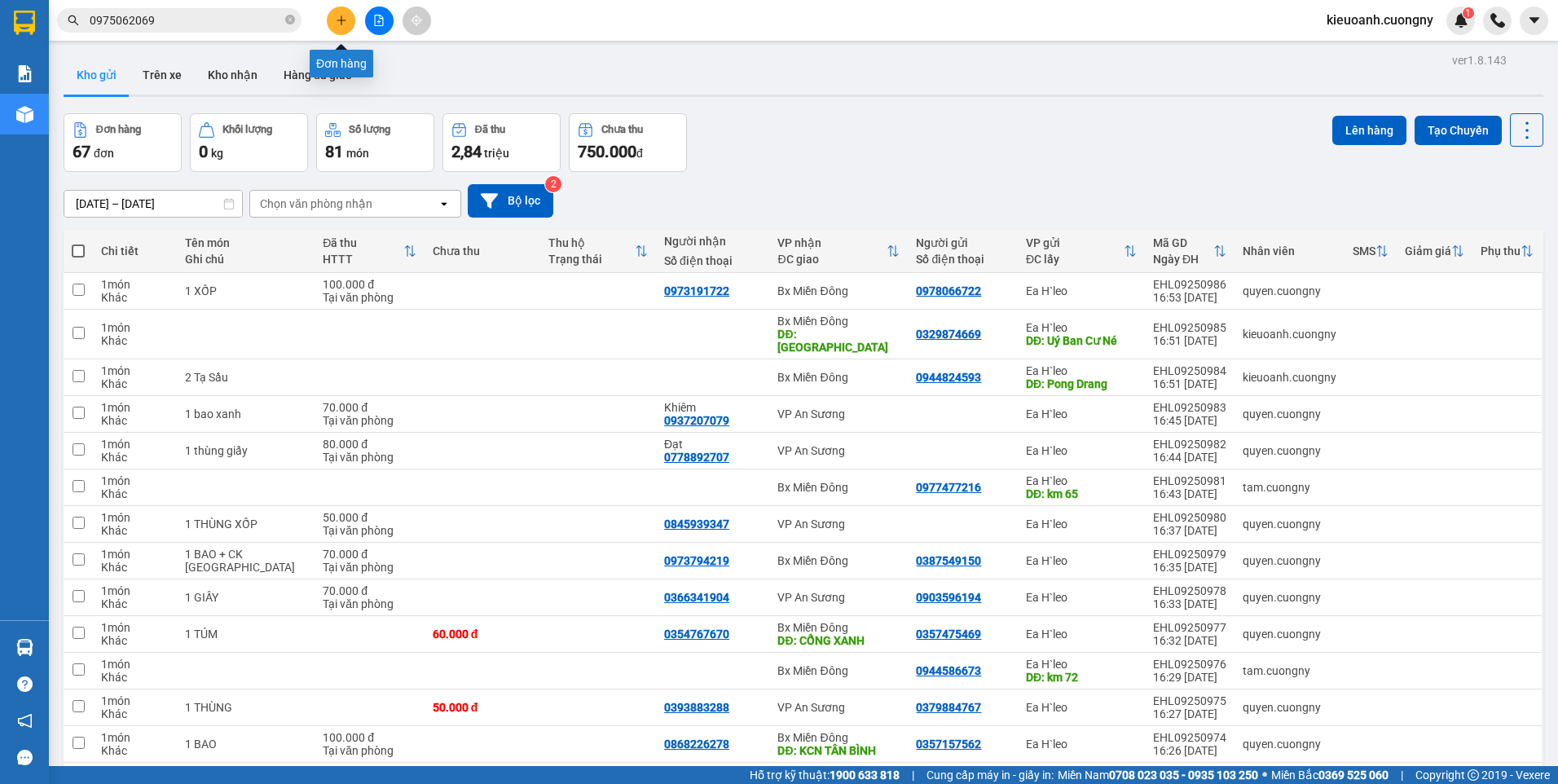
click at [349, 17] on button at bounding box center [341, 21] width 28 height 28
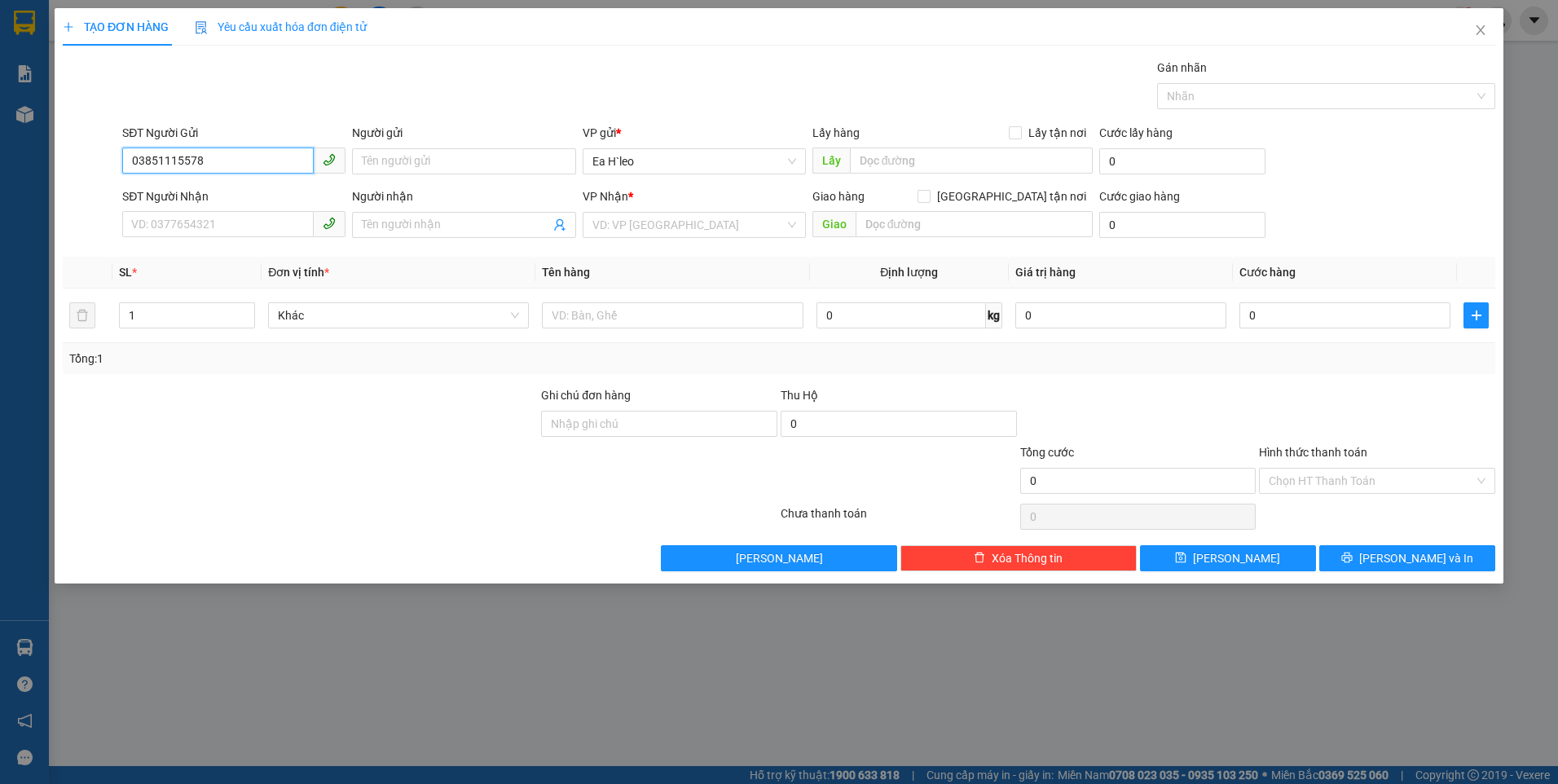
type input "0385111557"
click at [186, 191] on div "0385111557" at bounding box center [234, 194] width 204 height 18
type input "CƯ NÉ"
type input "0364696646"
type input "0385111557"
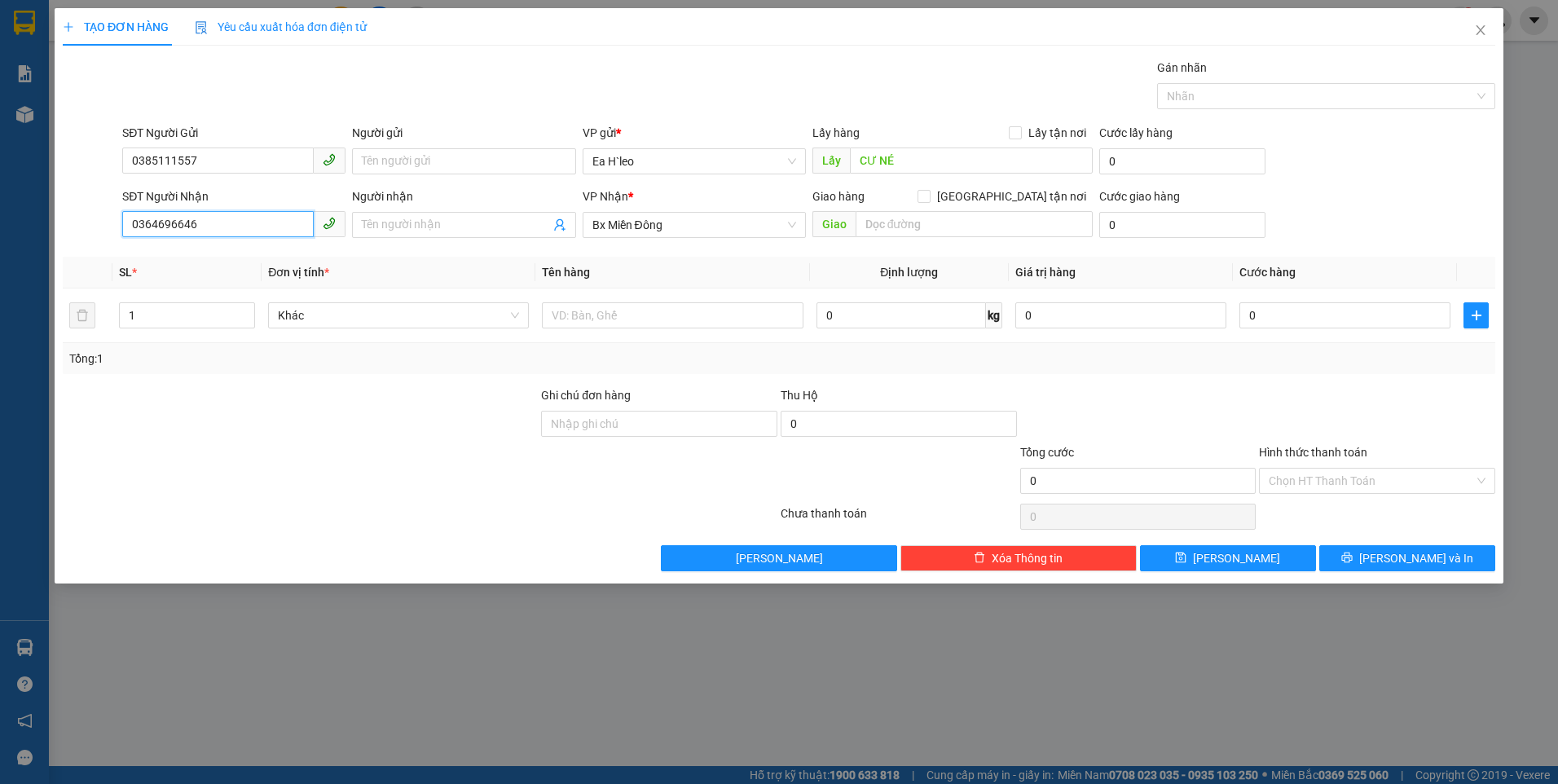
drag, startPoint x: 265, startPoint y: 219, endPoint x: 32, endPoint y: 257, distance: 236.1
click at [32, 257] on div "TẠO ĐƠN HÀNG Yêu cầu xuất hóa đơn điện tử Transit Pickup Surcharge Ids Transit …" at bounding box center [779, 392] width 1558 height 784
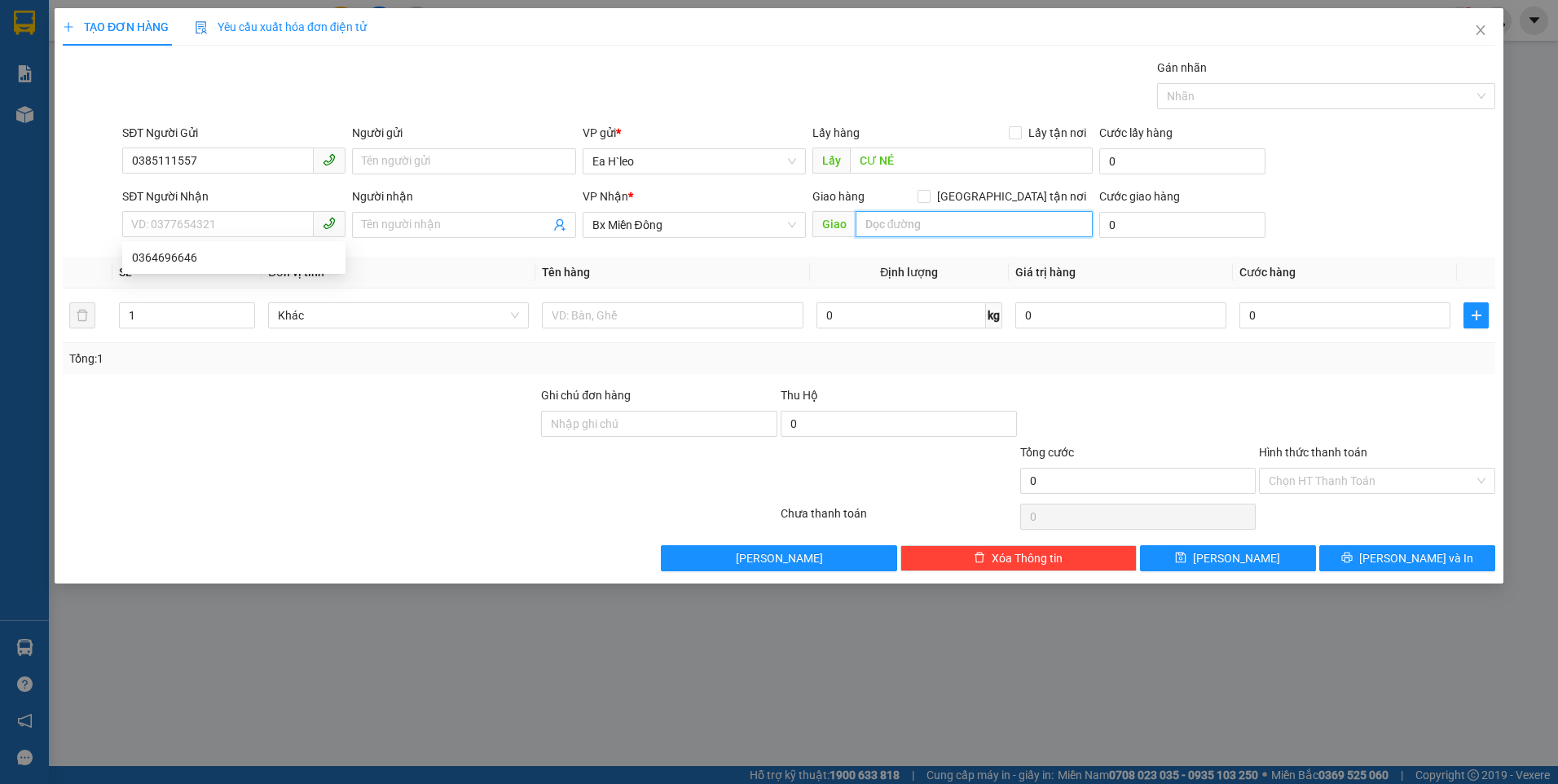
click at [896, 232] on input "text" at bounding box center [975, 224] width 238 height 26
type input "Cây Xăng Huy Hồng"
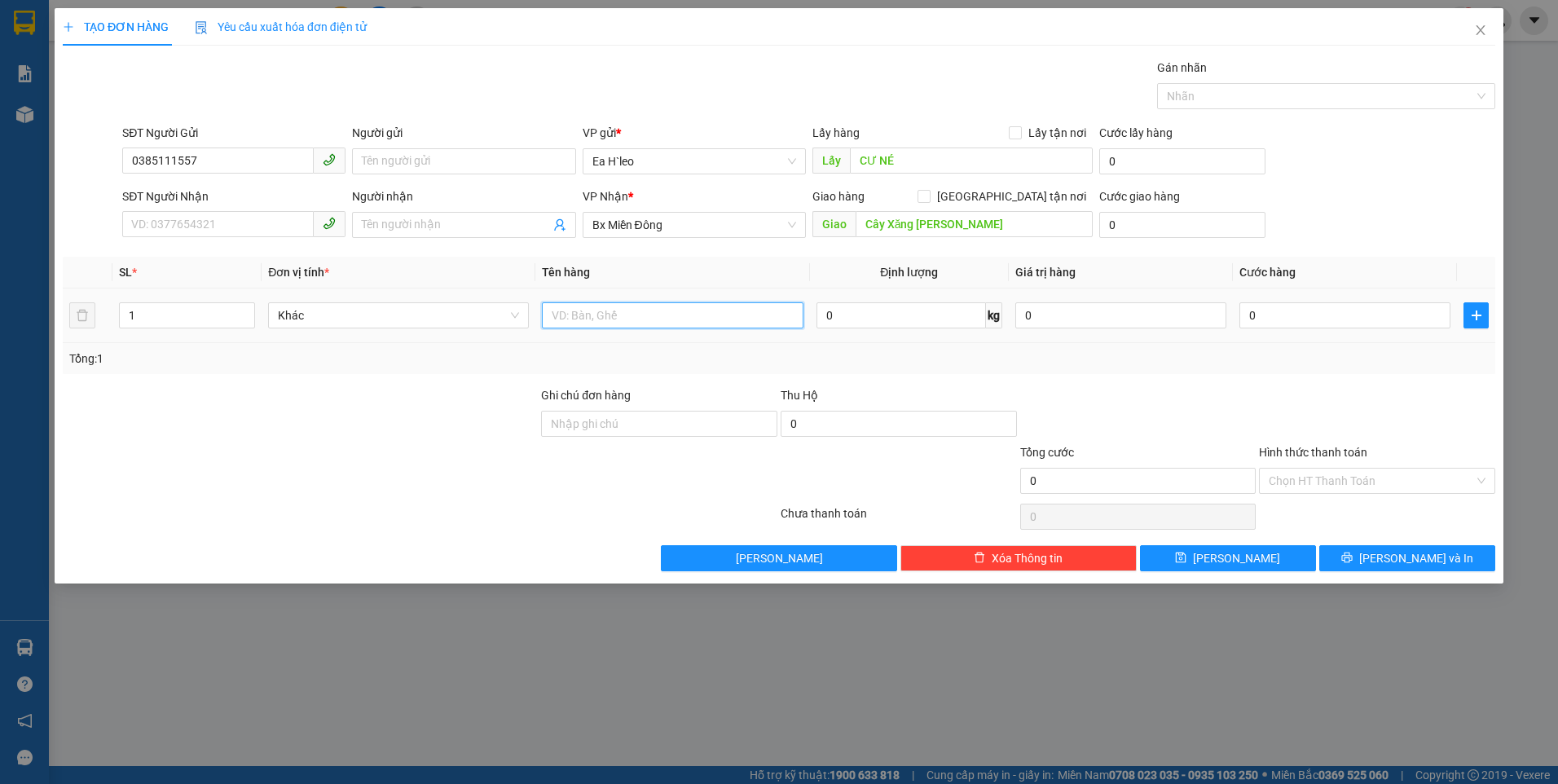
click at [685, 325] on input "text" at bounding box center [672, 315] width 261 height 26
type input "1 Thùng"
click at [1255, 566] on button "[PERSON_NAME]" at bounding box center [1227, 558] width 176 height 26
click at [1472, 26] on span "Close" at bounding box center [1481, 31] width 45 height 45
click at [1484, 26] on div at bounding box center [1498, 21] width 28 height 28
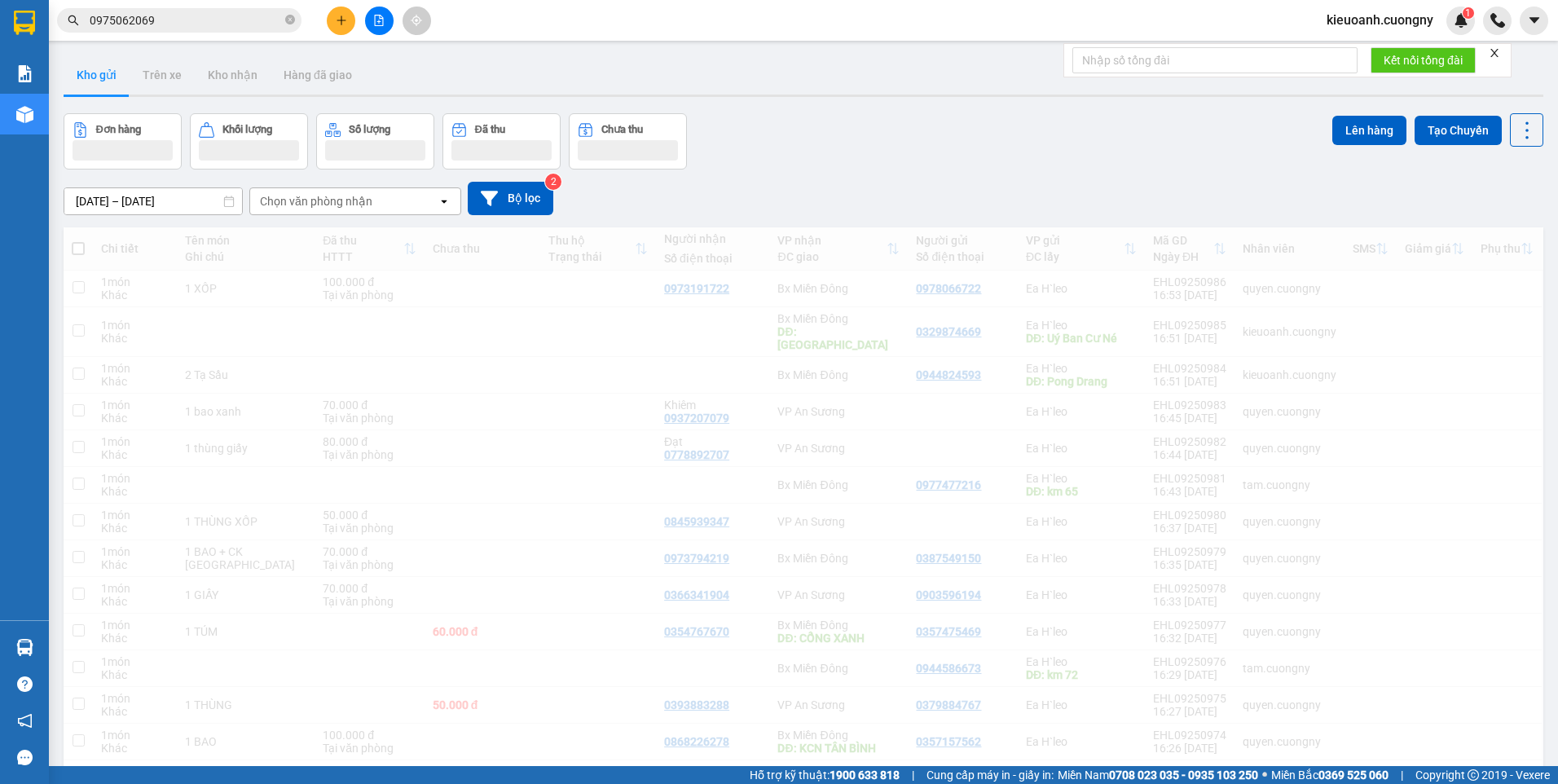
click at [1480, 24] on div "kieuoanh.cuongny 1" at bounding box center [1435, 21] width 245 height 28
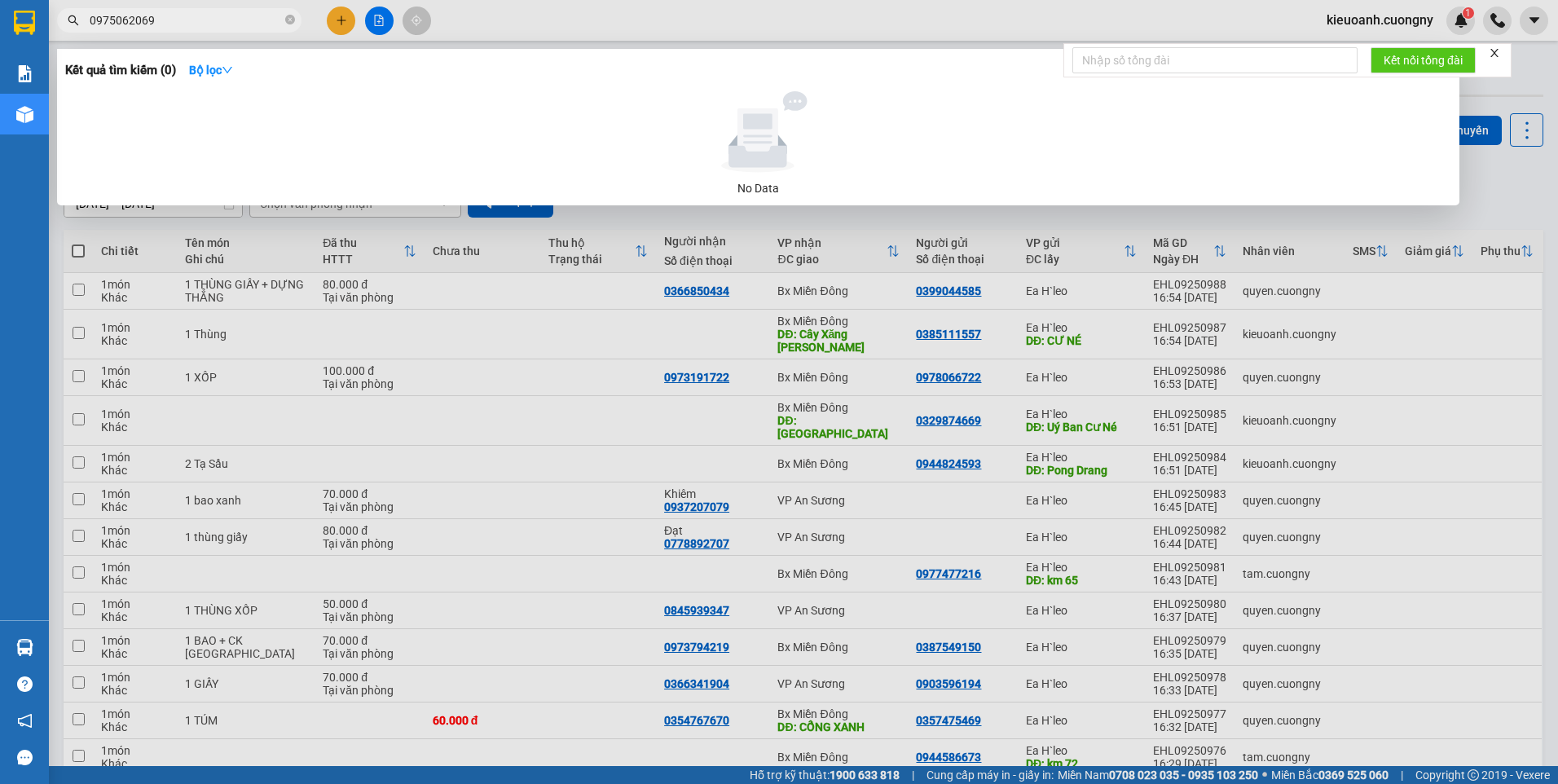
click at [202, 23] on input "0975062069" at bounding box center [186, 20] width 193 height 18
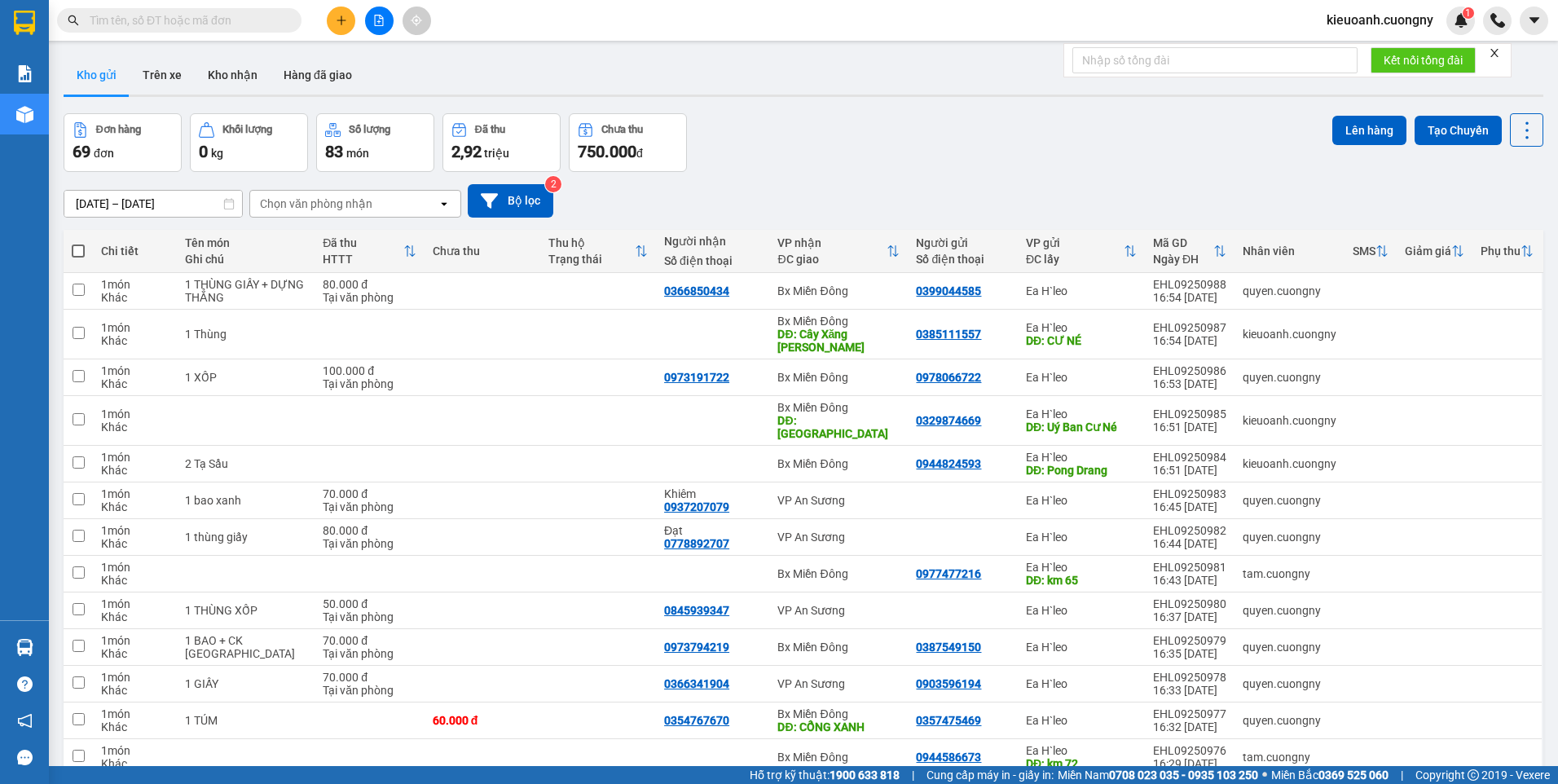
paste input "0374743230"
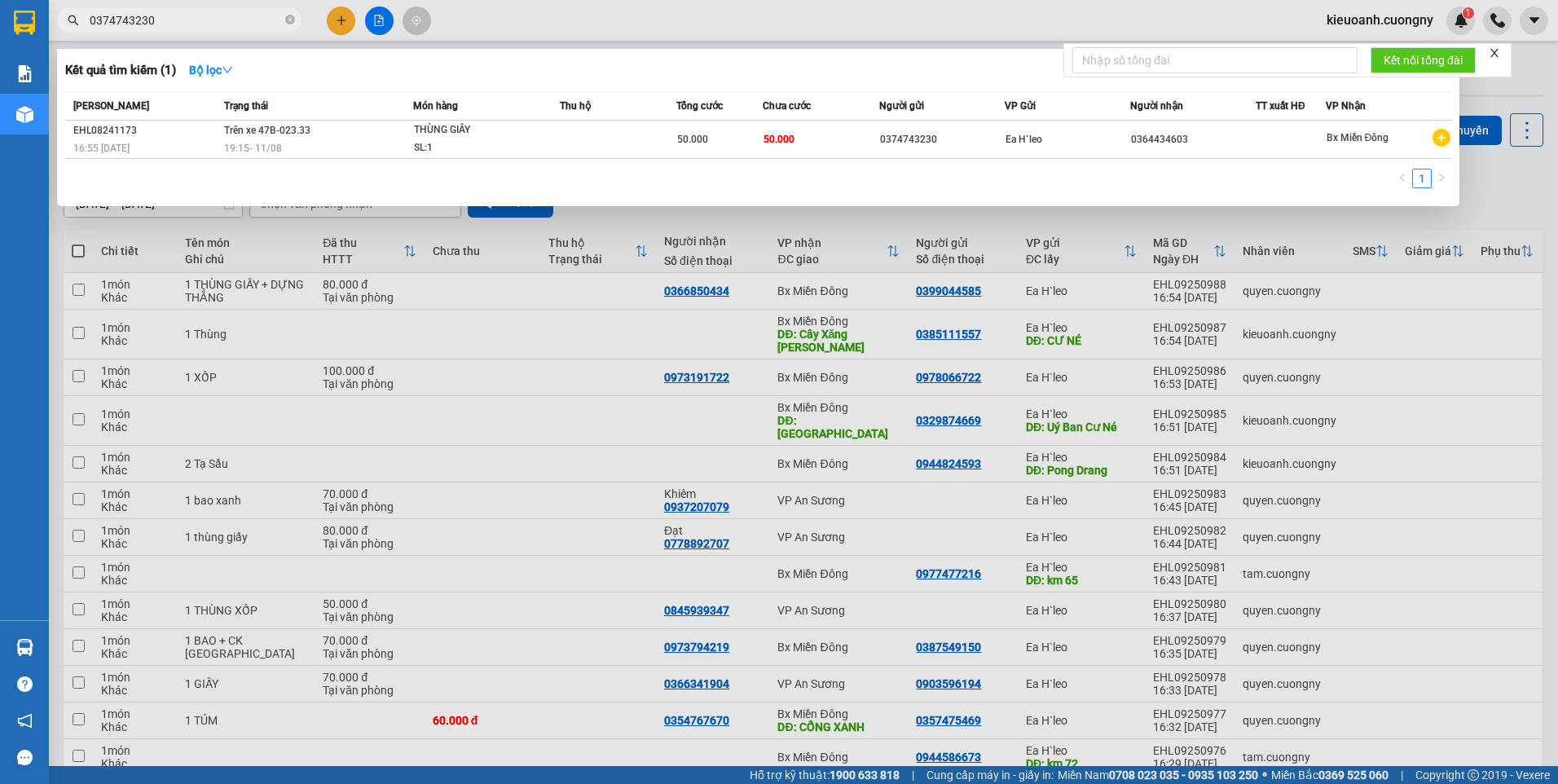
type input "0374743230"
